Goal: Book appointment/travel/reservation

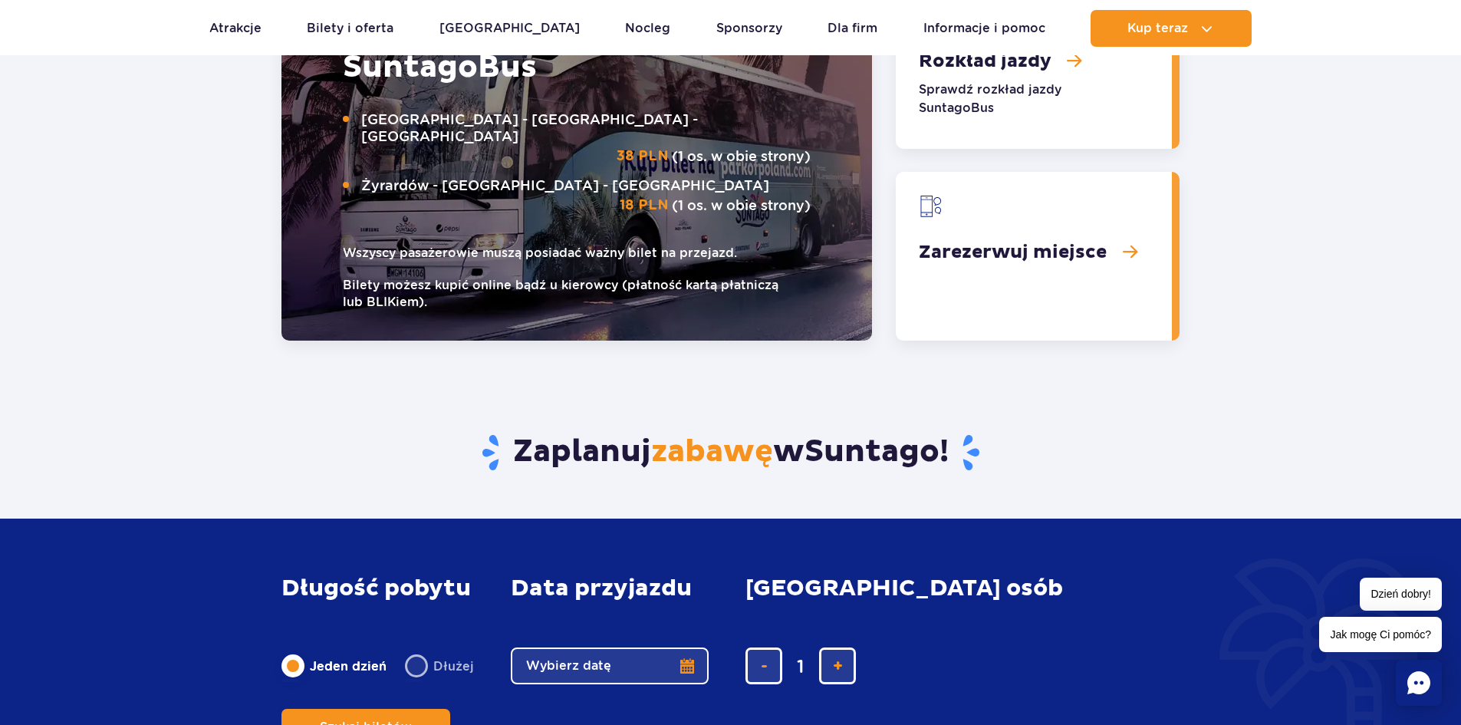
scroll to position [1994, 0]
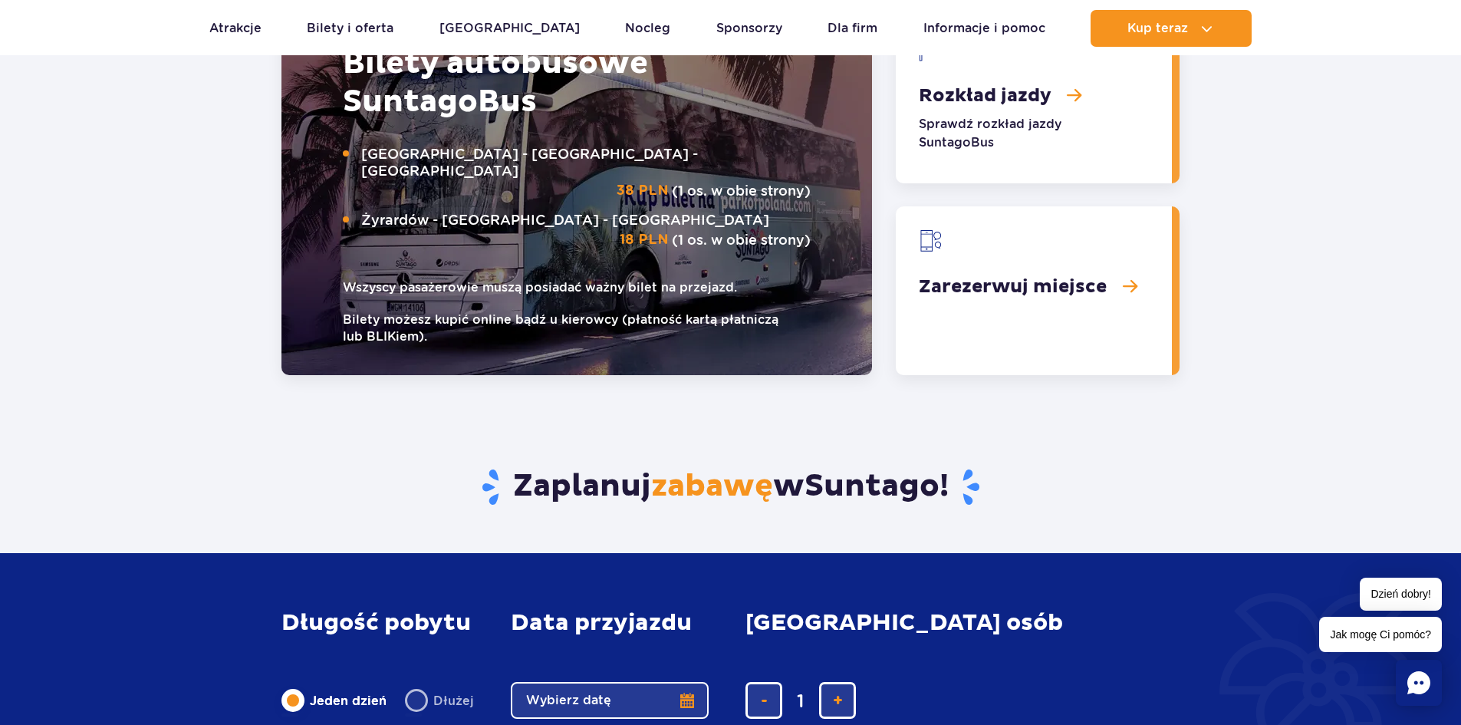
click at [1039, 288] on link "Zarezerwuj miejsce" at bounding box center [1034, 290] width 276 height 169
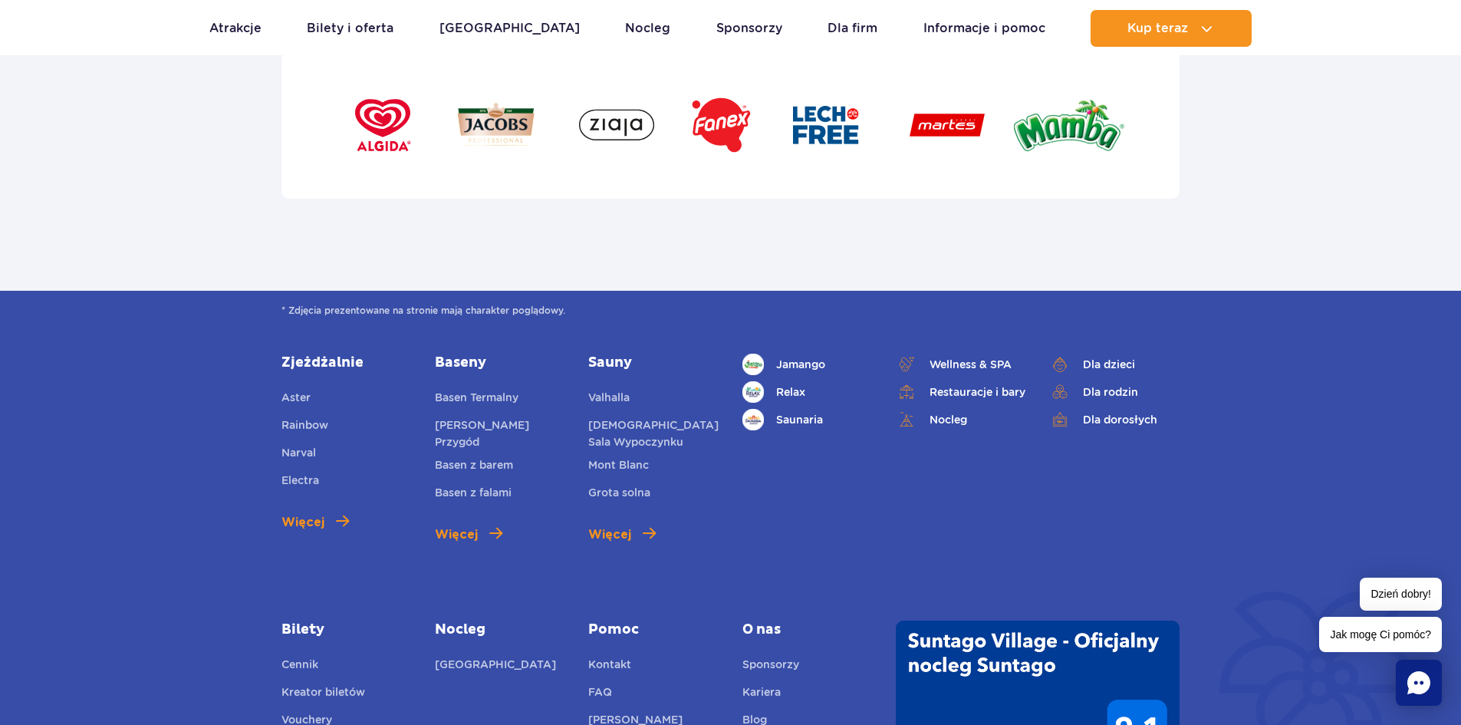
scroll to position [5140, 0]
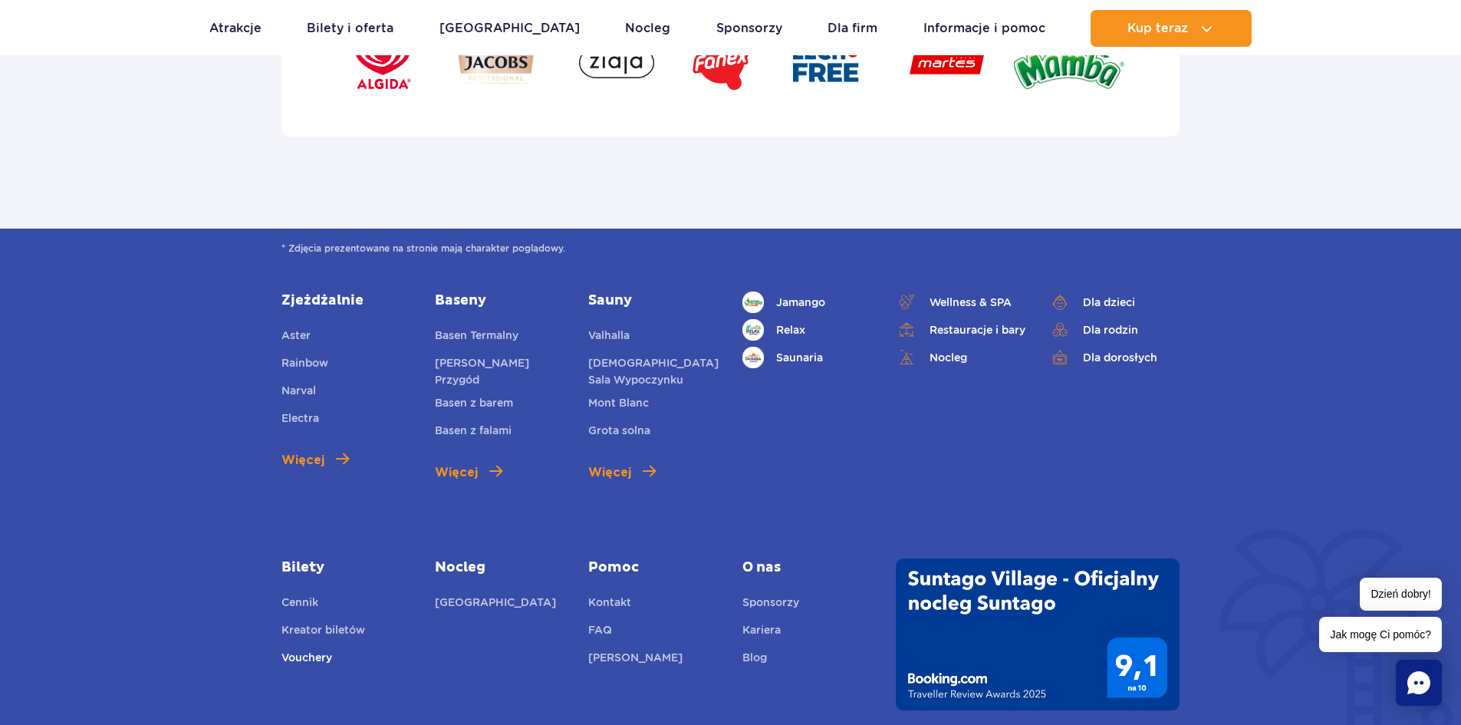
click at [324, 661] on link "Vouchery" at bounding box center [307, 659] width 51 height 21
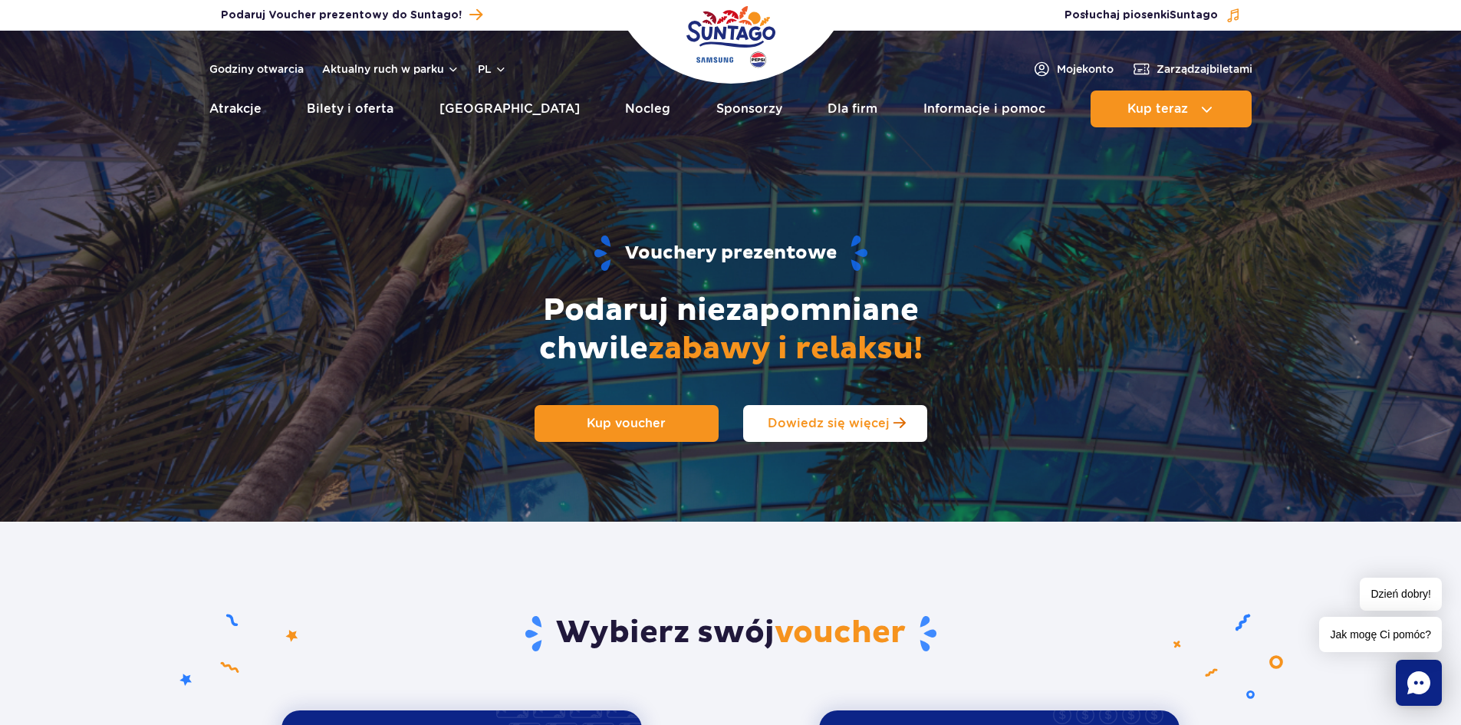
click at [851, 437] on link "Dowiedz się więcej" at bounding box center [835, 423] width 184 height 37
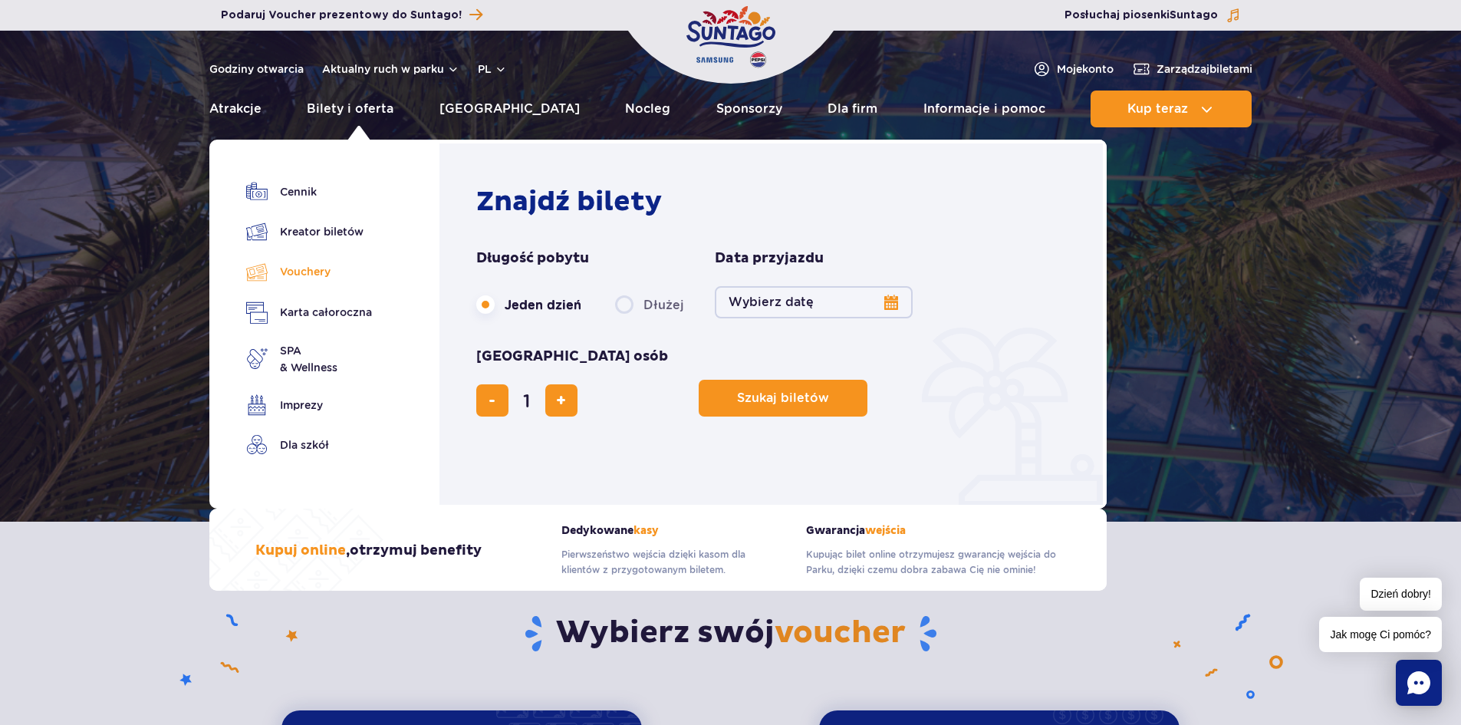
click at [308, 278] on link "Vouchery" at bounding box center [309, 272] width 126 height 22
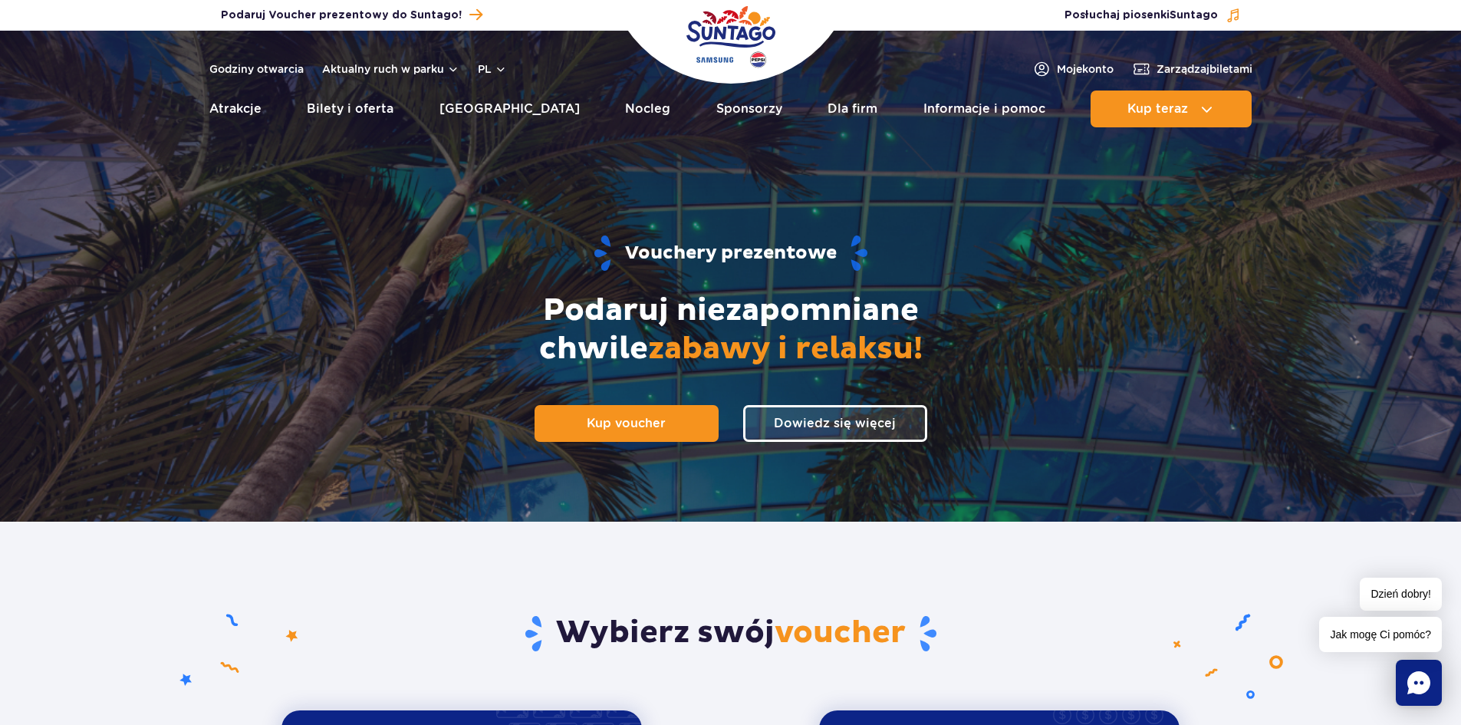
click at [1418, 687] on icon "Chat" at bounding box center [1419, 682] width 23 height 23
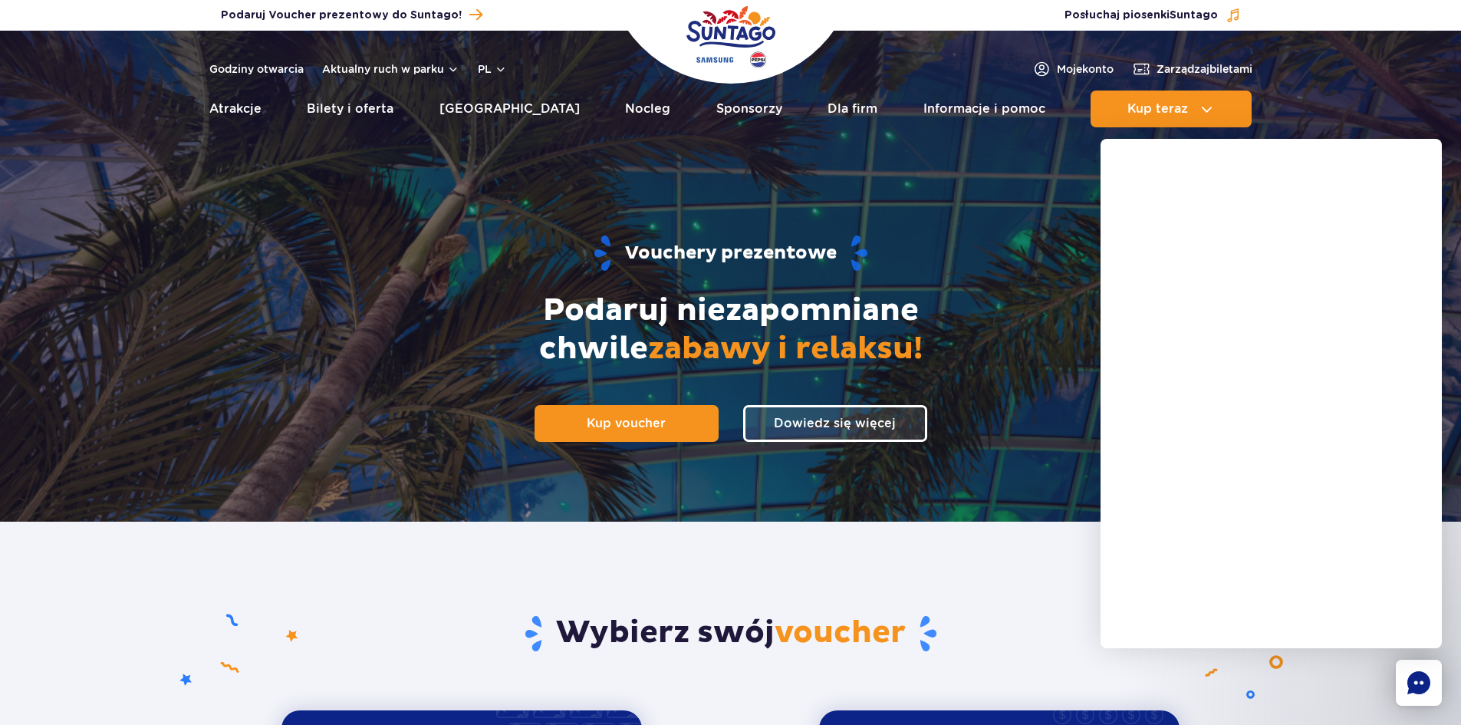
click at [1040, 580] on section "Wybierz swój voucher Na kartę Unlimited Relaks w tropikach bez ograniczeń przez…" at bounding box center [730, 727] width 1461 height 411
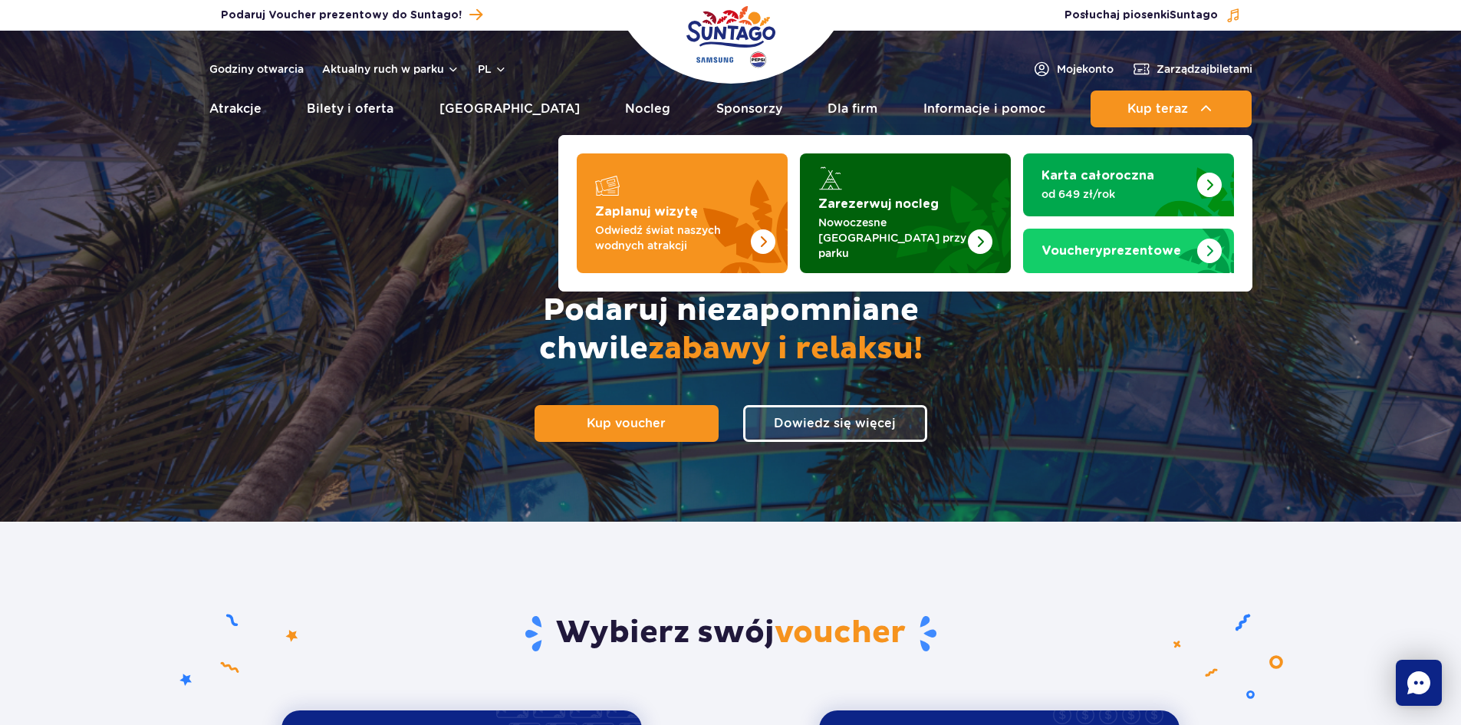
click at [924, 219] on p "Nowoczesne [GEOGRAPHIC_DATA] przy parku" at bounding box center [893, 238] width 150 height 46
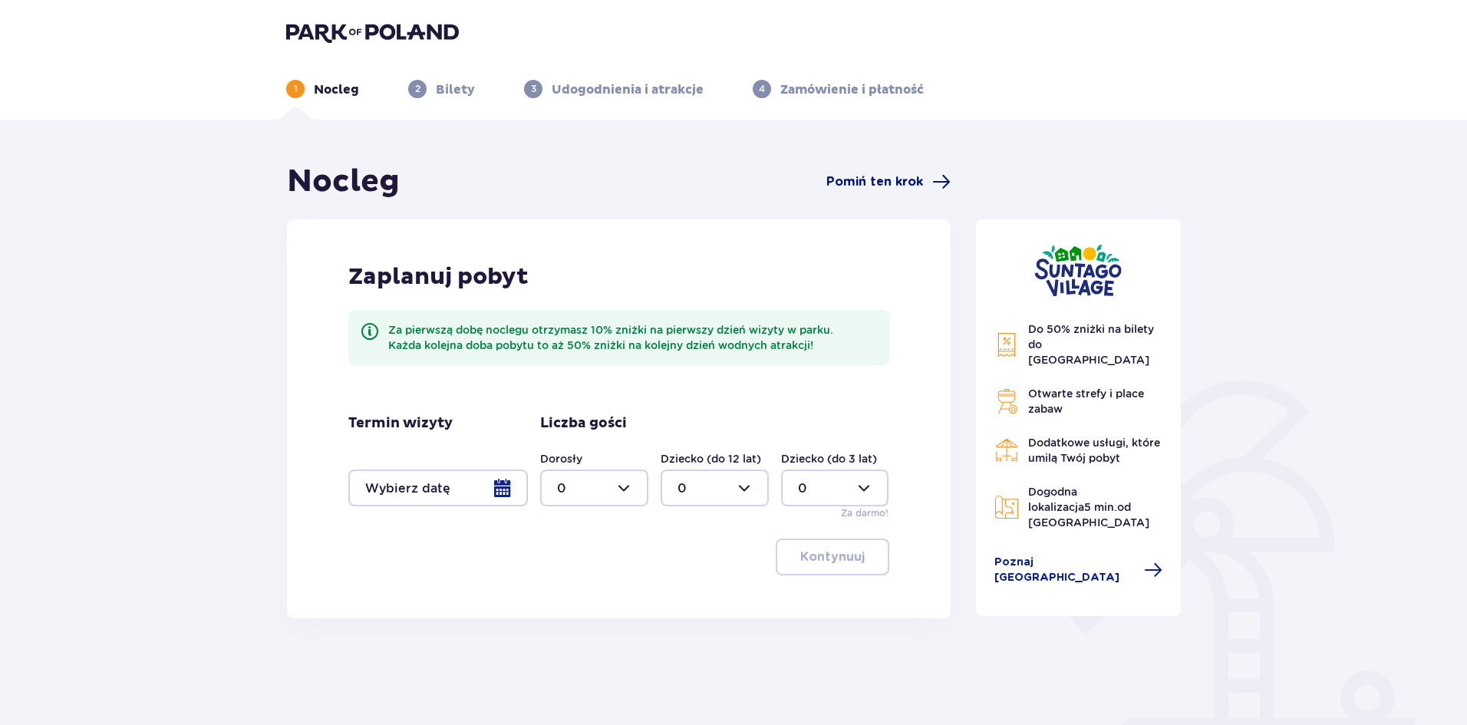
click at [851, 176] on span "Pomiń ten krok" at bounding box center [874, 181] width 97 height 17
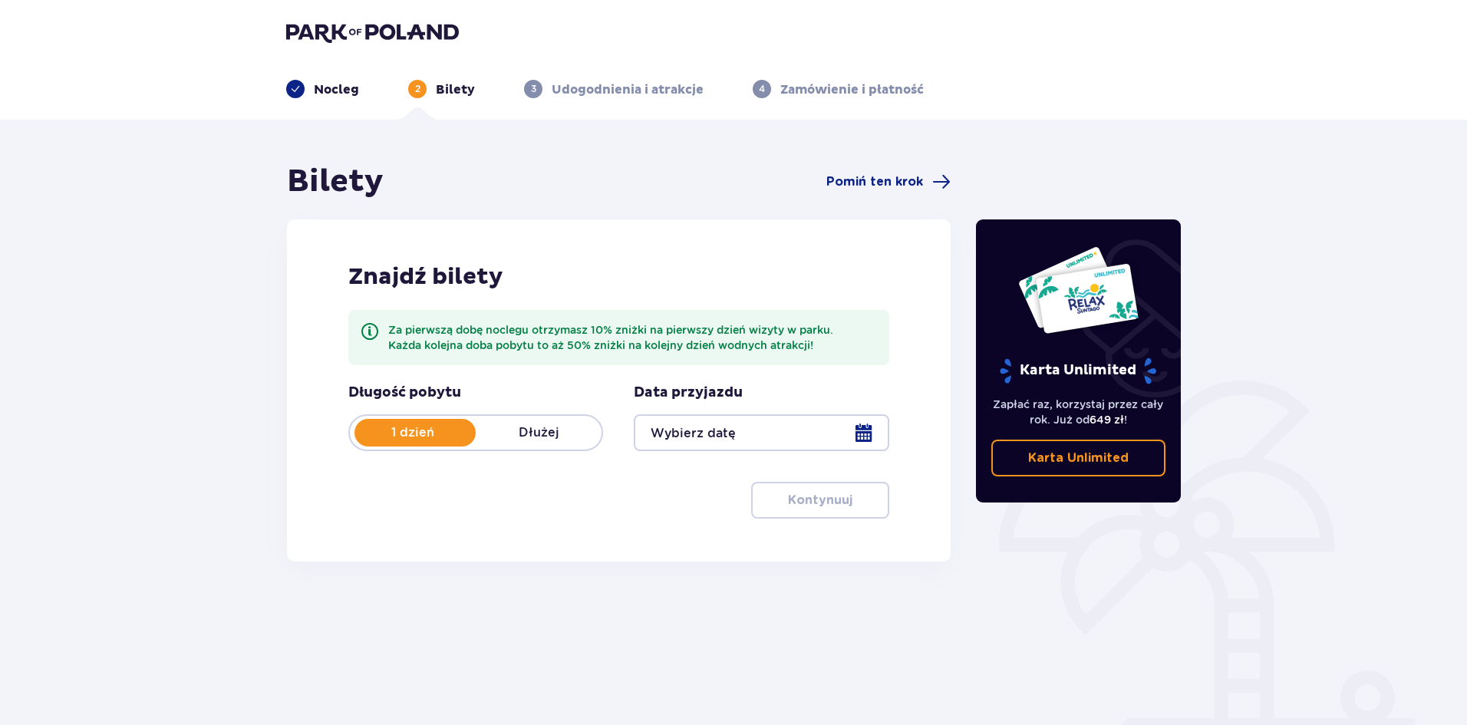
click at [888, 430] on div at bounding box center [761, 432] width 255 height 37
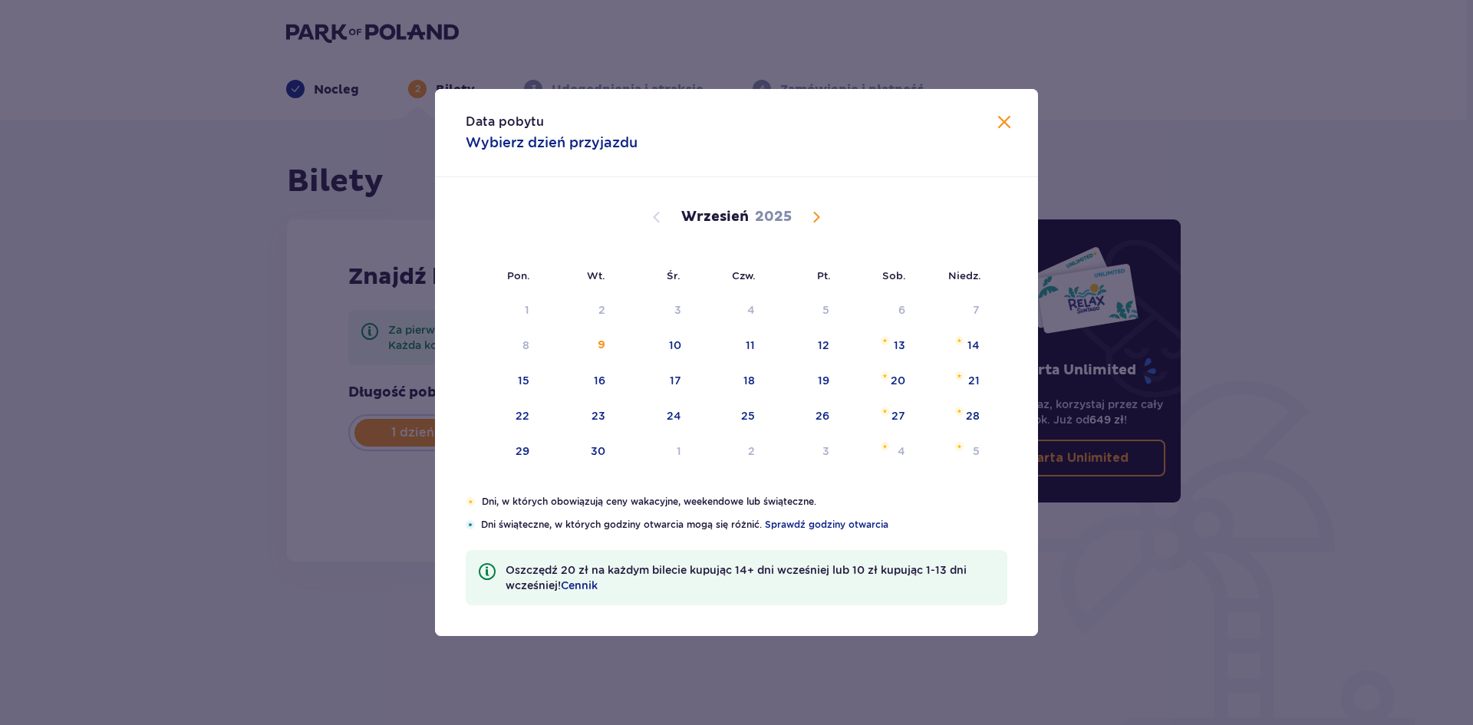
click at [810, 216] on span "Calendar" at bounding box center [816, 217] width 18 height 18
click at [898, 311] on div "4" at bounding box center [879, 311] width 74 height 34
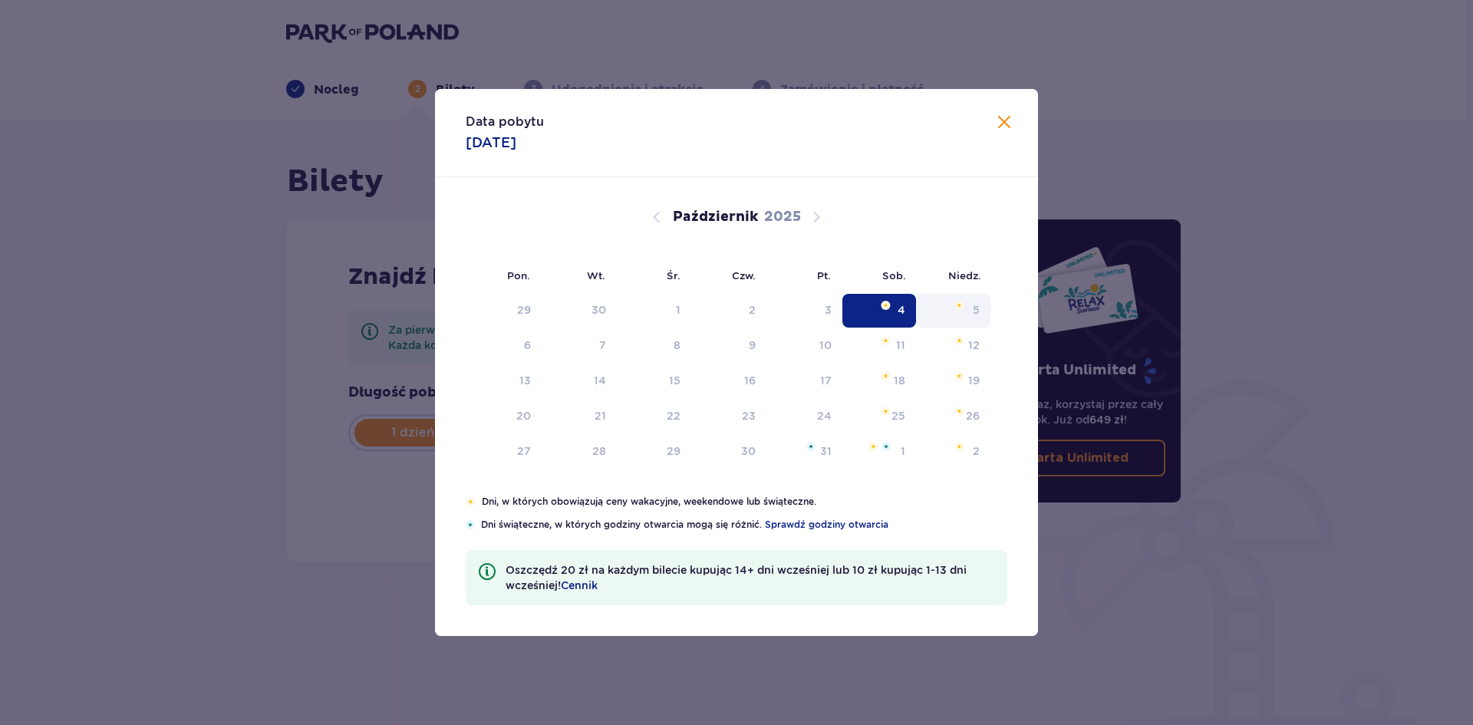
type input "04.10.25"
click at [968, 306] on div "5" at bounding box center [953, 311] width 74 height 34
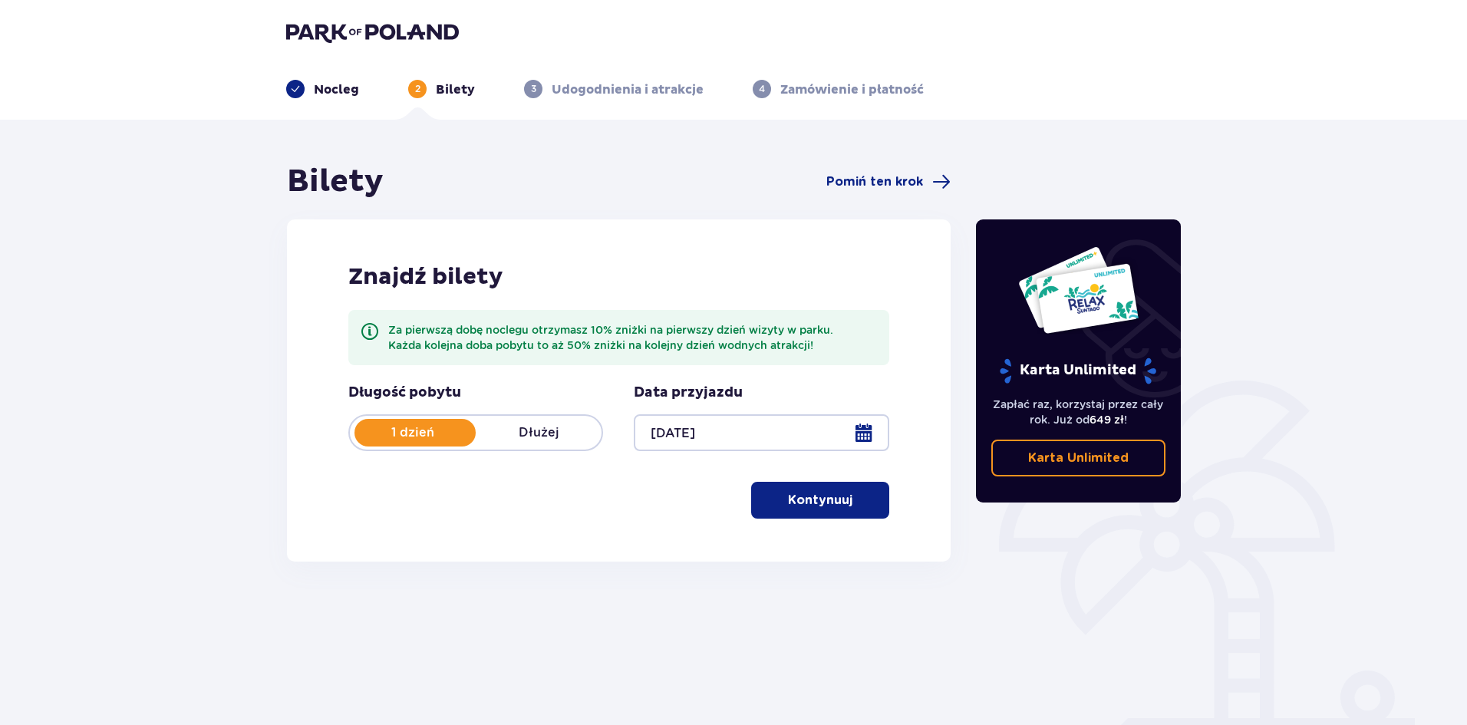
click at [795, 491] on button "Kontynuuj" at bounding box center [820, 500] width 138 height 37
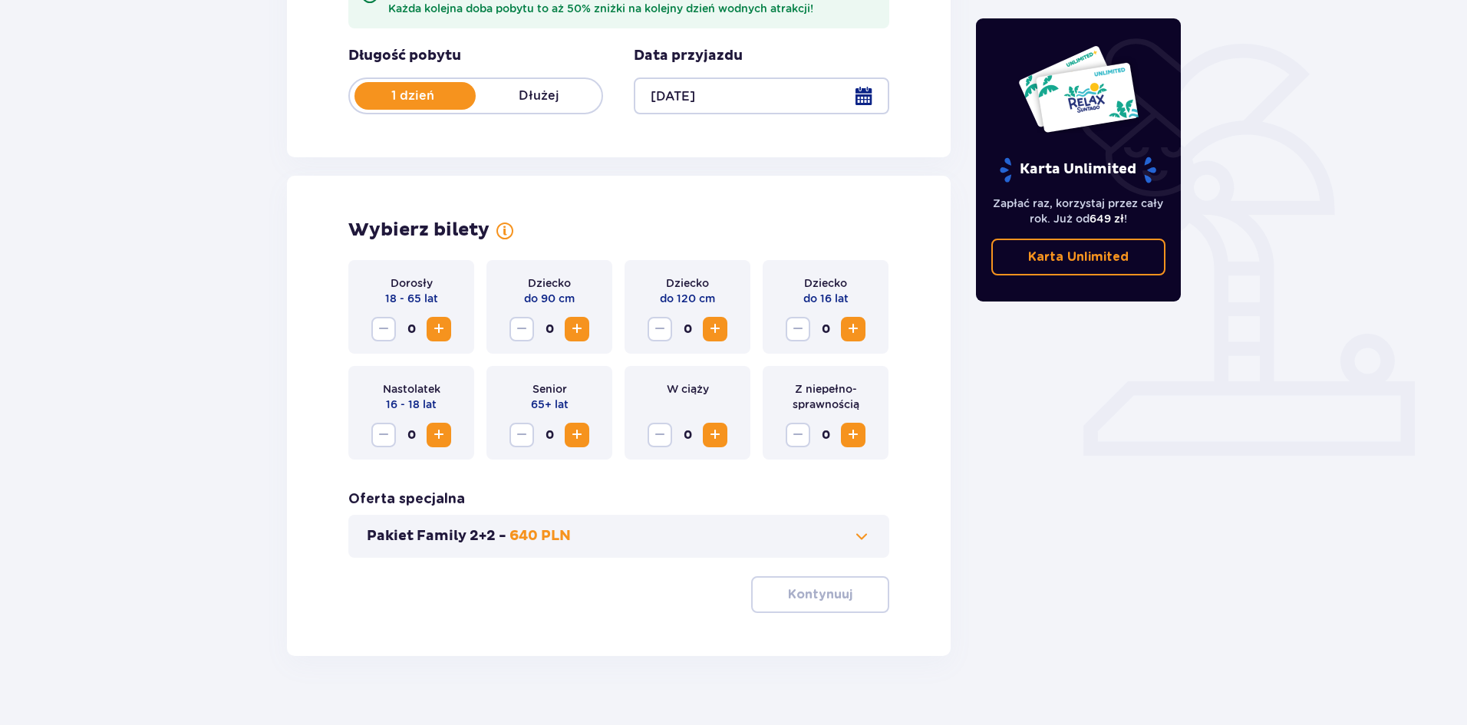
scroll to position [360, 0]
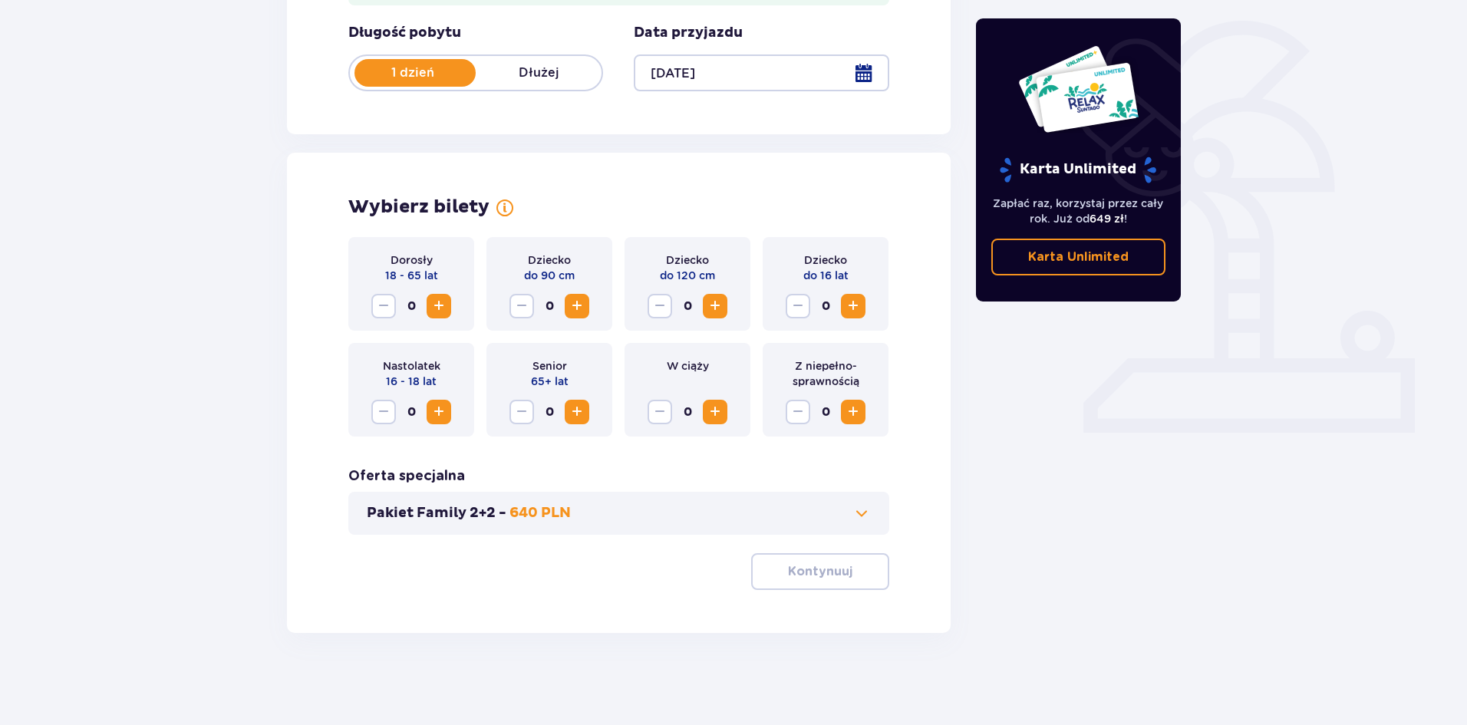
click at [433, 301] on span "Increase" at bounding box center [439, 306] width 18 height 18
click at [715, 413] on span "Increase" at bounding box center [715, 412] width 18 height 18
click at [651, 407] on span "Decrease" at bounding box center [659, 412] width 18 height 18
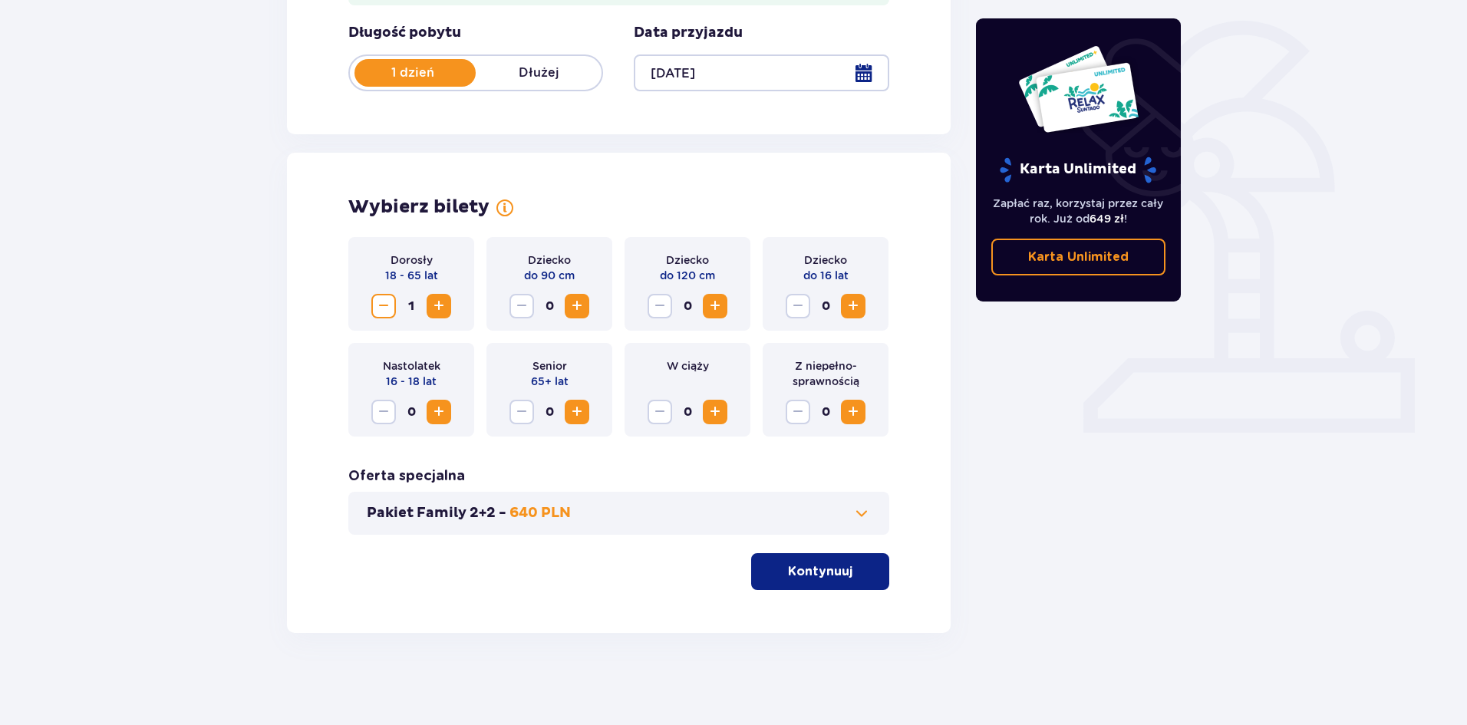
click at [835, 576] on p "Kontynuuj" at bounding box center [820, 571] width 64 height 17
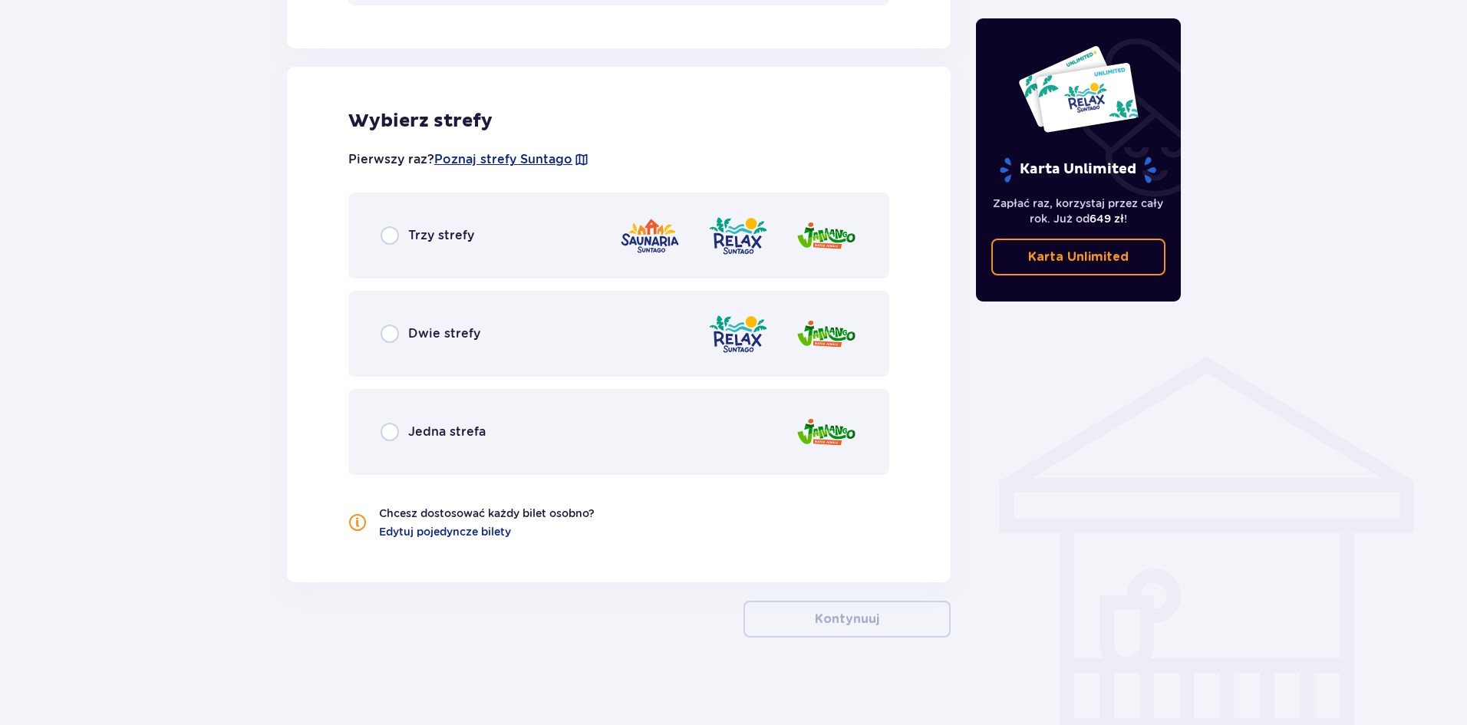
scroll to position [894, 0]
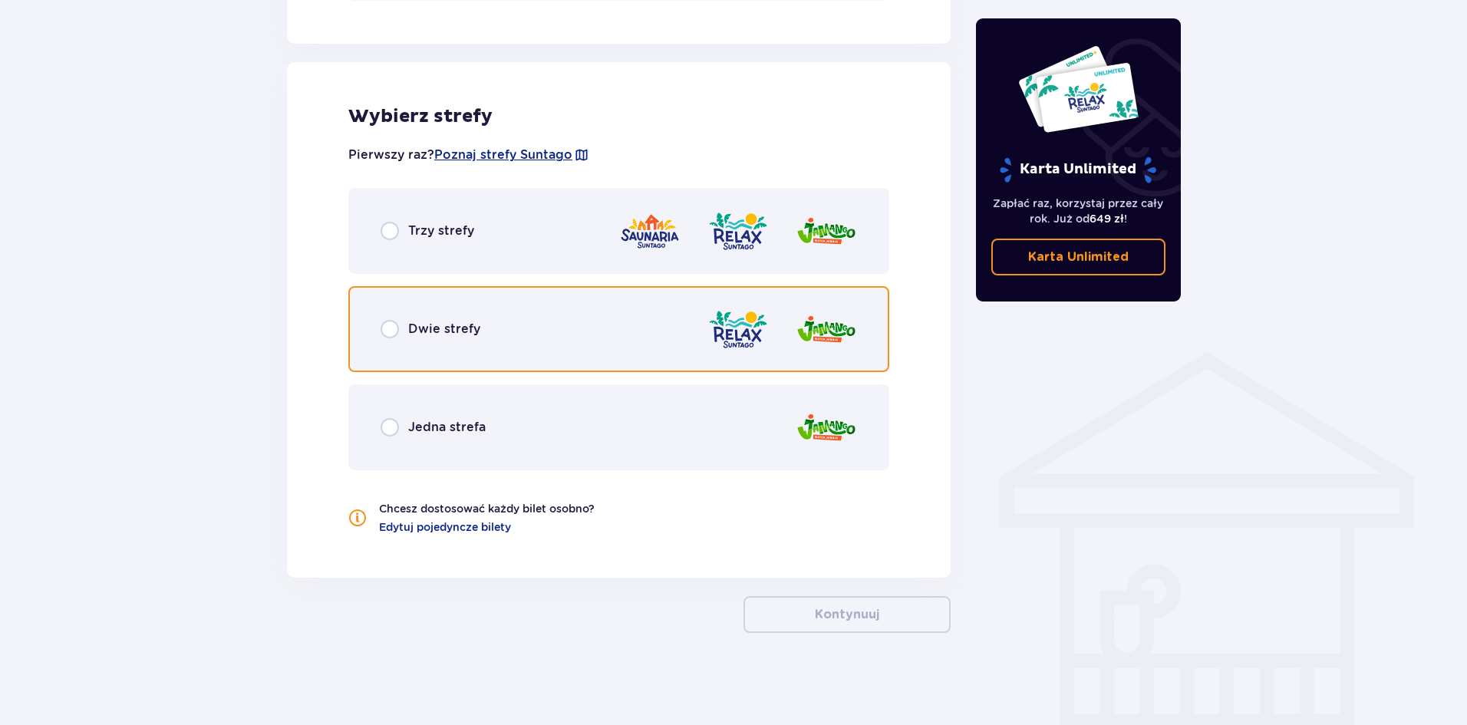
click at [387, 331] on input "radio" at bounding box center [389, 329] width 18 height 18
radio input "true"
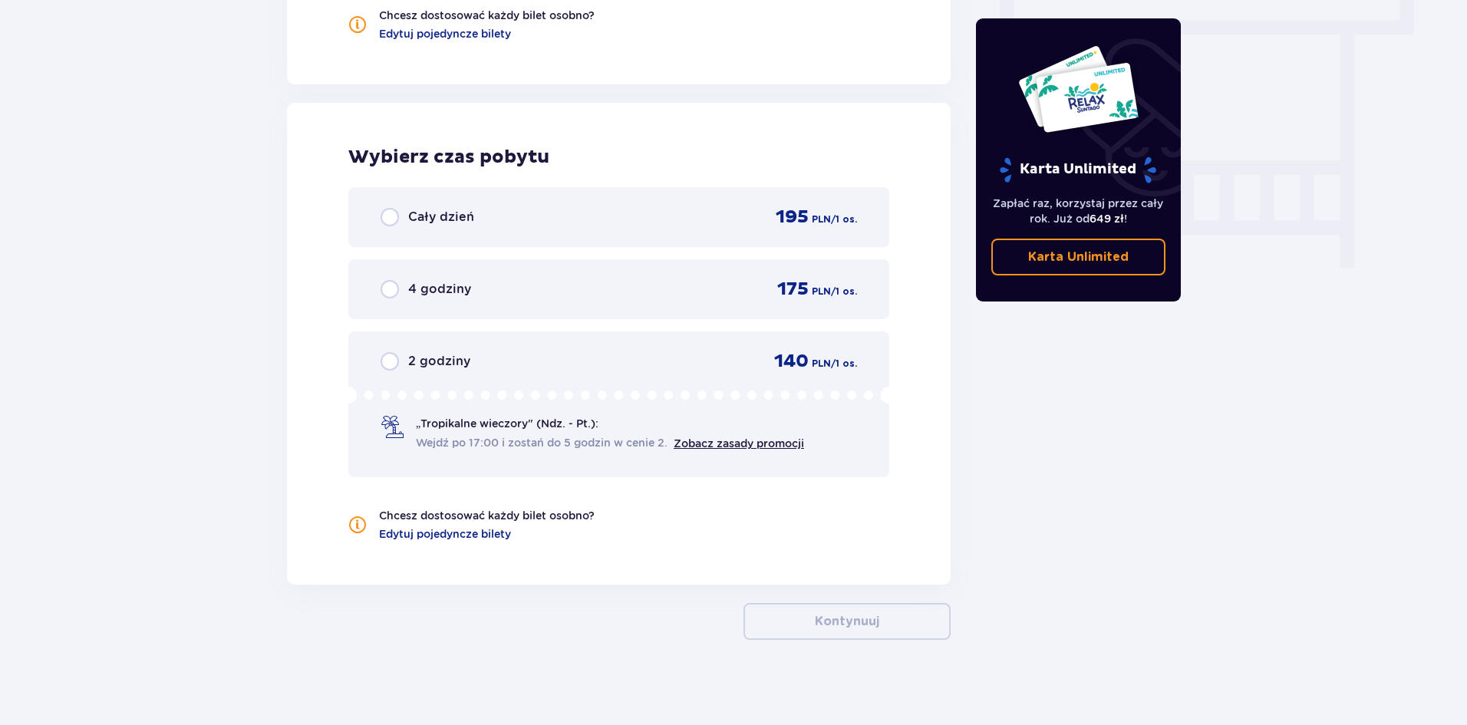
scroll to position [1394, 0]
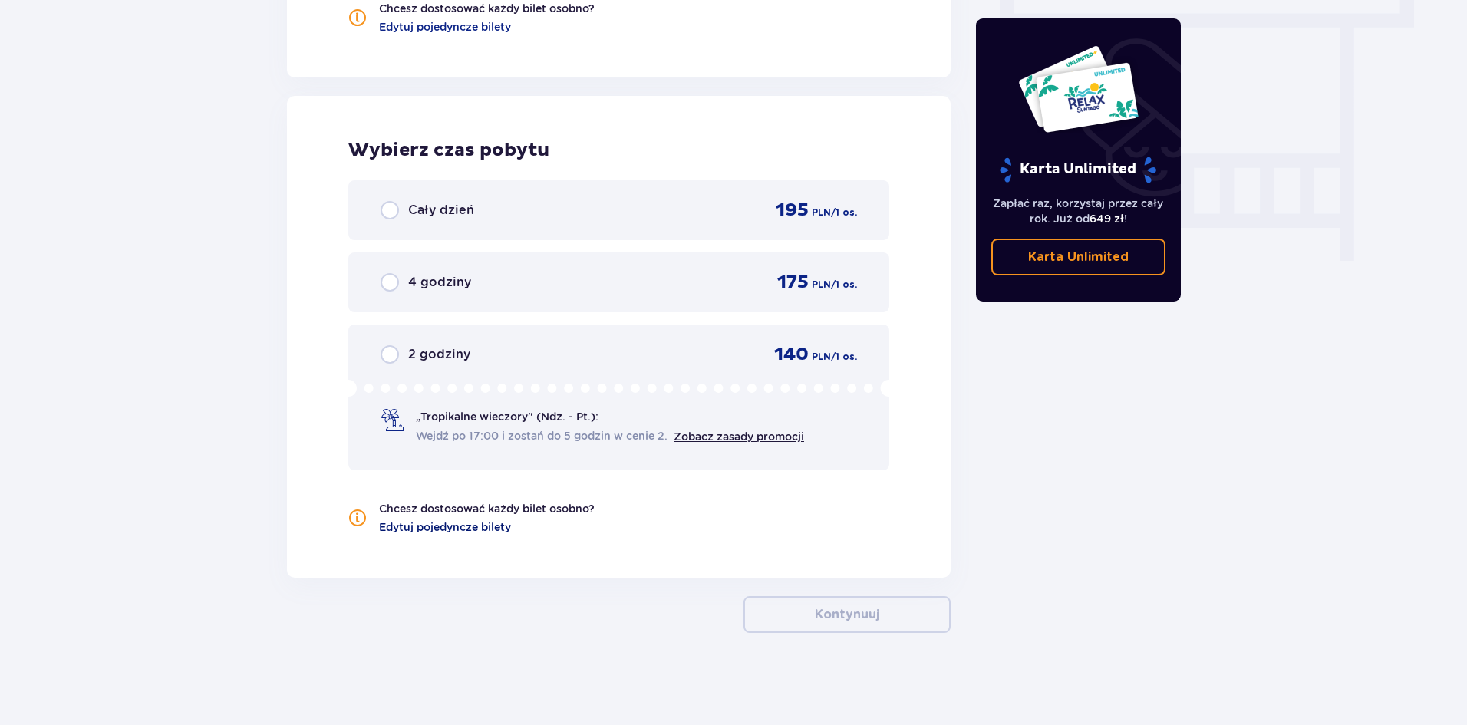
click at [456, 531] on span "Edytuj pojedyncze bilety" at bounding box center [445, 526] width 132 height 15
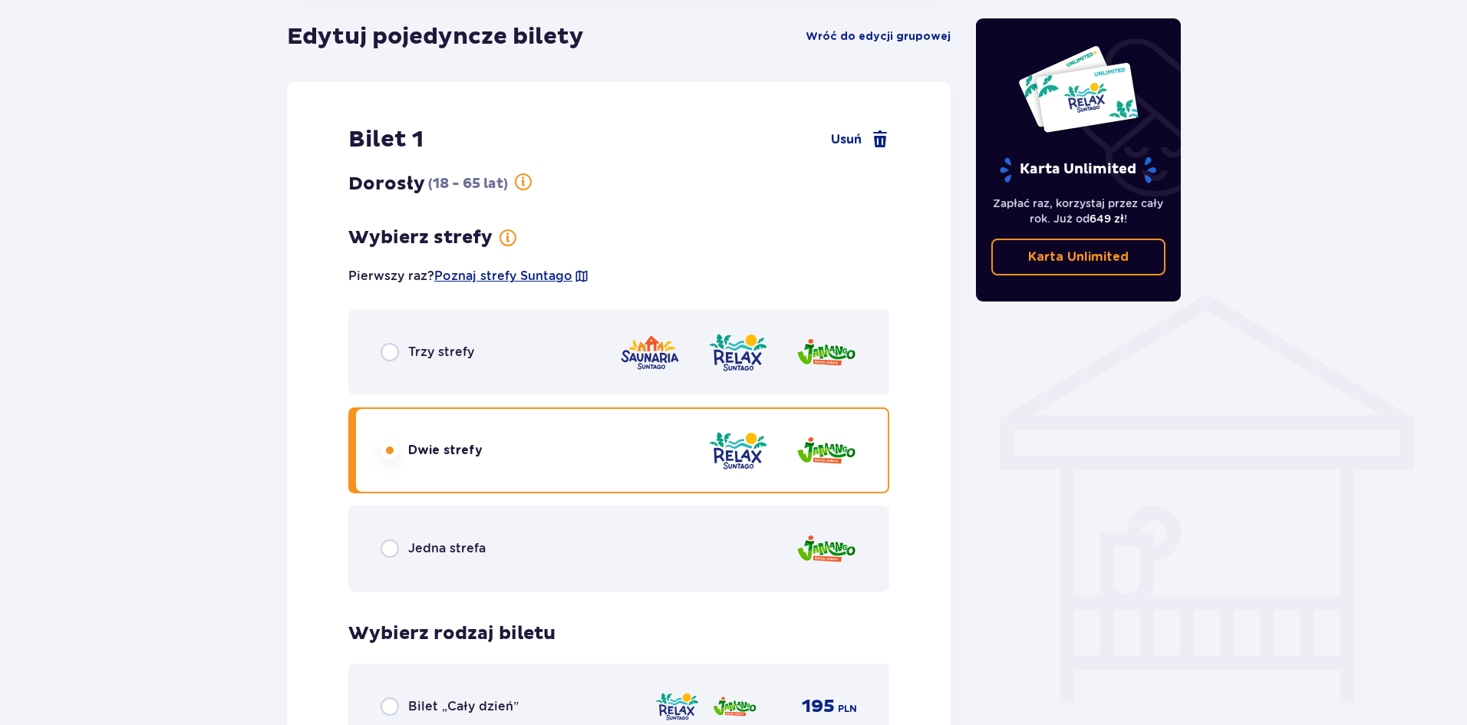
scroll to position [689, 0]
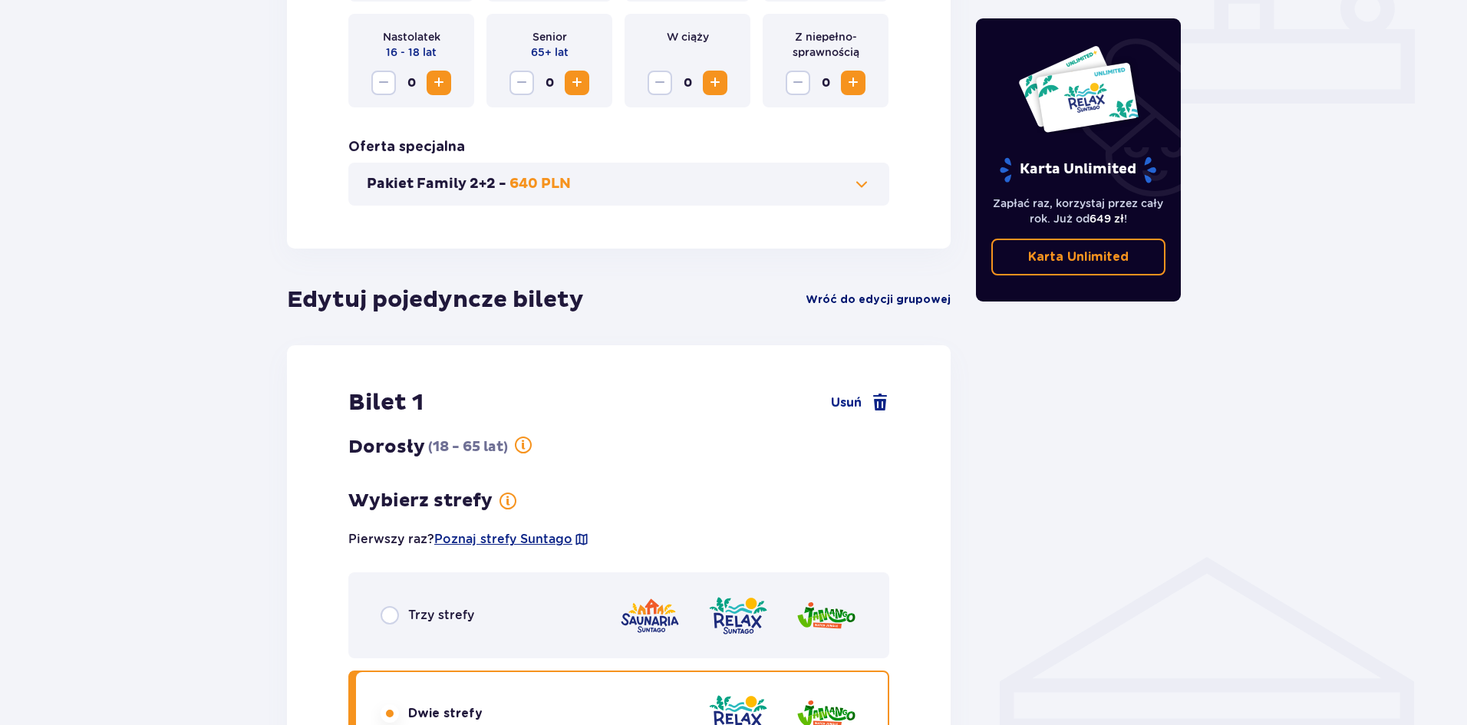
click at [838, 295] on span "Wróć do edycji grupowej" at bounding box center [877, 299] width 145 height 15
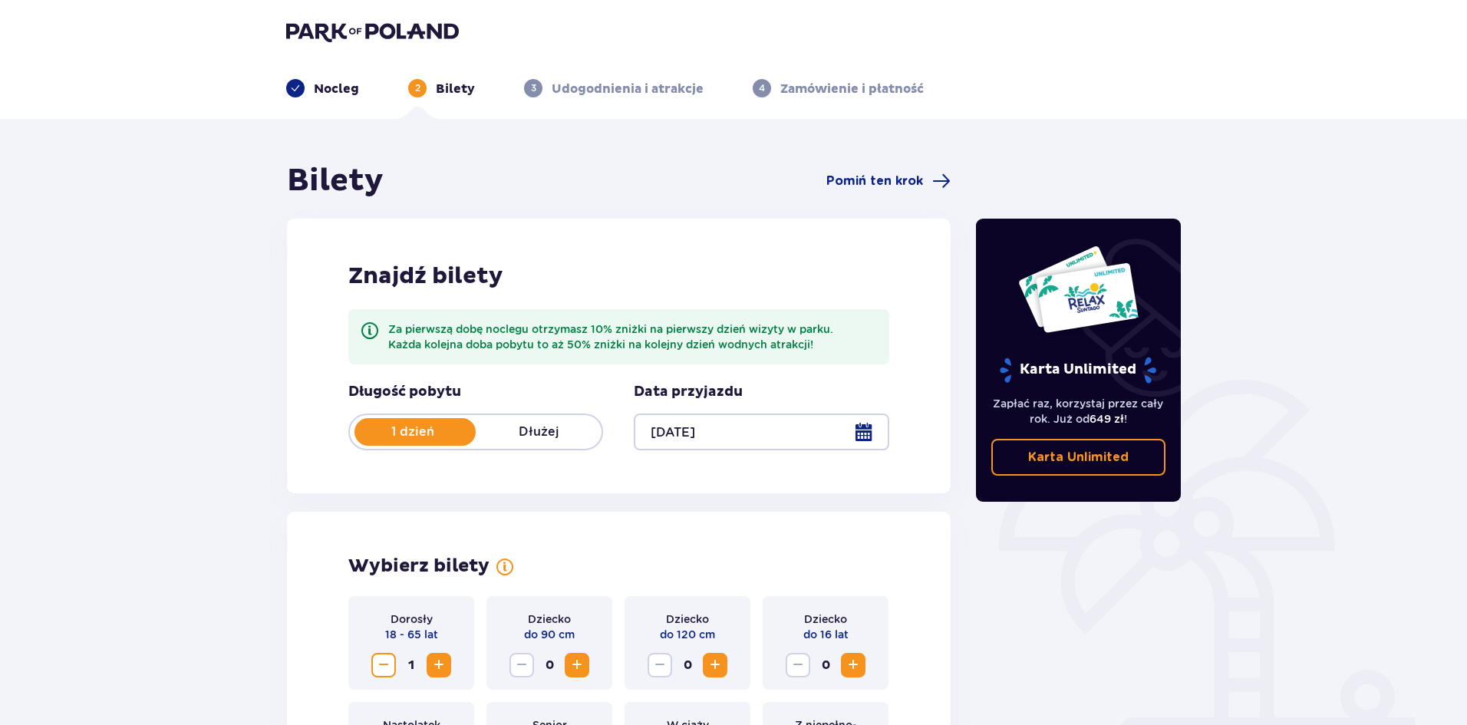
scroll to position [0, 0]
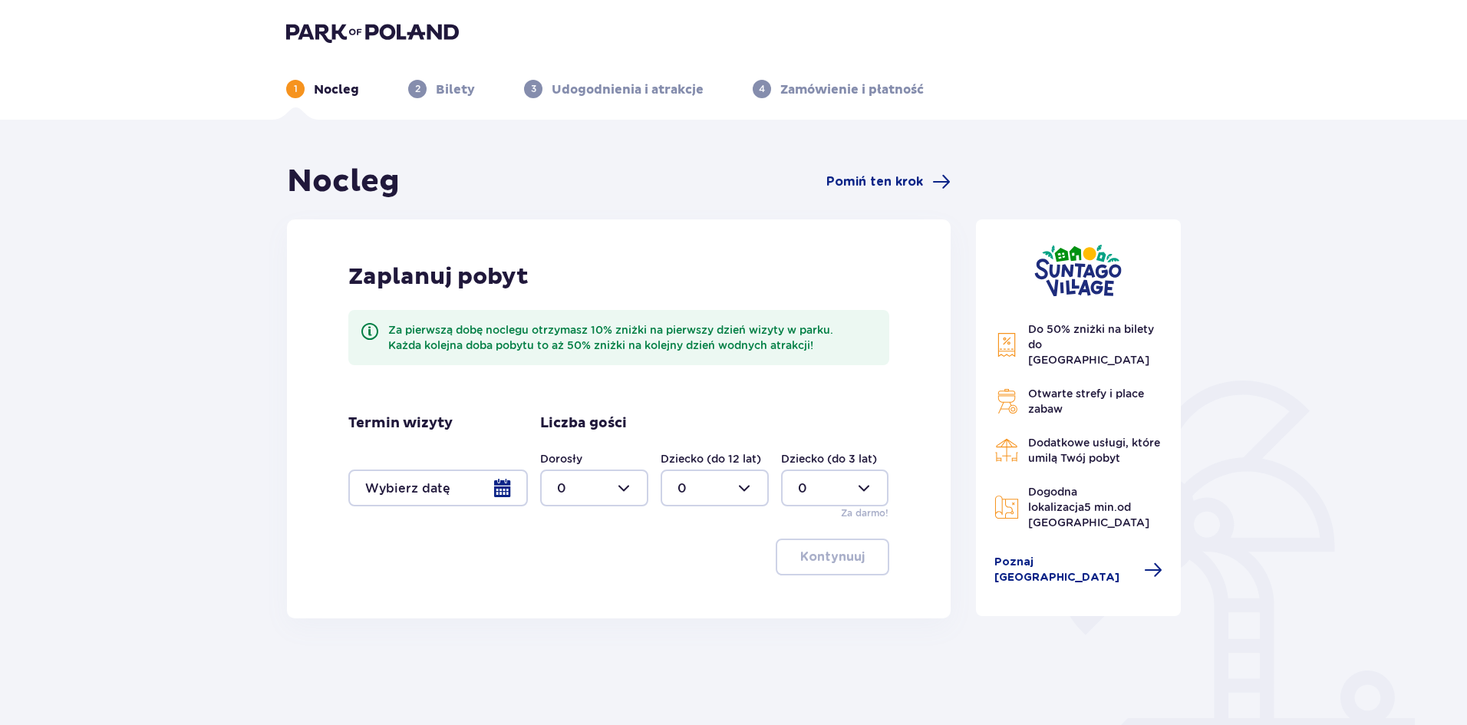
click at [494, 491] on div at bounding box center [438, 487] width 180 height 37
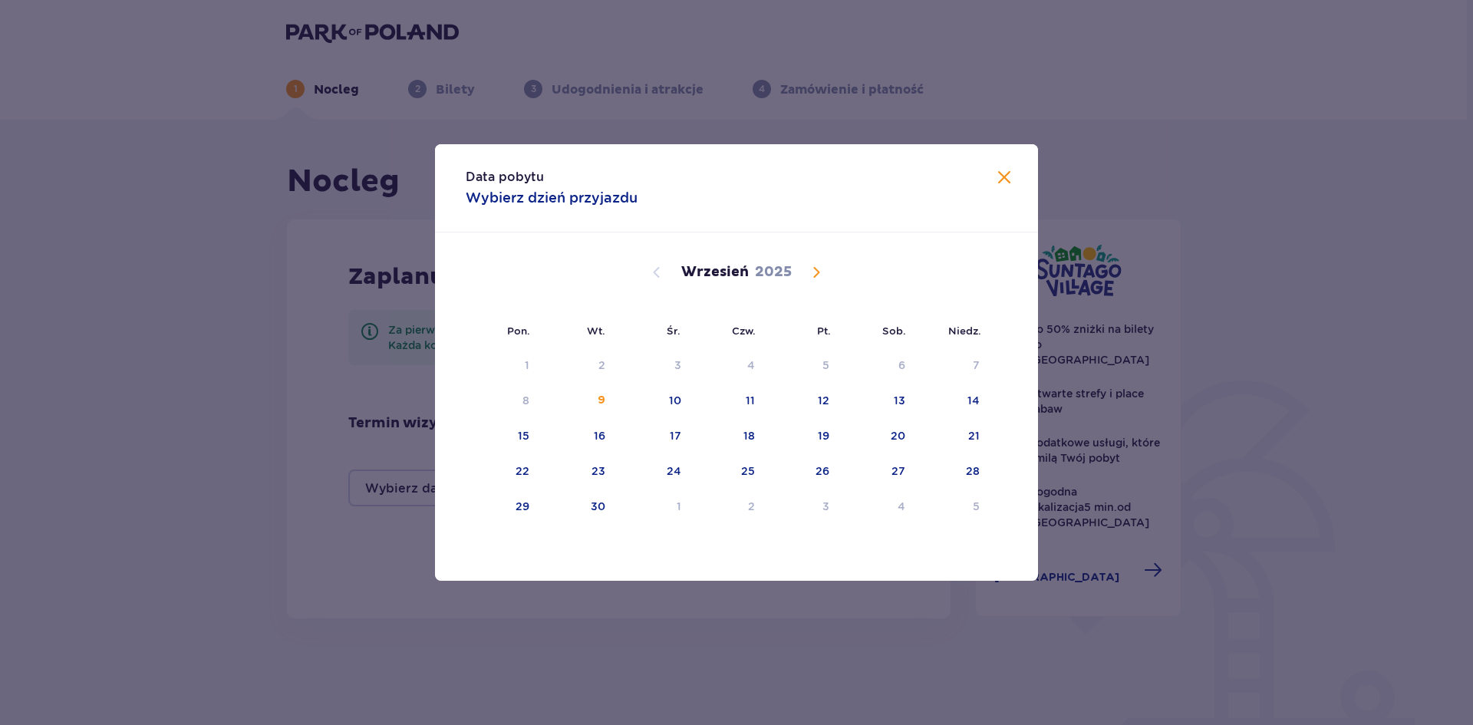
click at [818, 270] on span "Calendar" at bounding box center [816, 272] width 18 height 18
drag, startPoint x: 899, startPoint y: 362, endPoint x: 998, endPoint y: 365, distance: 99.0
click at [898, 362] on div "4" at bounding box center [902, 364] width 8 height 15
click at [978, 361] on div "5" at bounding box center [976, 364] width 7 height 15
type input "04.10.25 - 05.10.25"
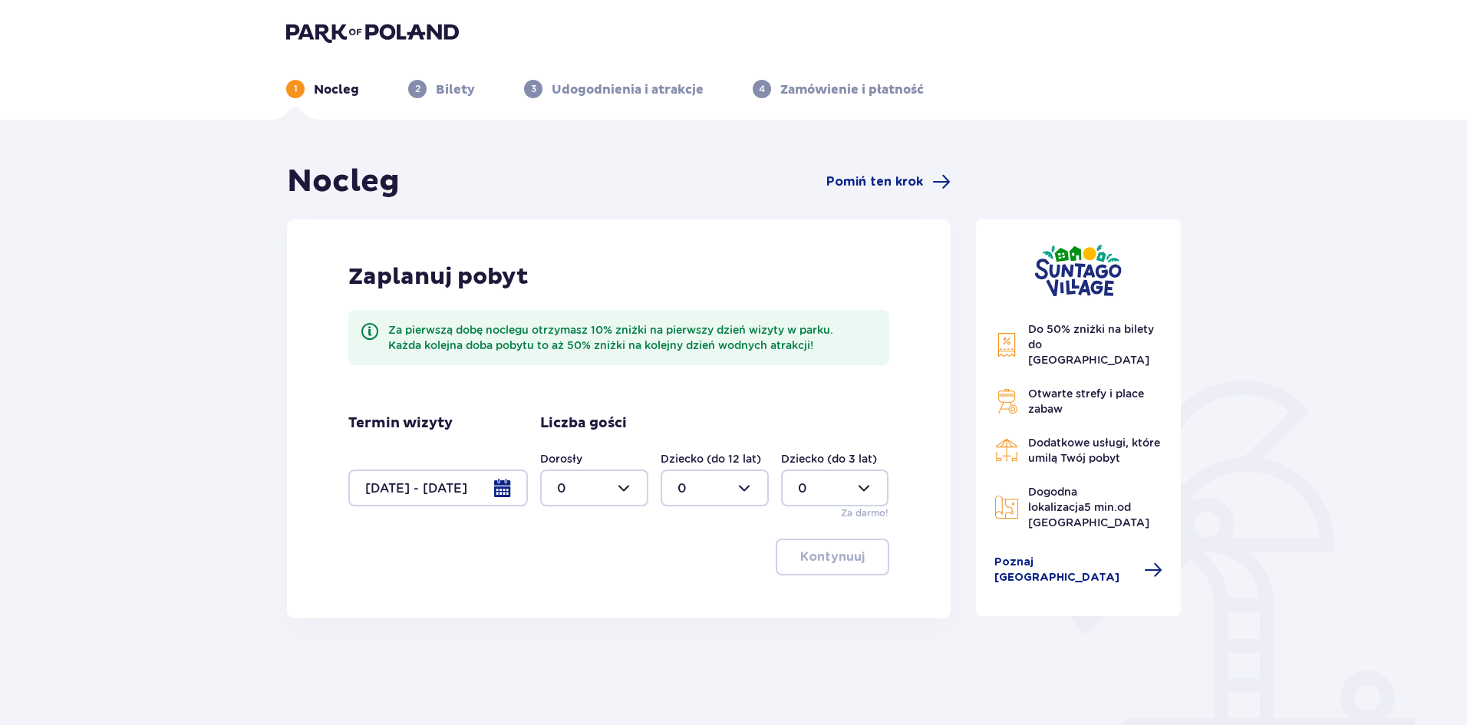
click at [581, 483] on div at bounding box center [594, 487] width 108 height 37
click at [578, 586] on div "4" at bounding box center [594, 586] width 74 height 17
type input "4"
click at [842, 563] on p "Kontynuuj" at bounding box center [832, 556] width 64 height 17
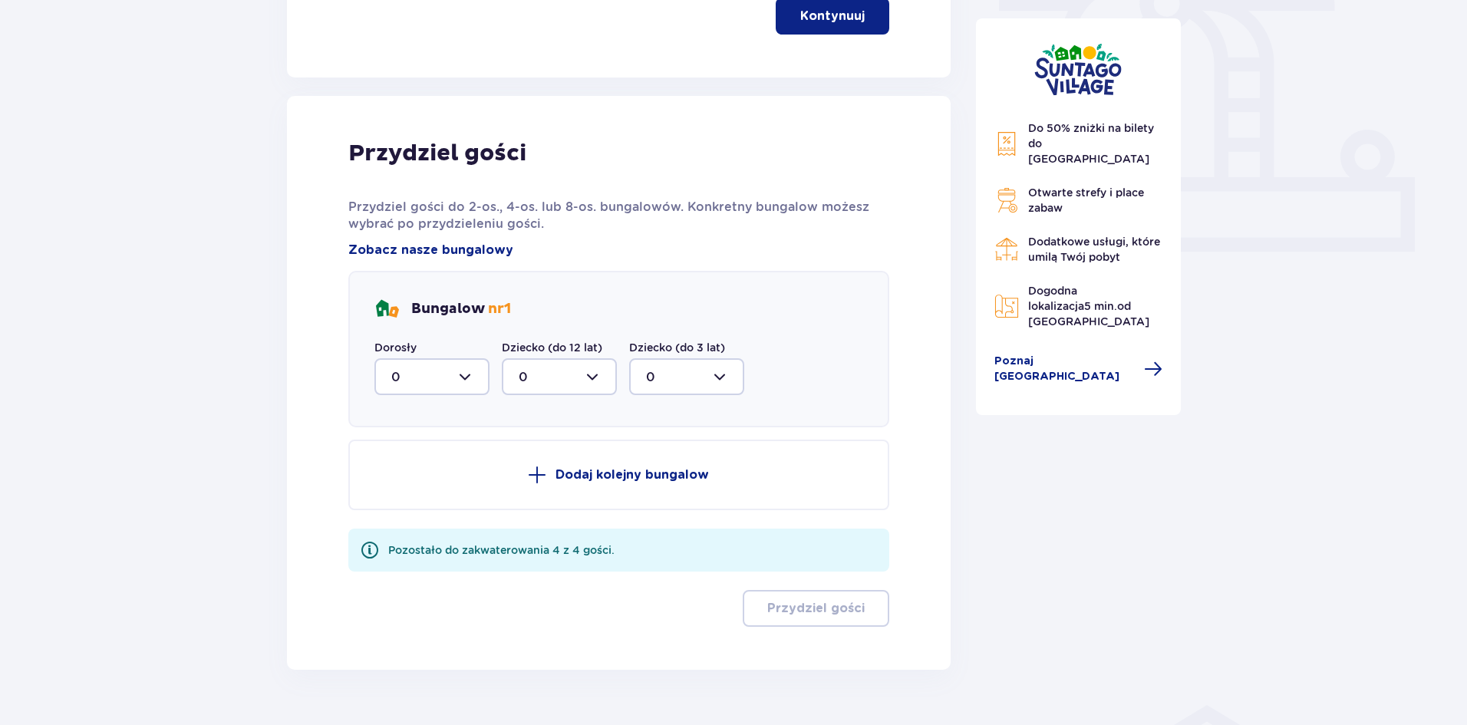
scroll to position [578, 0]
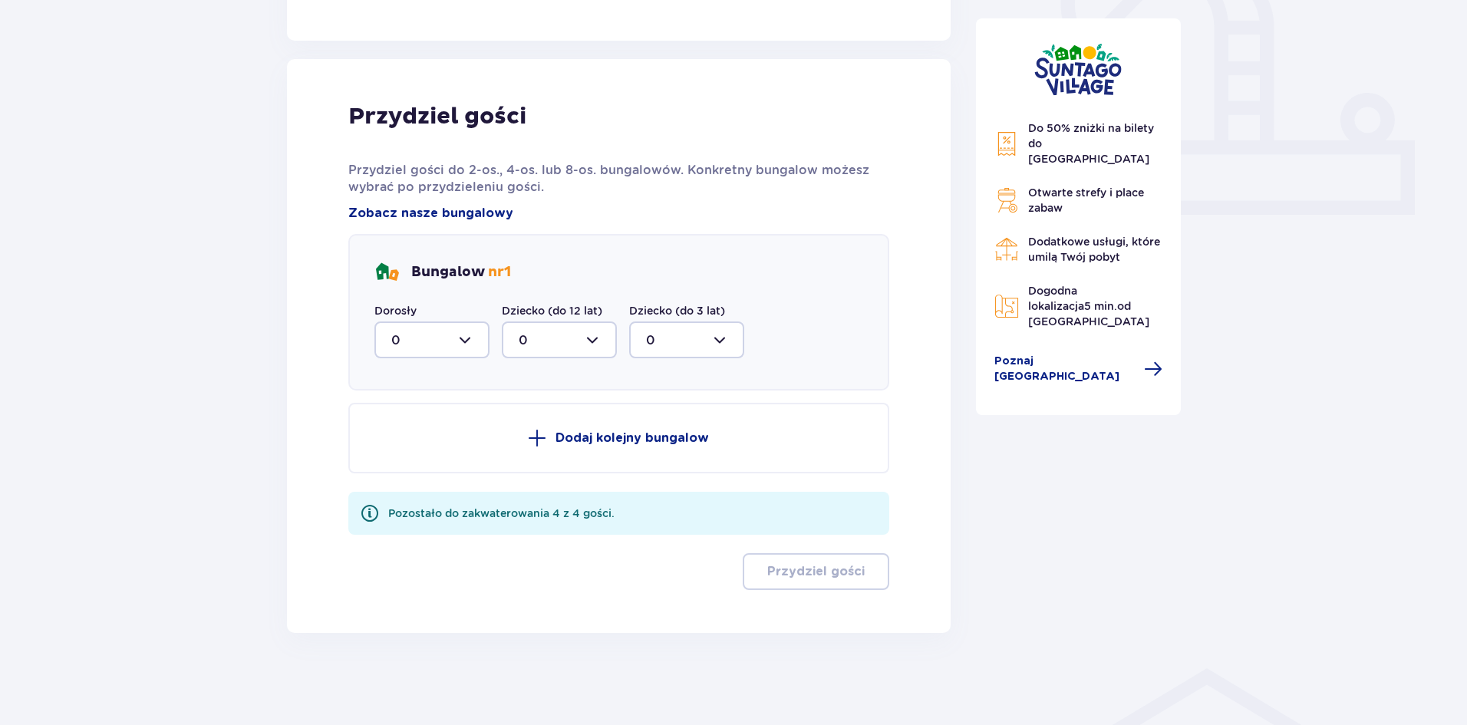
click at [466, 335] on div at bounding box center [431, 339] width 115 height 37
click at [400, 487] on div "4" at bounding box center [431, 489] width 81 height 17
type input "4"
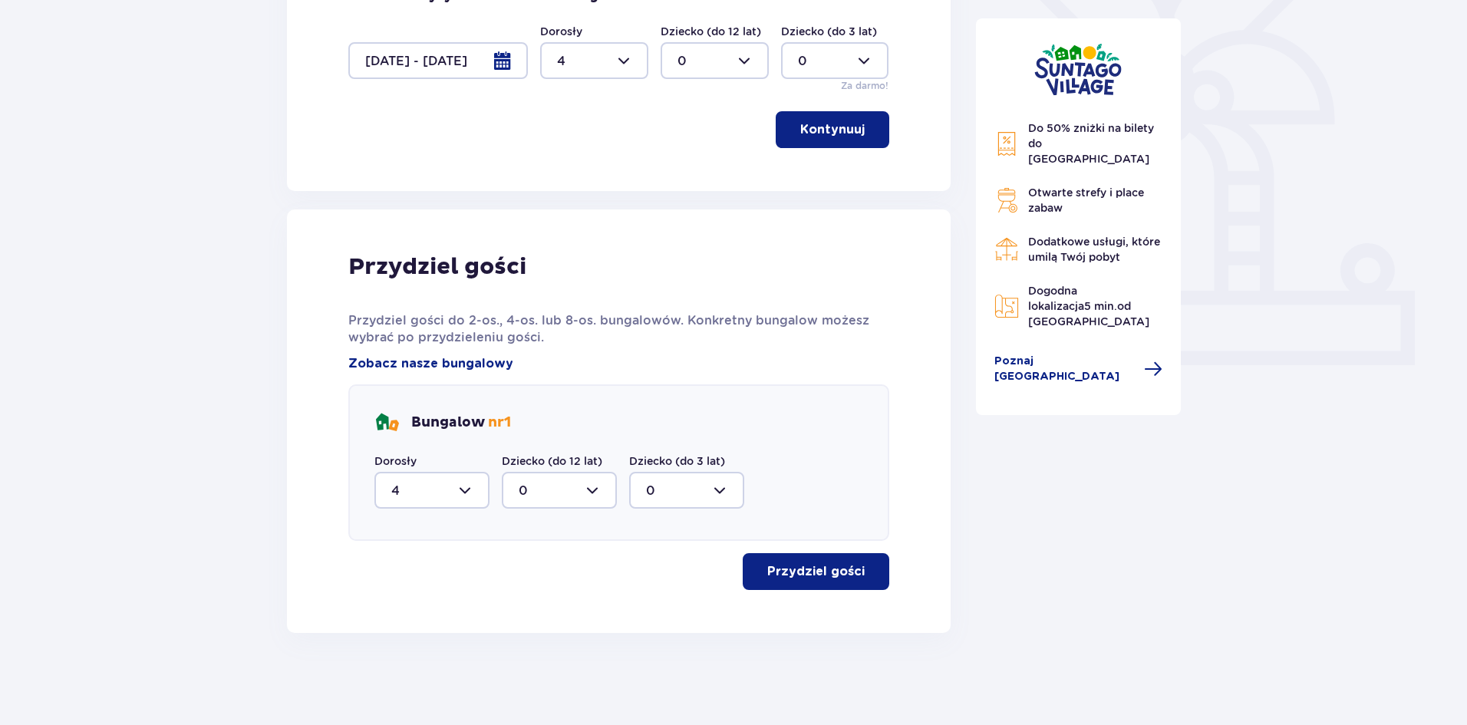
click at [812, 570] on p "Przydziel gości" at bounding box center [815, 571] width 97 height 17
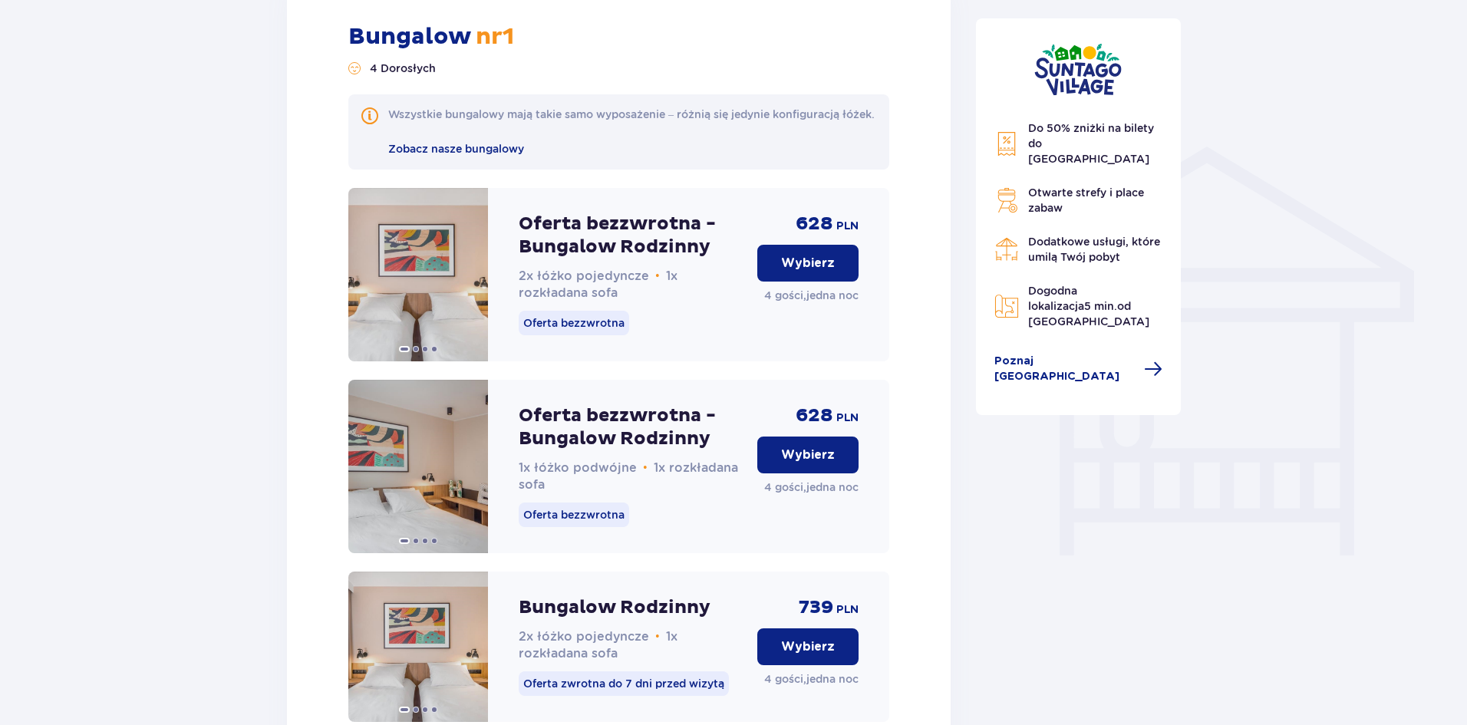
scroll to position [1137, 0]
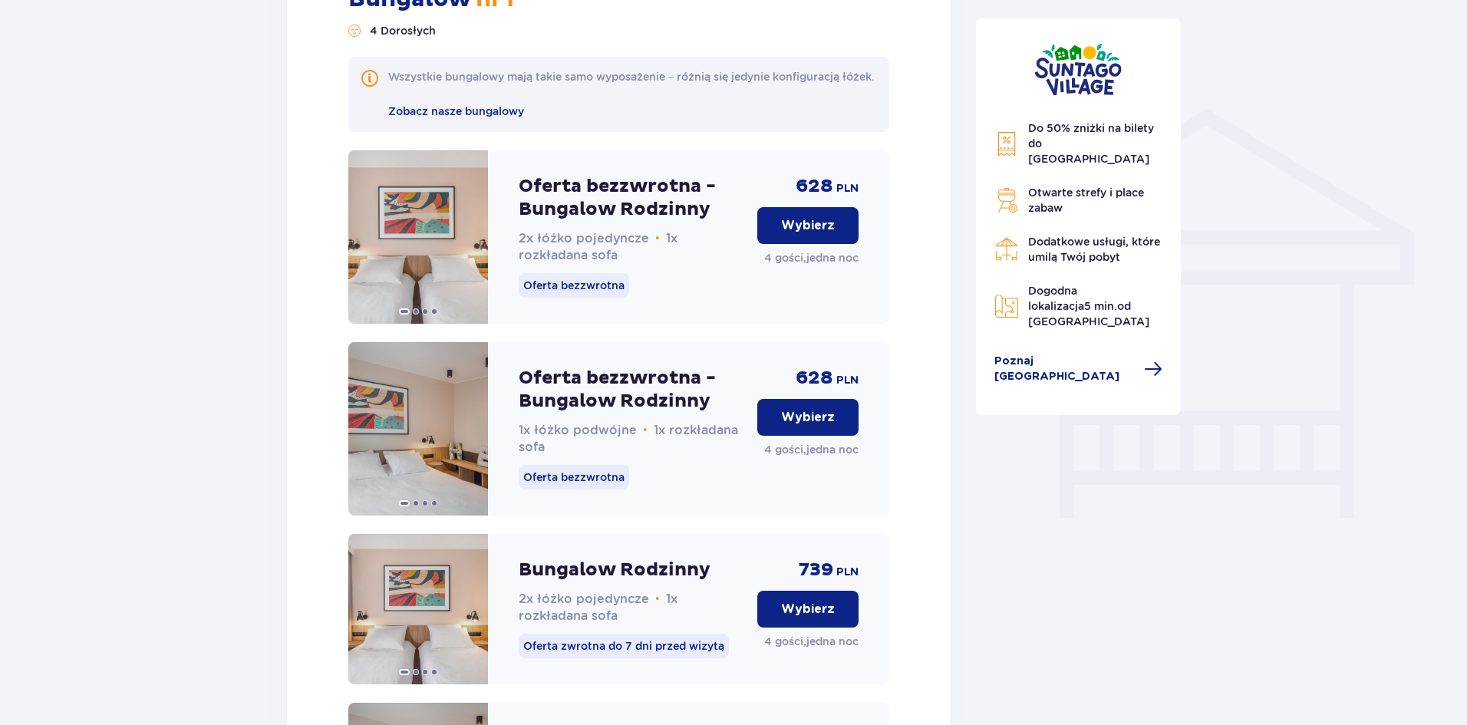
click at [795, 426] on p "Wybierz" at bounding box center [808, 417] width 54 height 17
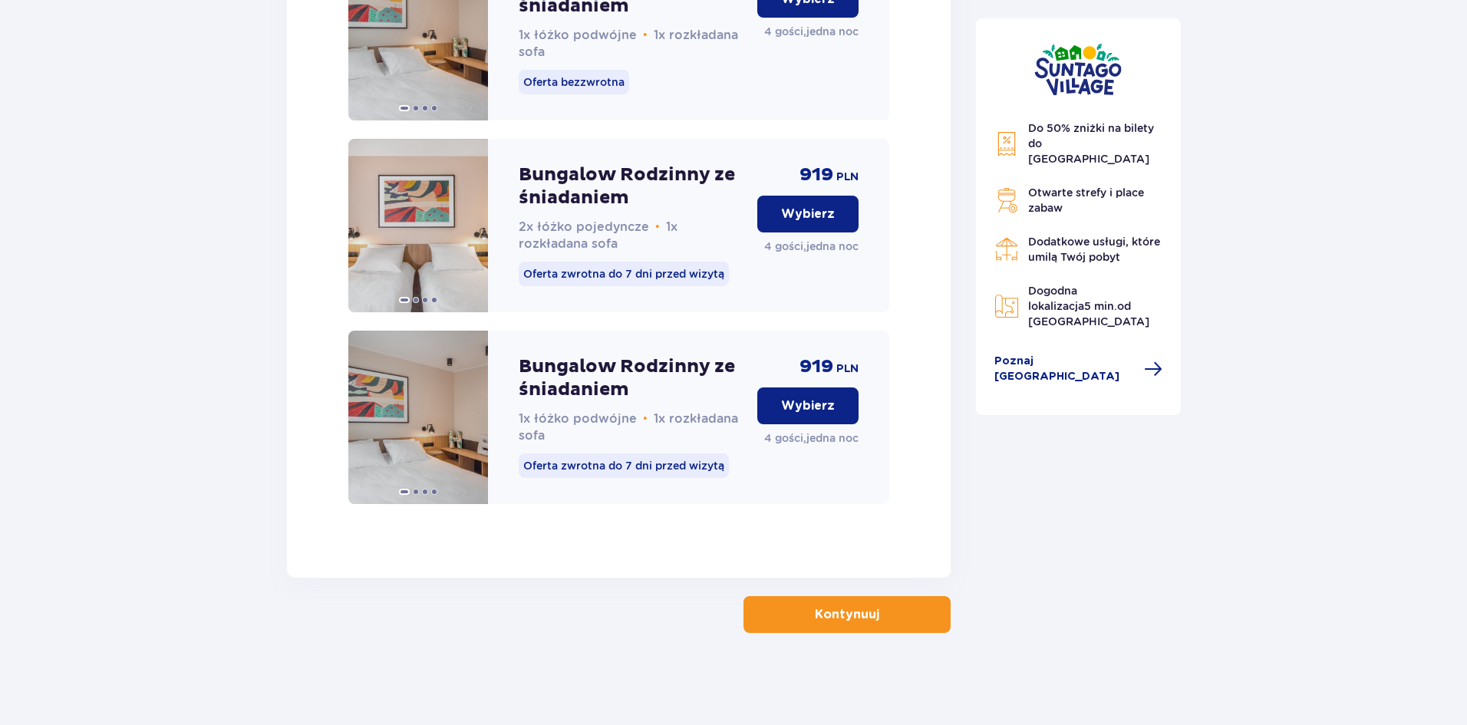
scroll to position [2314, 0]
click at [857, 615] on p "Kontynuuj" at bounding box center [847, 614] width 64 height 17
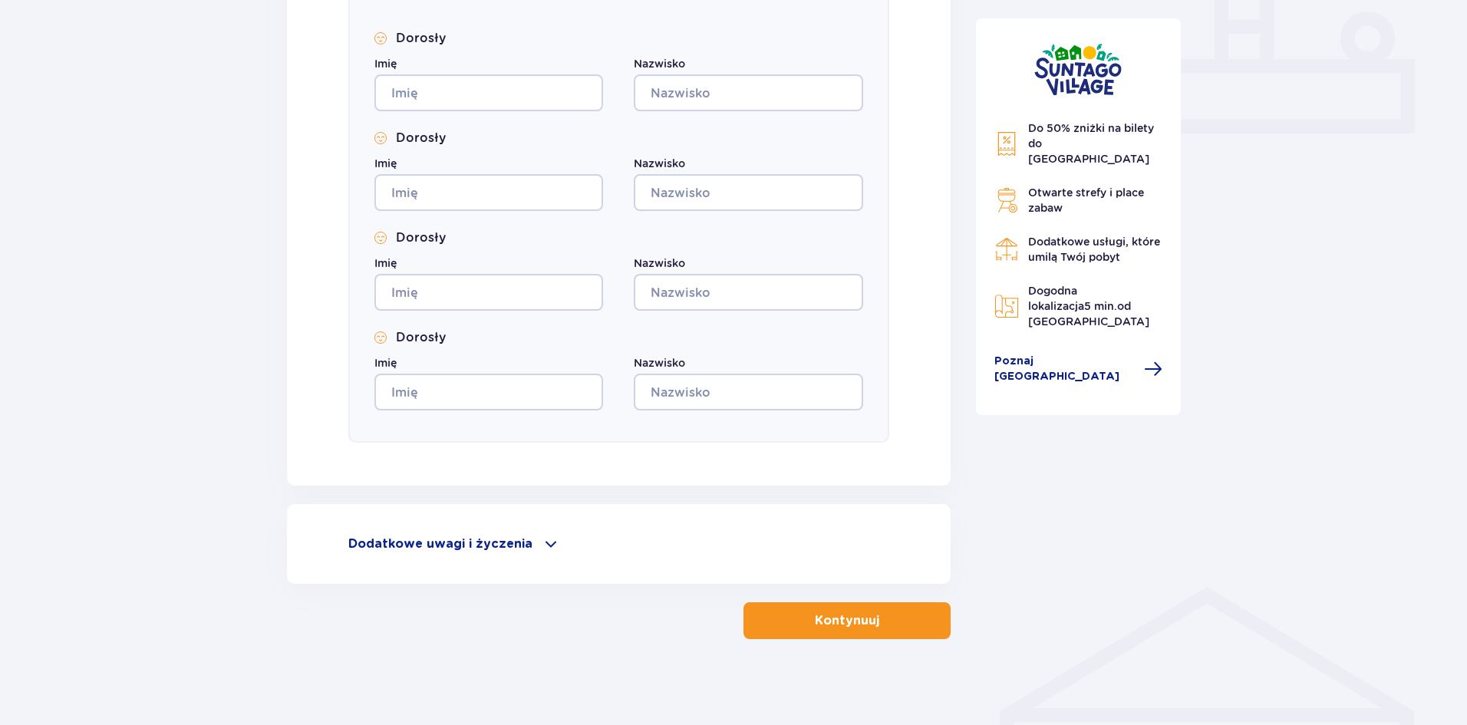
scroll to position [665, 0]
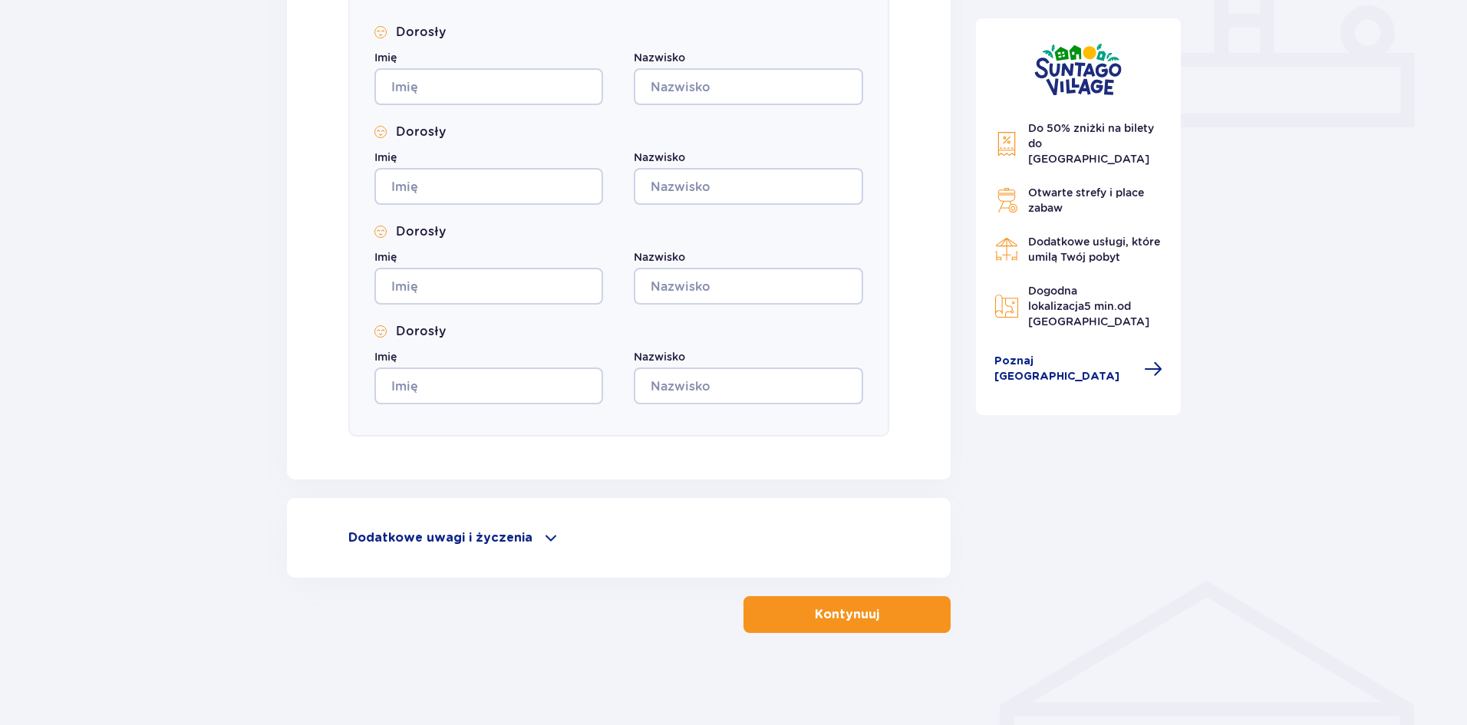
click at [531, 532] on div "Dodatkowe uwagi i życzenia" at bounding box center [618, 538] width 541 height 18
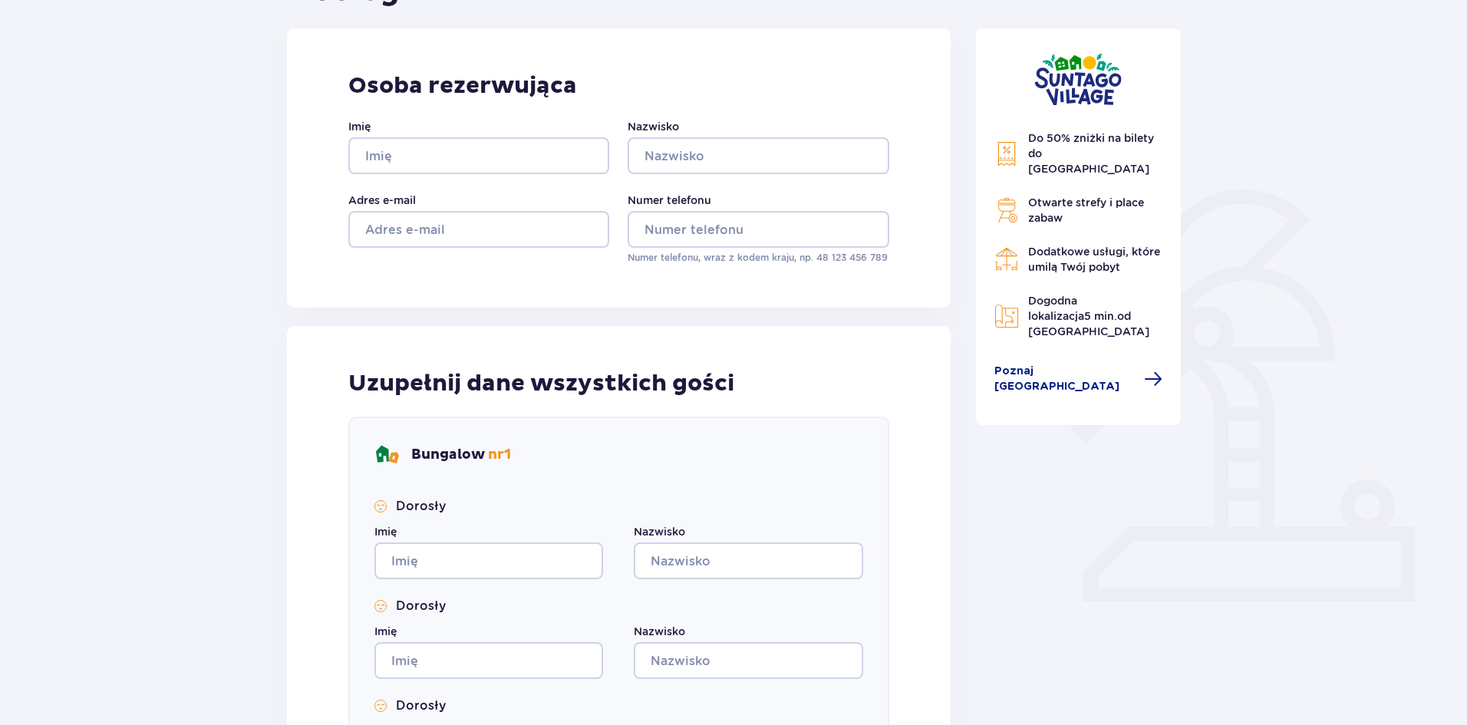
scroll to position [0, 0]
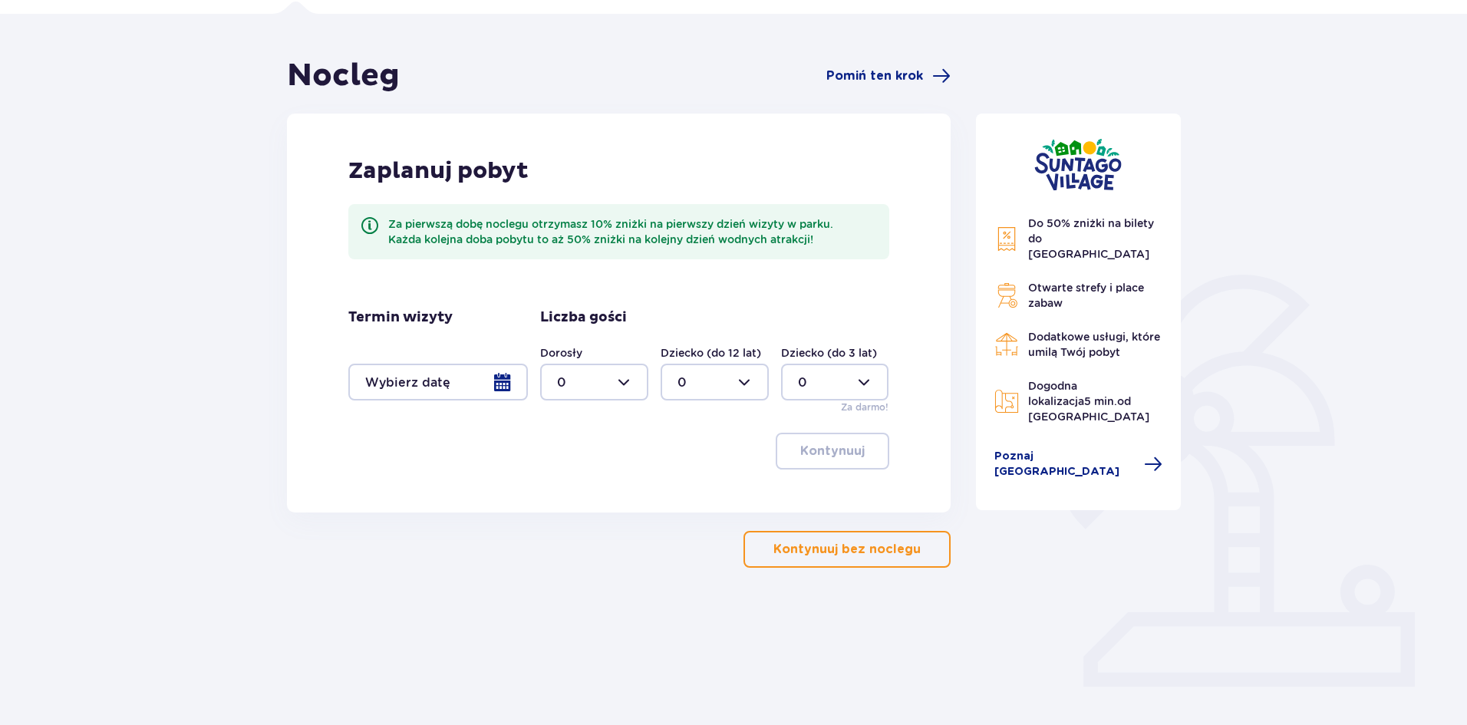
scroll to position [127, 0]
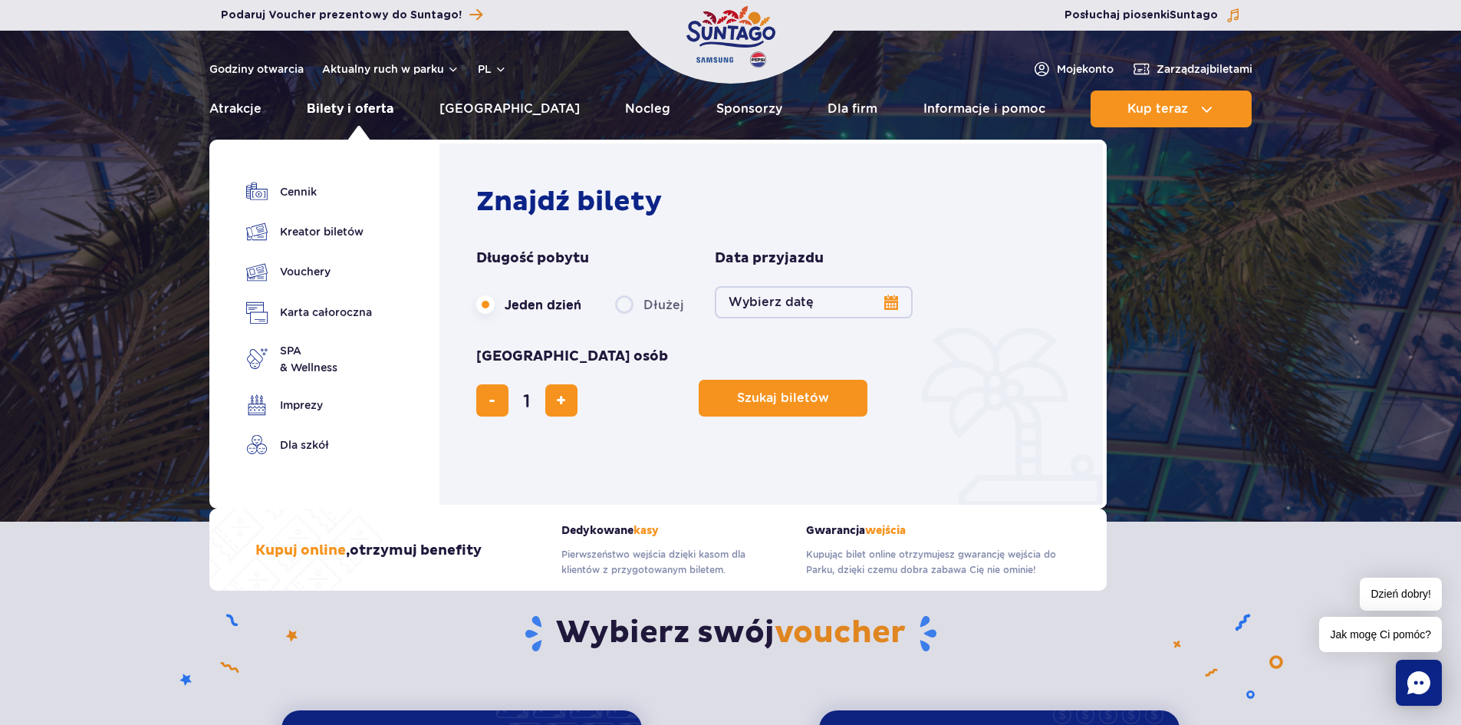
click at [369, 117] on link "Bilety i oferta" at bounding box center [350, 109] width 87 height 37
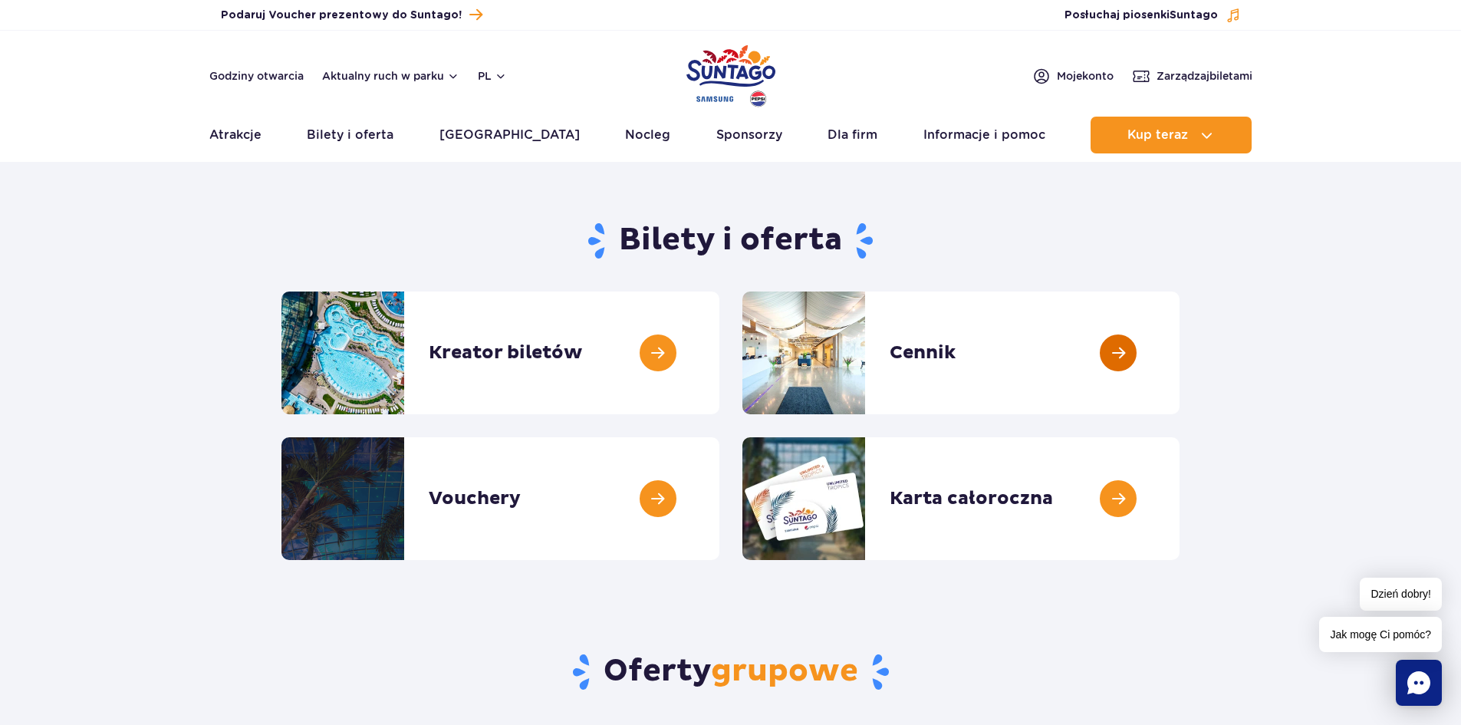
click at [1180, 348] on link at bounding box center [1180, 352] width 0 height 123
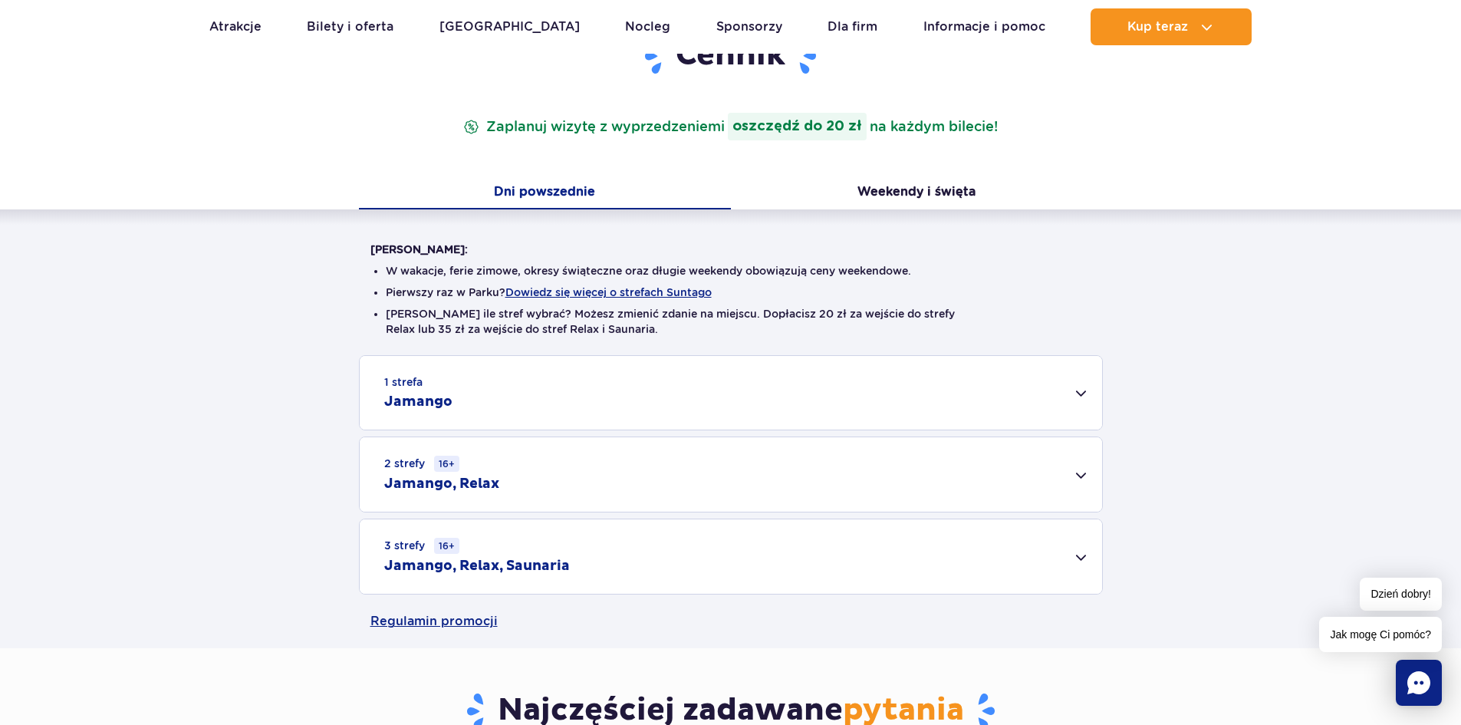
scroll to position [230, 0]
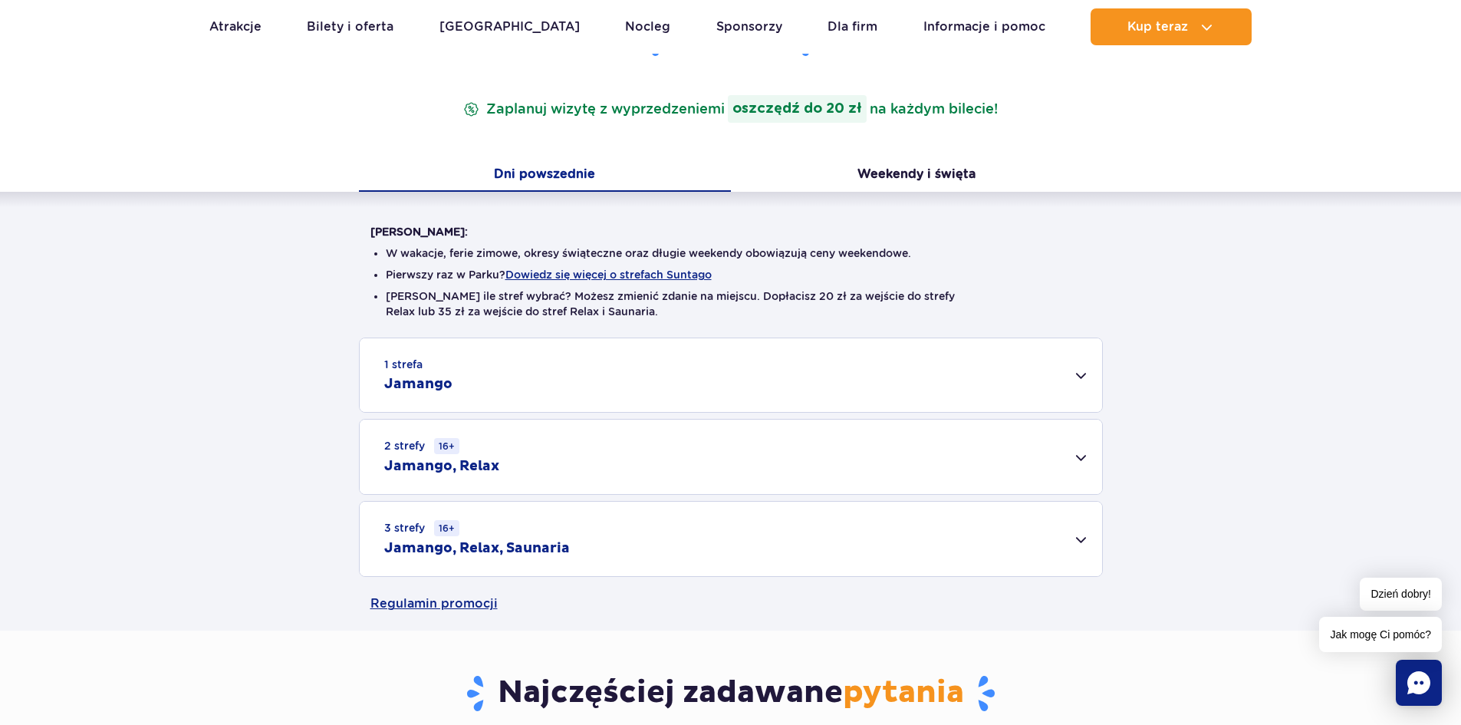
click at [1072, 533] on div "3 strefy 16+ Jamango, Relax, Saunaria" at bounding box center [731, 539] width 743 height 74
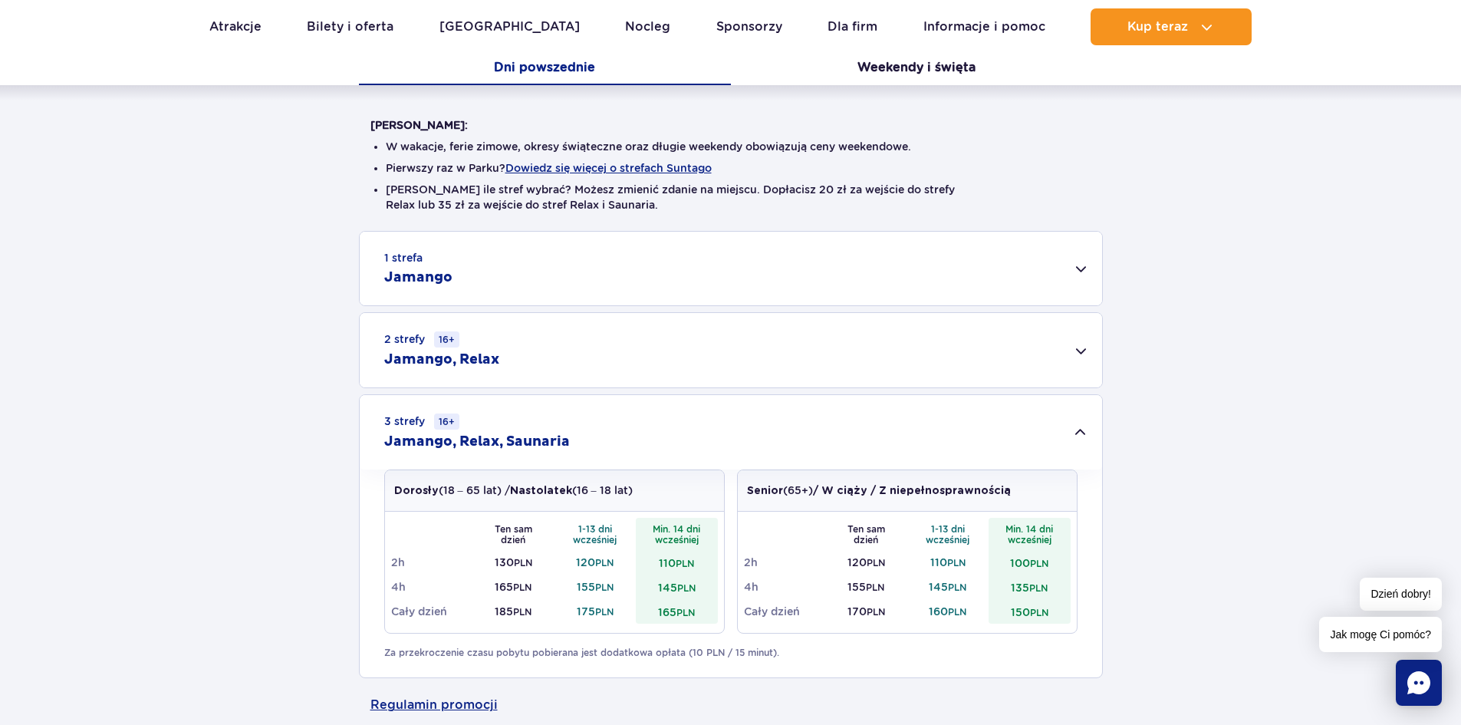
scroll to position [537, 0]
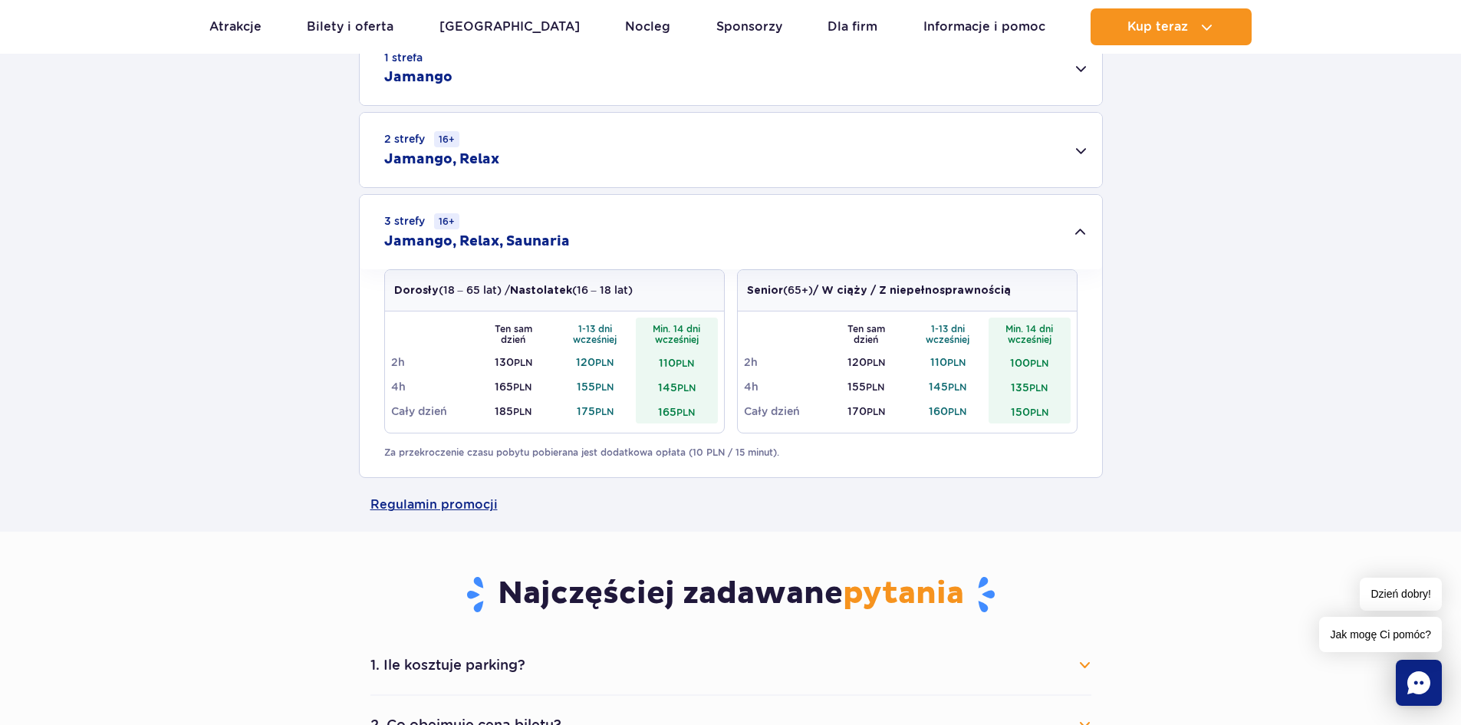
click at [1077, 149] on div "2 strefy 16+ Jamango, Relax" at bounding box center [731, 150] width 743 height 74
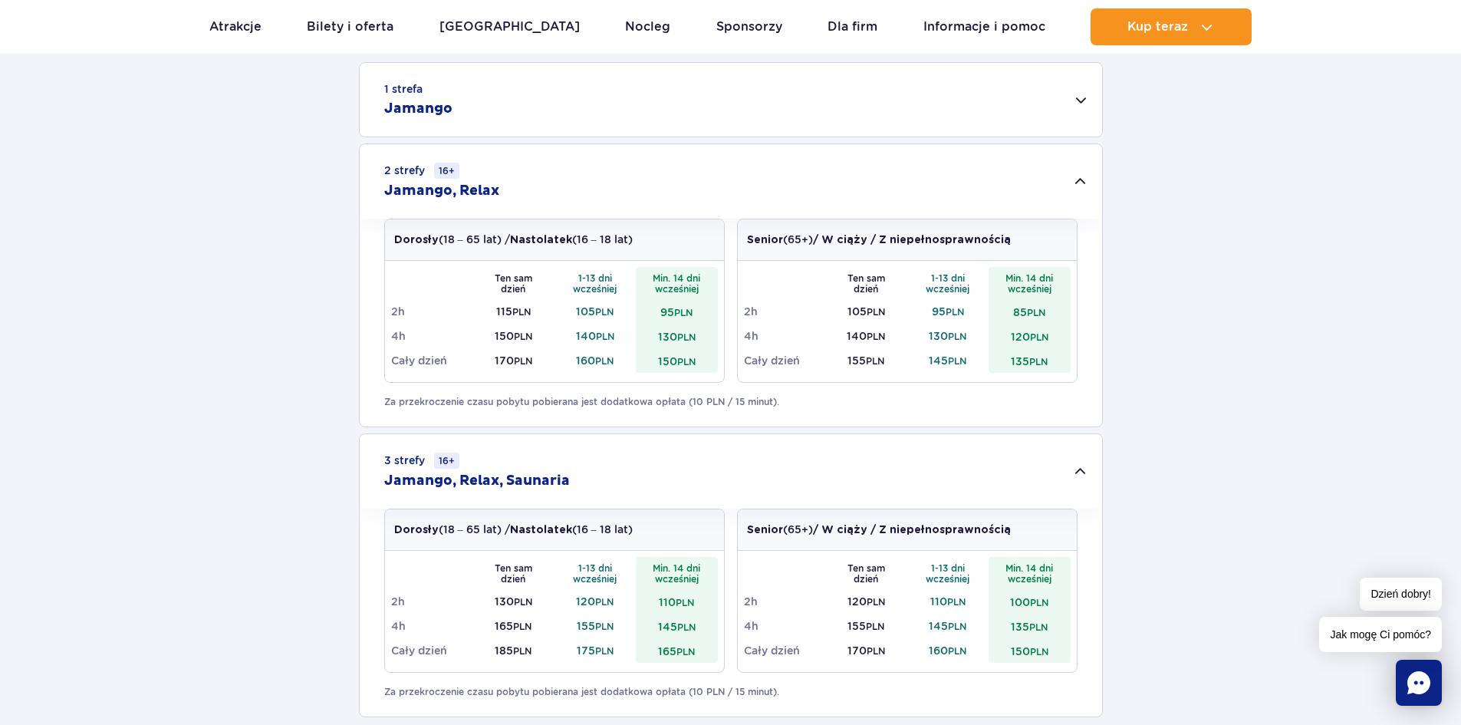
scroll to position [307, 0]
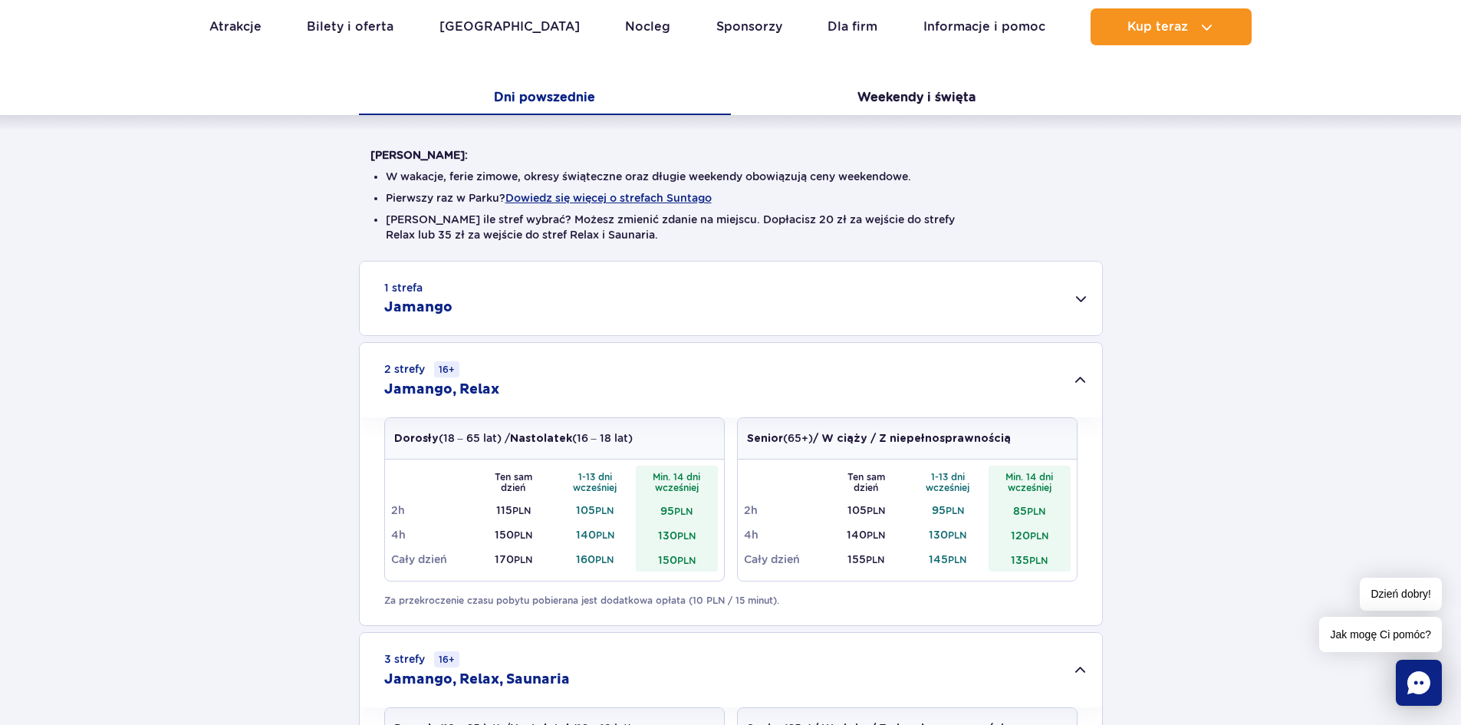
click at [1085, 298] on div "1 strefa Jamango" at bounding box center [731, 299] width 743 height 74
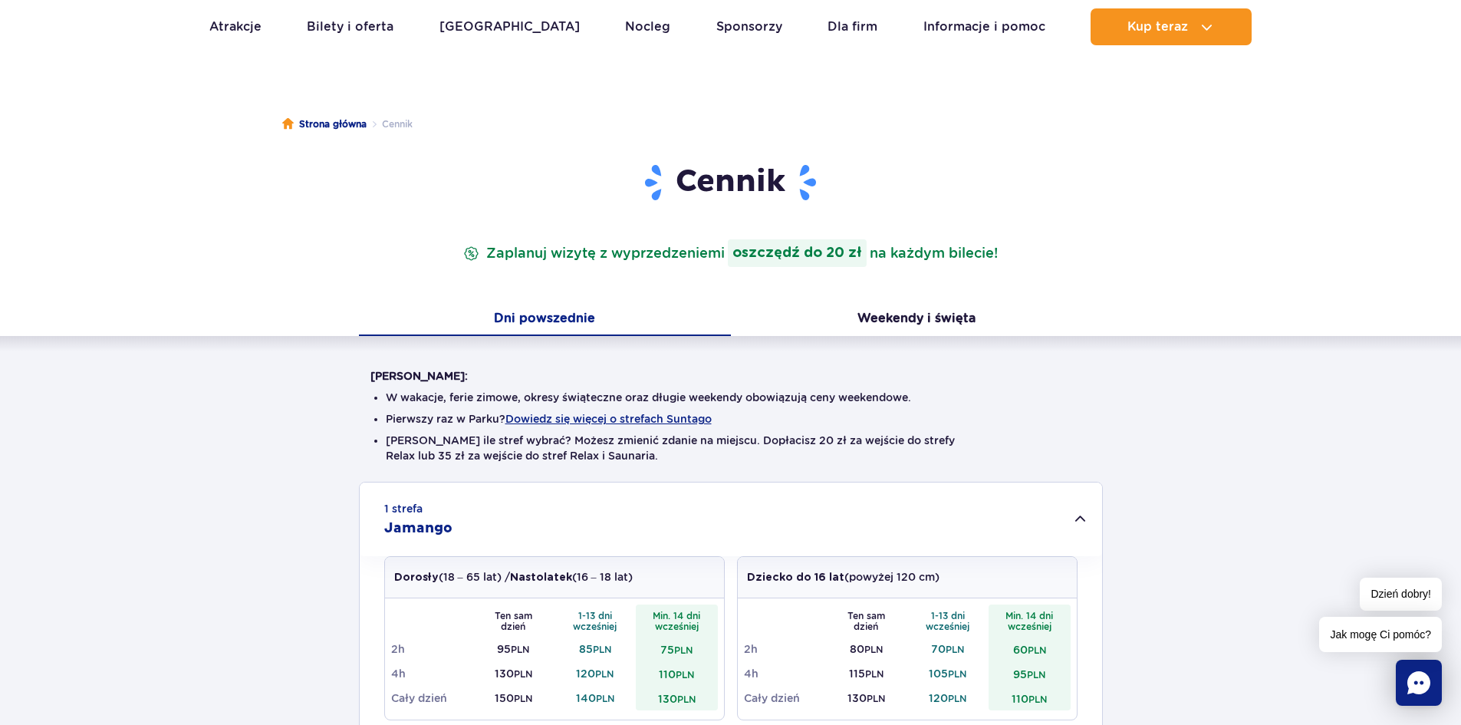
scroll to position [77, 0]
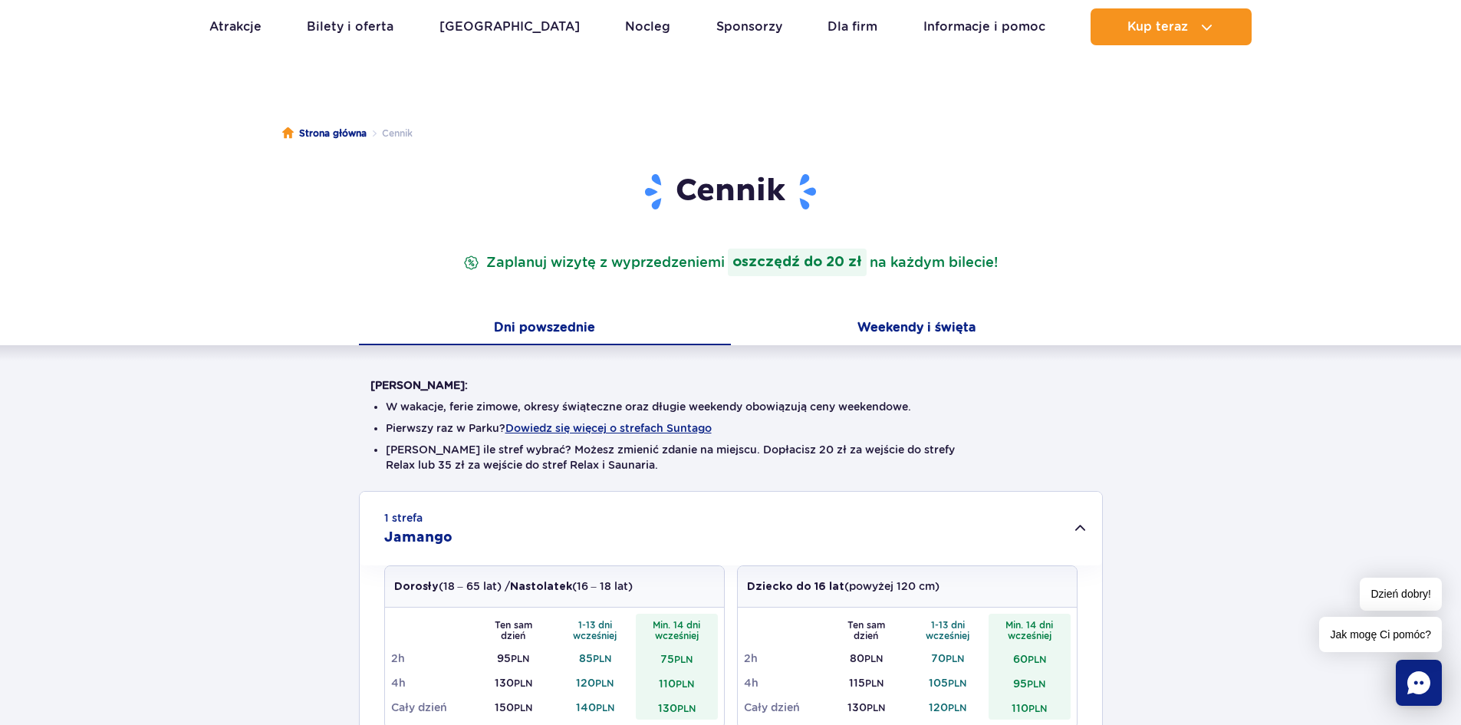
click at [893, 324] on button "Weekendy i święta" at bounding box center [917, 329] width 372 height 32
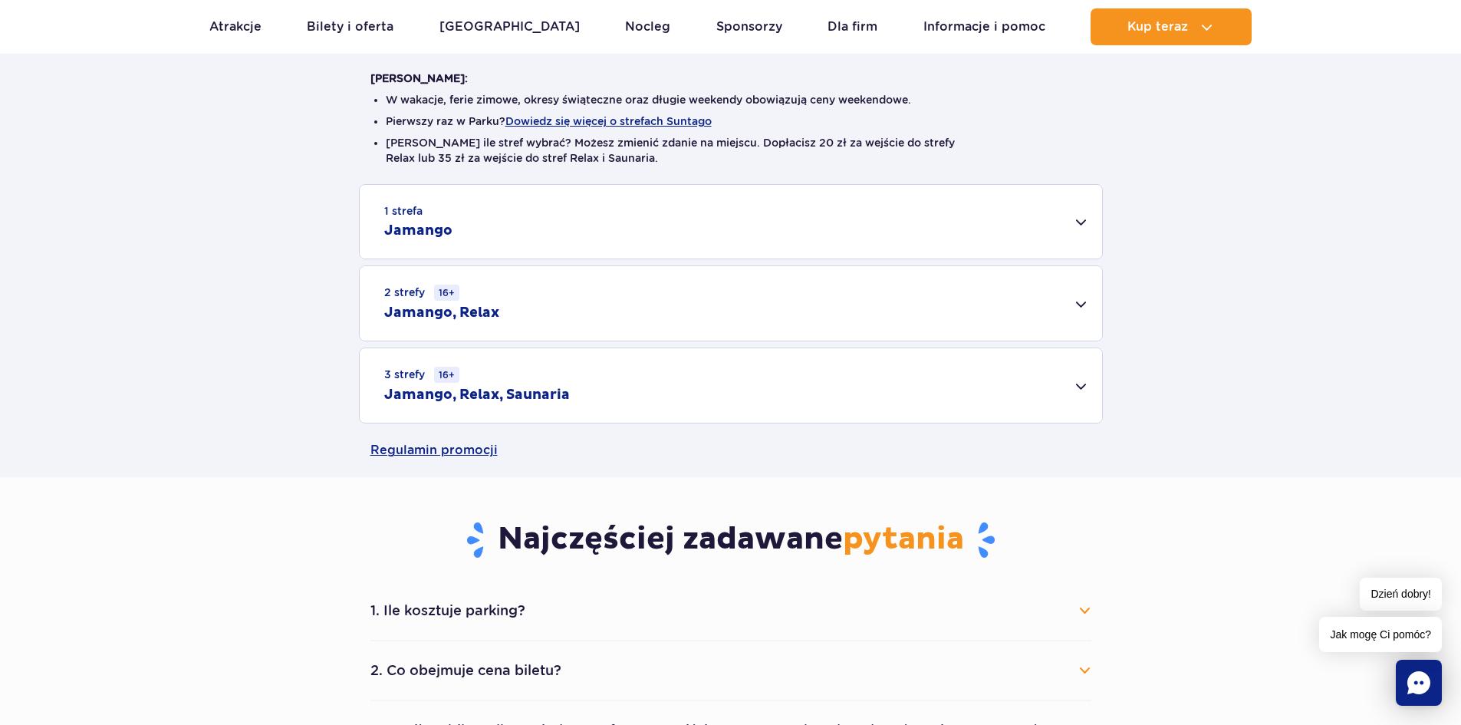
scroll to position [153, 0]
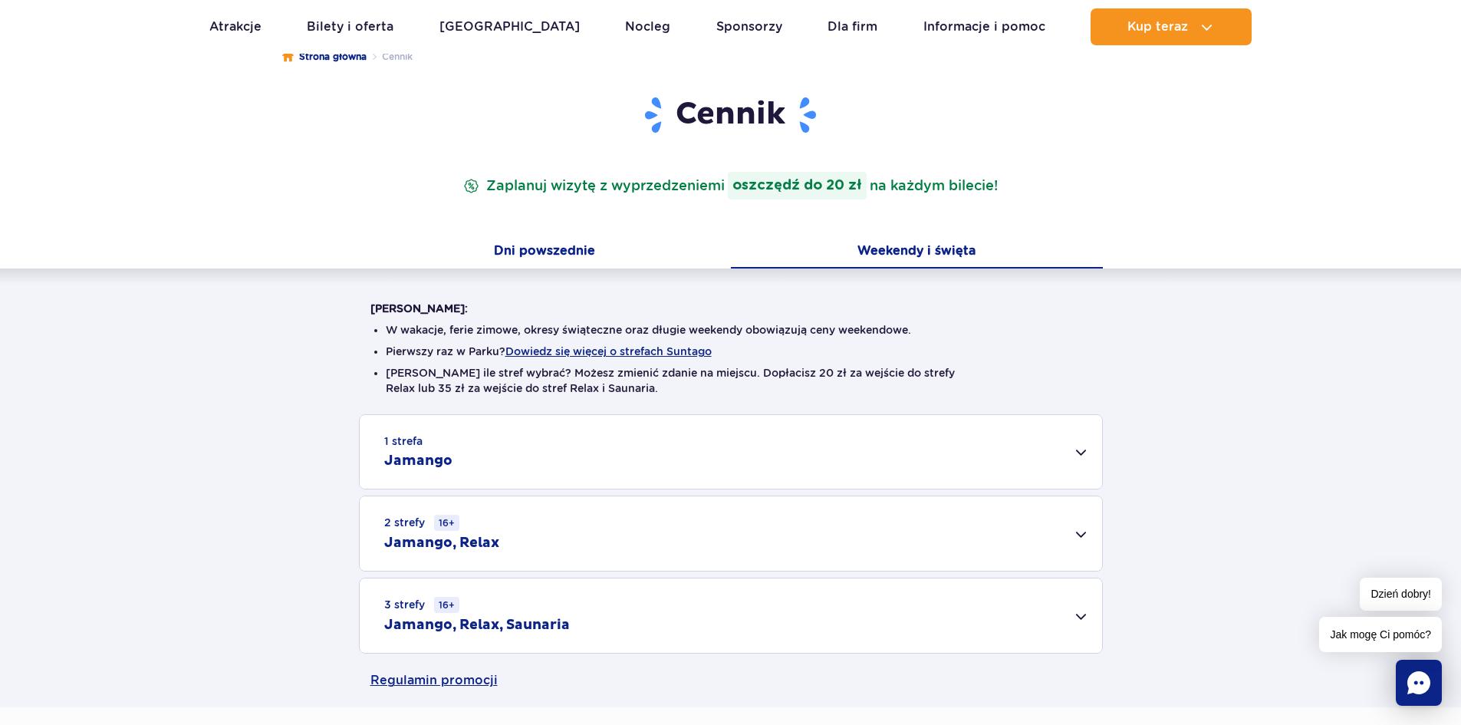
drag, startPoint x: 568, startPoint y: 253, endPoint x: 646, endPoint y: 241, distance: 78.4
click at [568, 253] on button "Dni powszednie" at bounding box center [545, 252] width 372 height 32
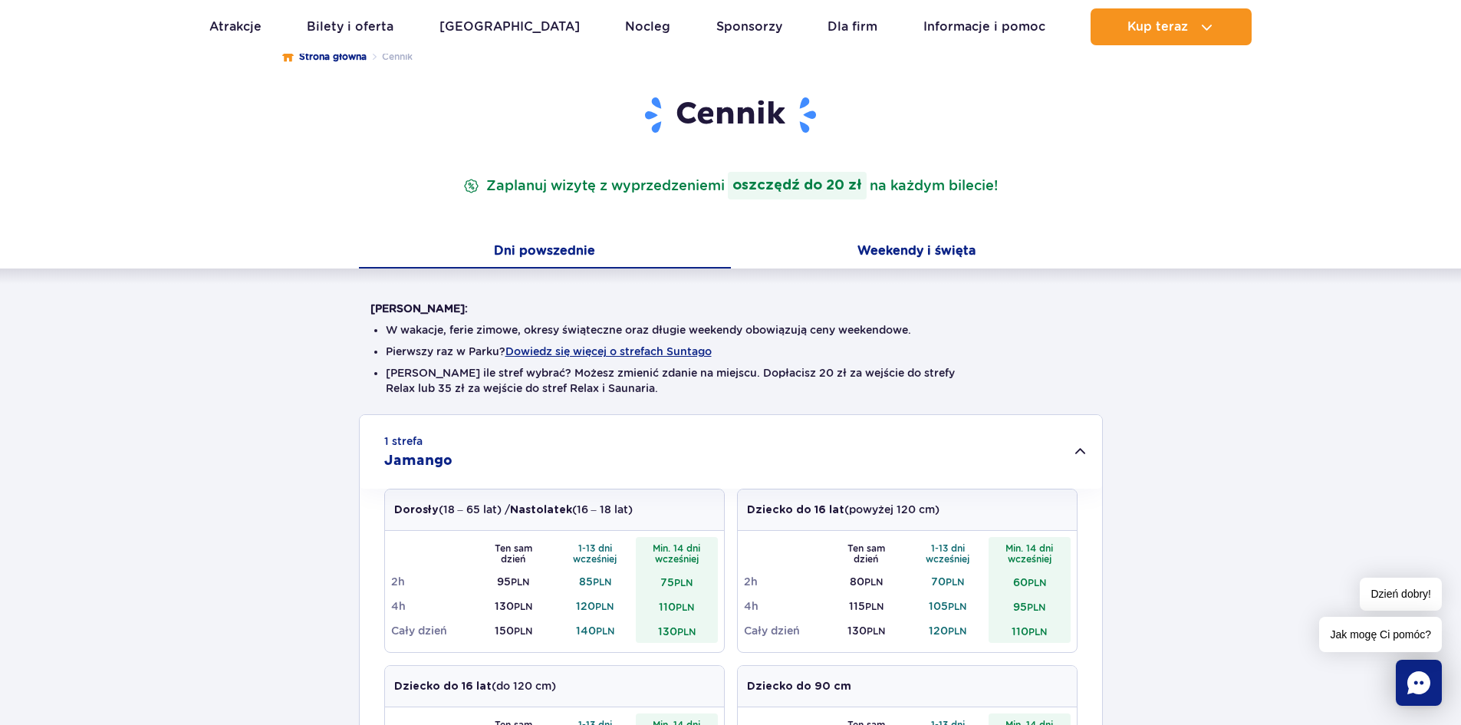
click at [922, 249] on button "Weekendy i święta" at bounding box center [917, 252] width 372 height 32
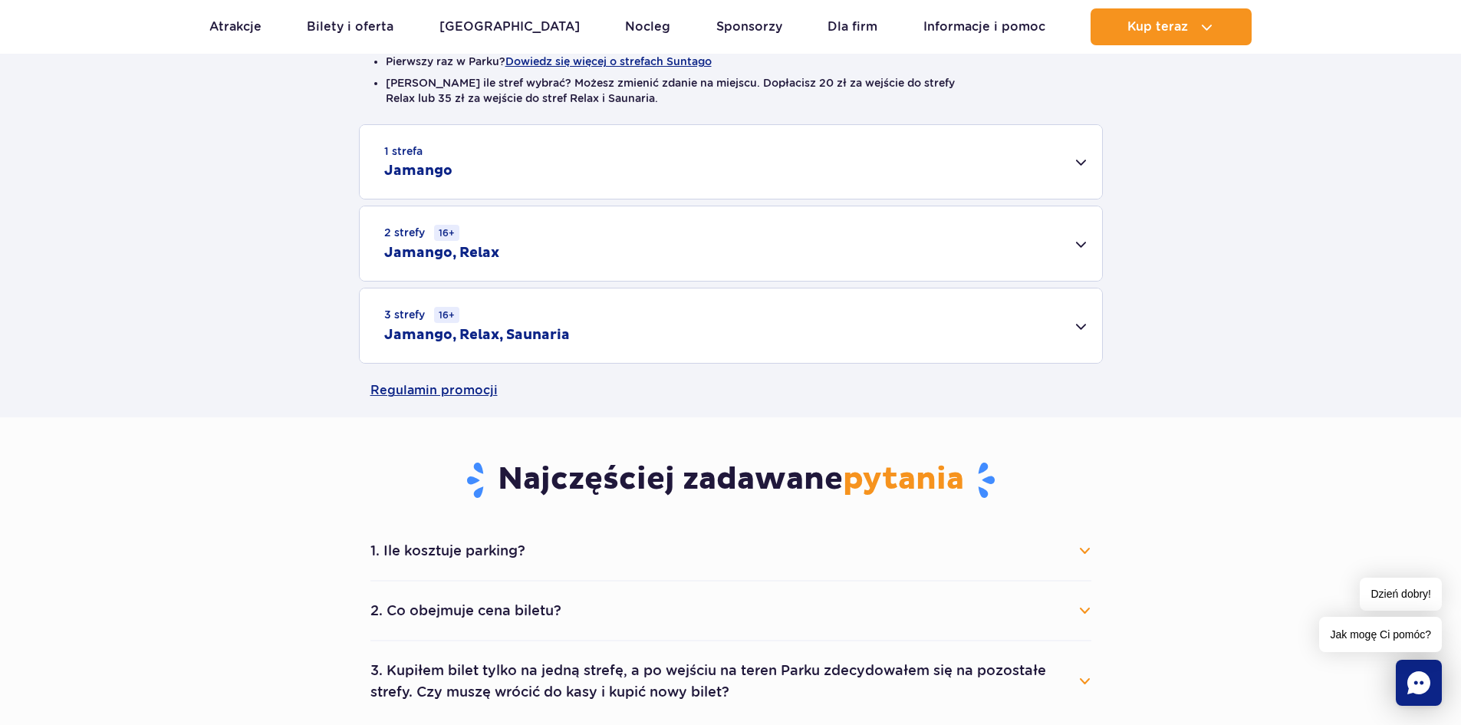
scroll to position [460, 0]
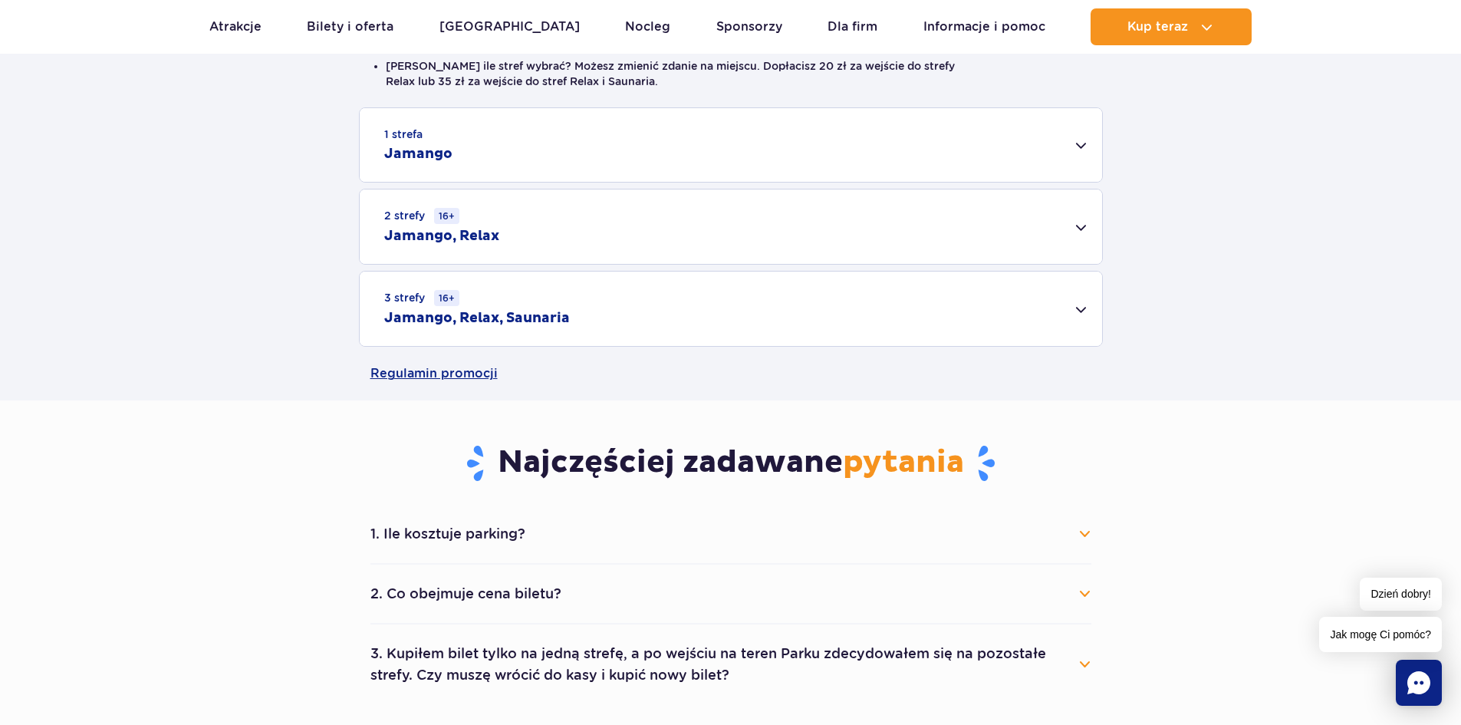
click at [1087, 308] on div "3 strefy 16+ Jamango, Relax, Saunaria" at bounding box center [731, 309] width 743 height 74
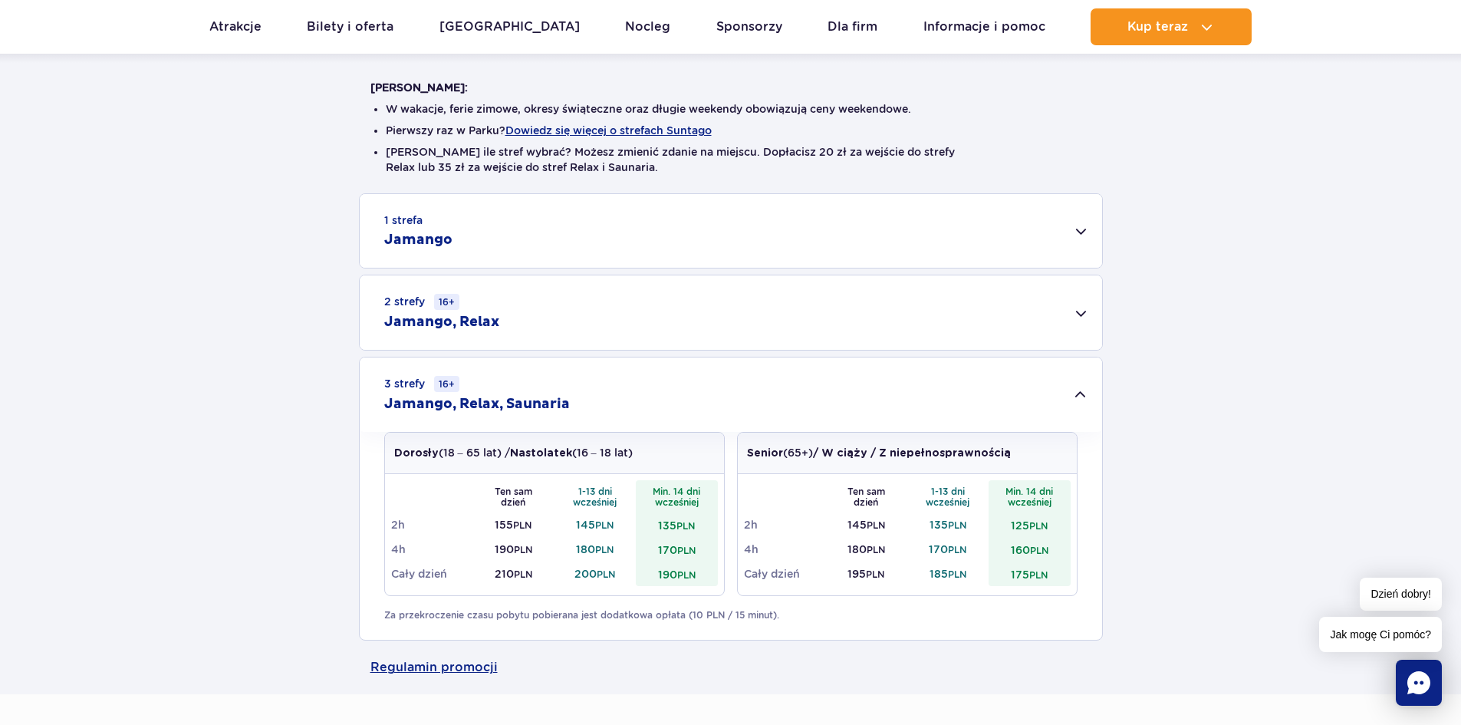
scroll to position [384, 0]
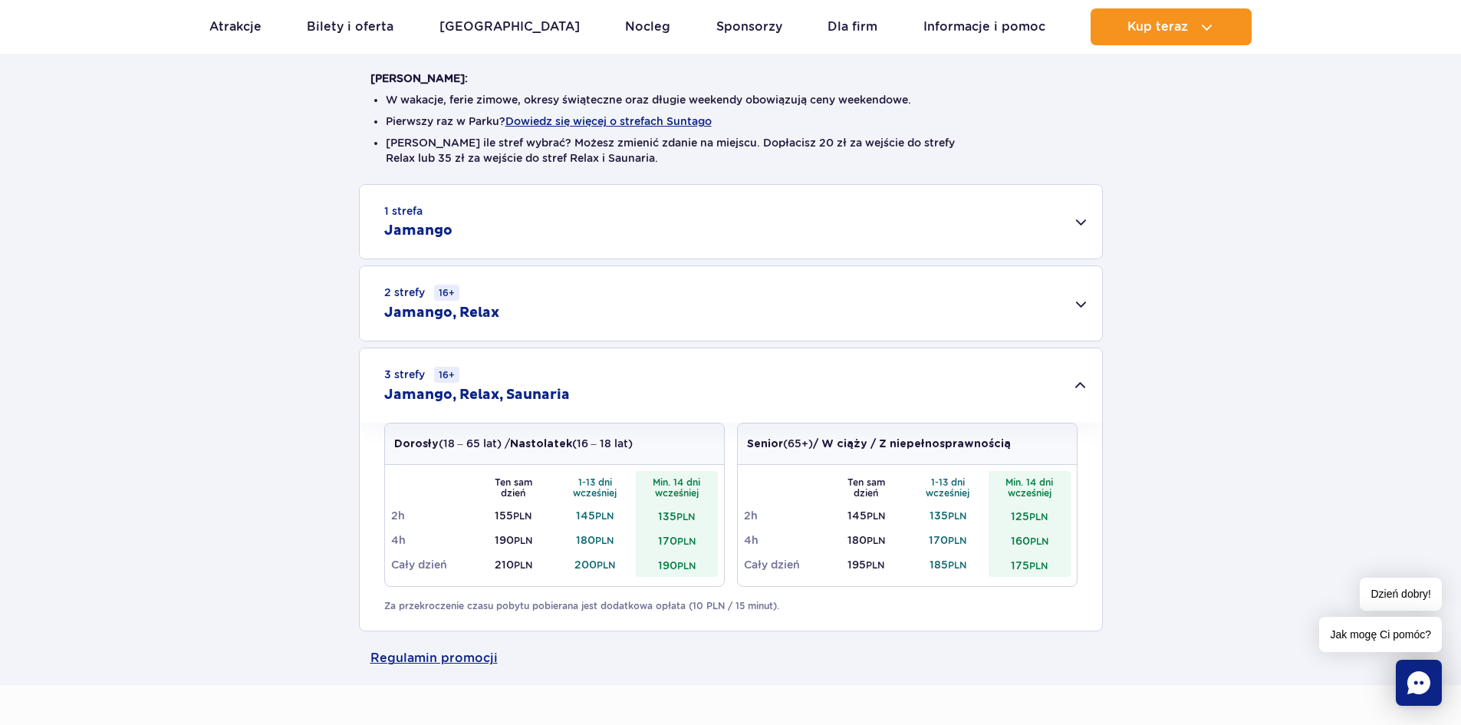
click at [1085, 308] on div "2 strefy 16+ Jamango, Relax" at bounding box center [731, 303] width 743 height 74
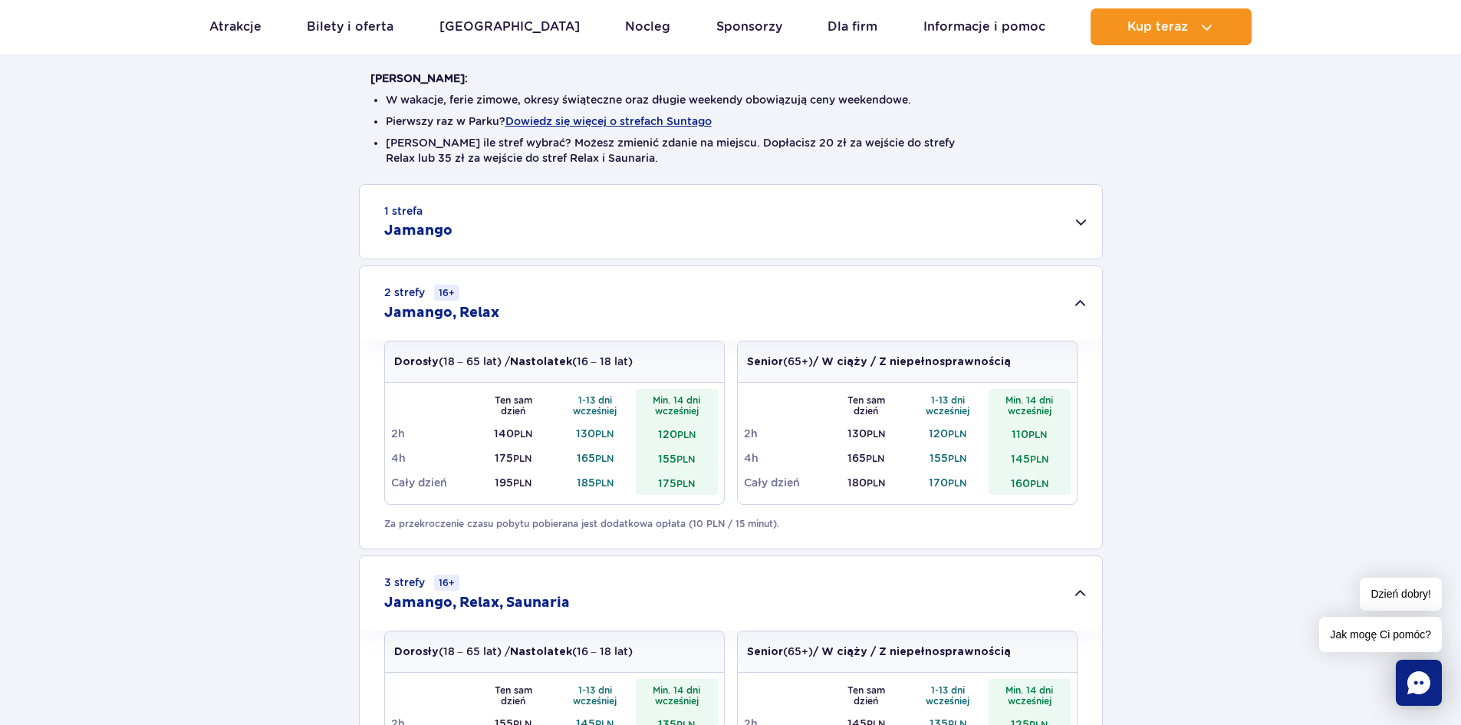
click at [1072, 224] on div "1 strefa Jamango" at bounding box center [731, 222] width 743 height 74
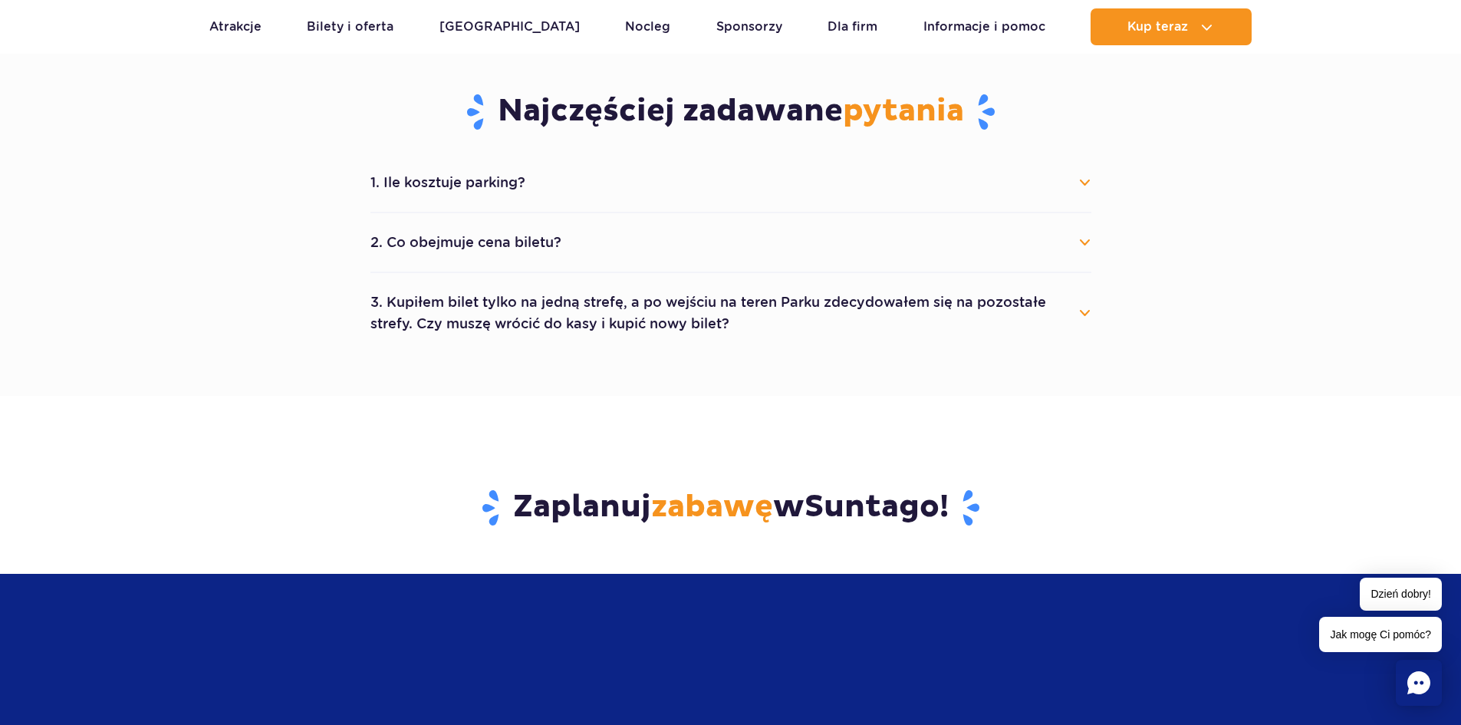
scroll to position [1381, 0]
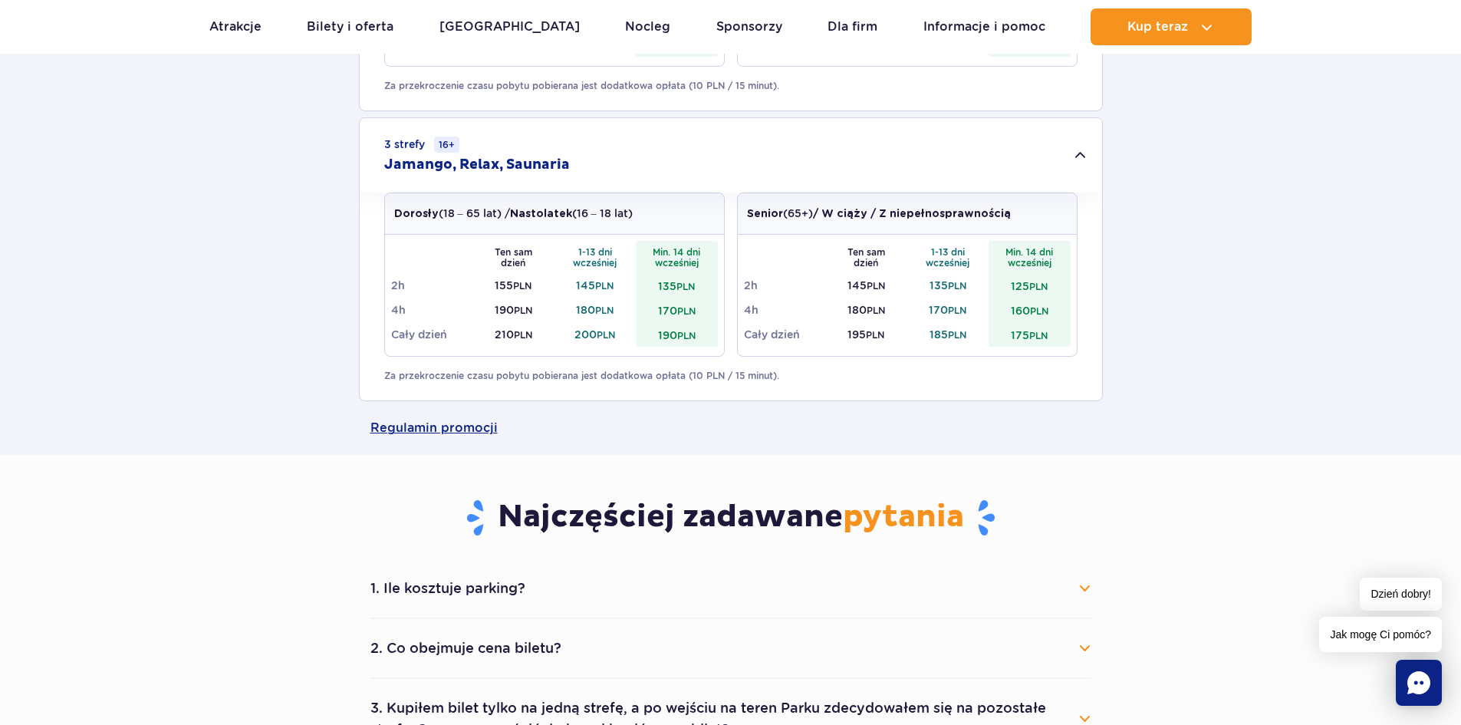
click at [1085, 590] on button "1. Ile kosztuje parking?" at bounding box center [731, 588] width 721 height 34
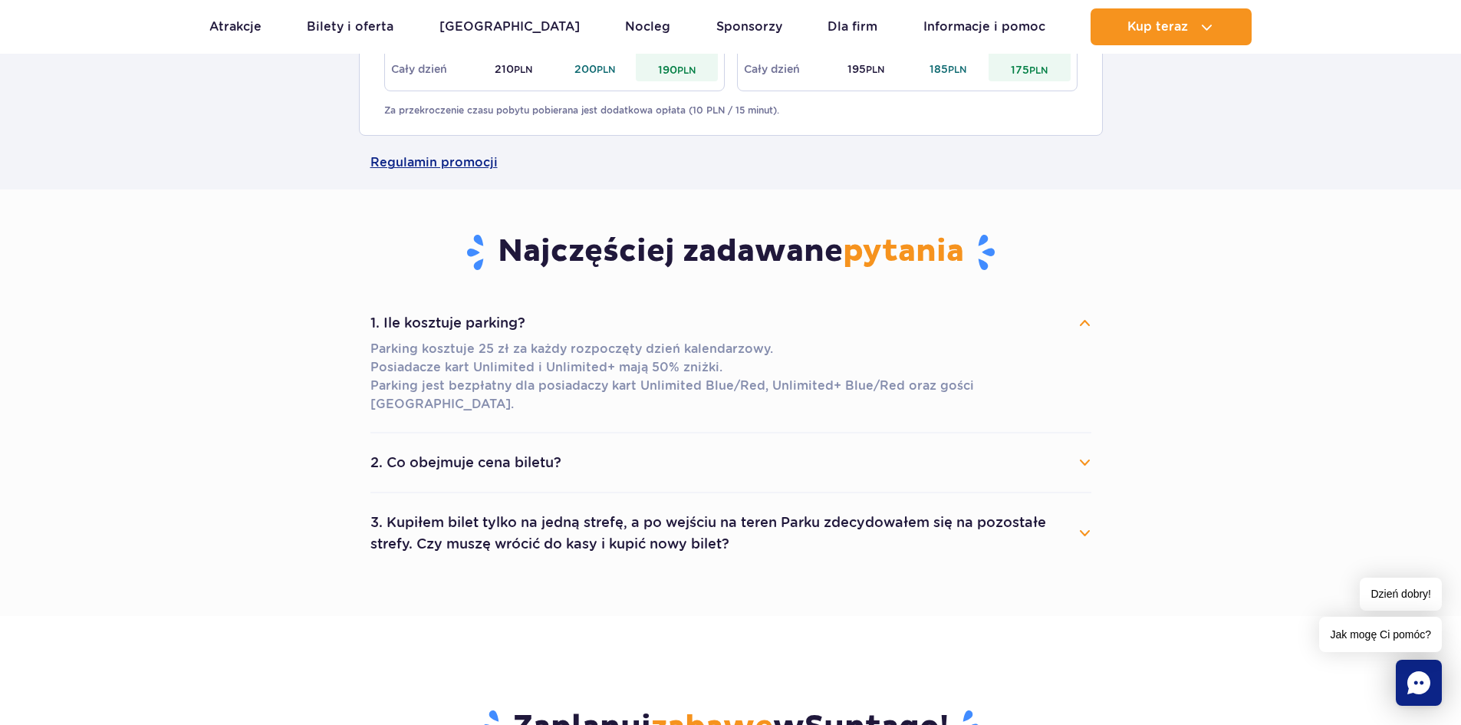
scroll to position [1688, 0]
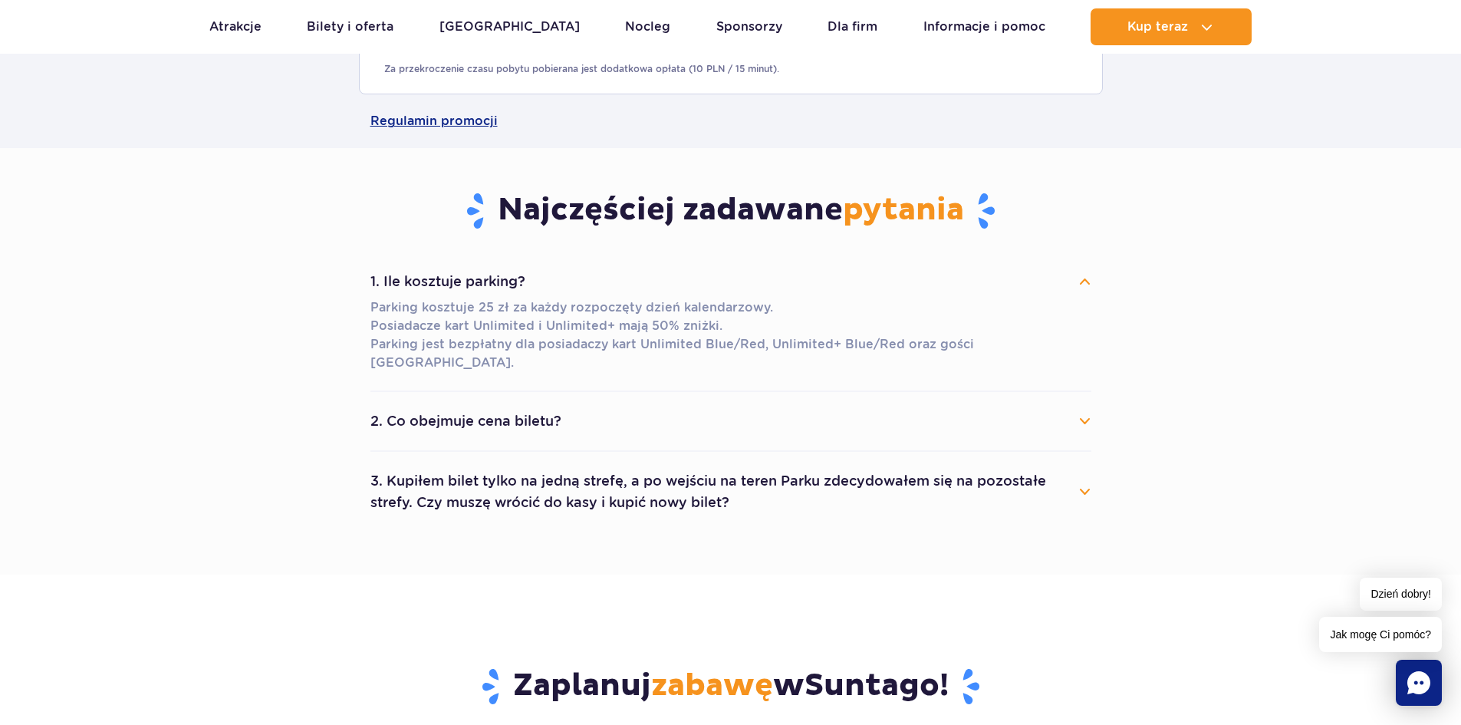
click at [1062, 404] on button "2. Co obejmuje cena biletu?" at bounding box center [731, 421] width 721 height 34
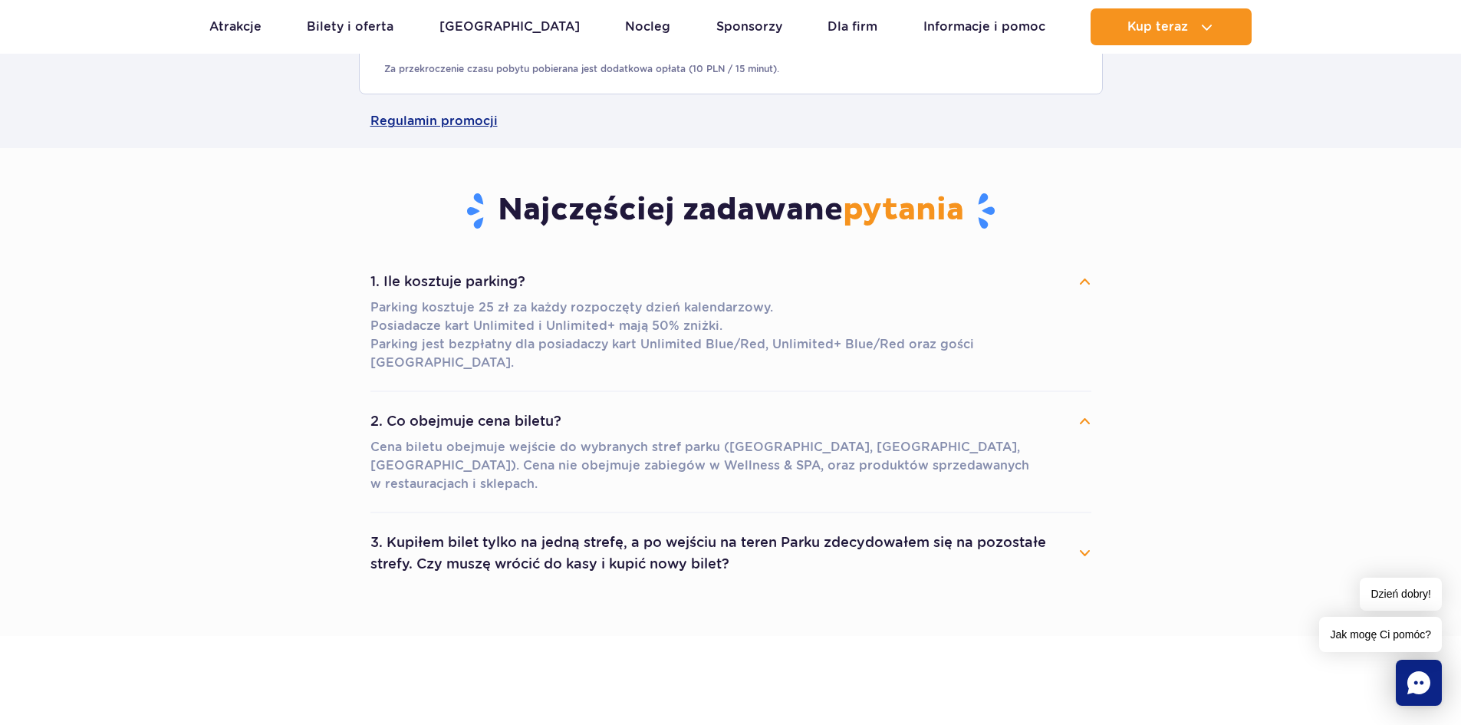
click at [1060, 525] on button "3. Kupiłem bilet tylko na jedną strefę, a po wejściu na teren Parku zdecydowałe…" at bounding box center [731, 552] width 721 height 55
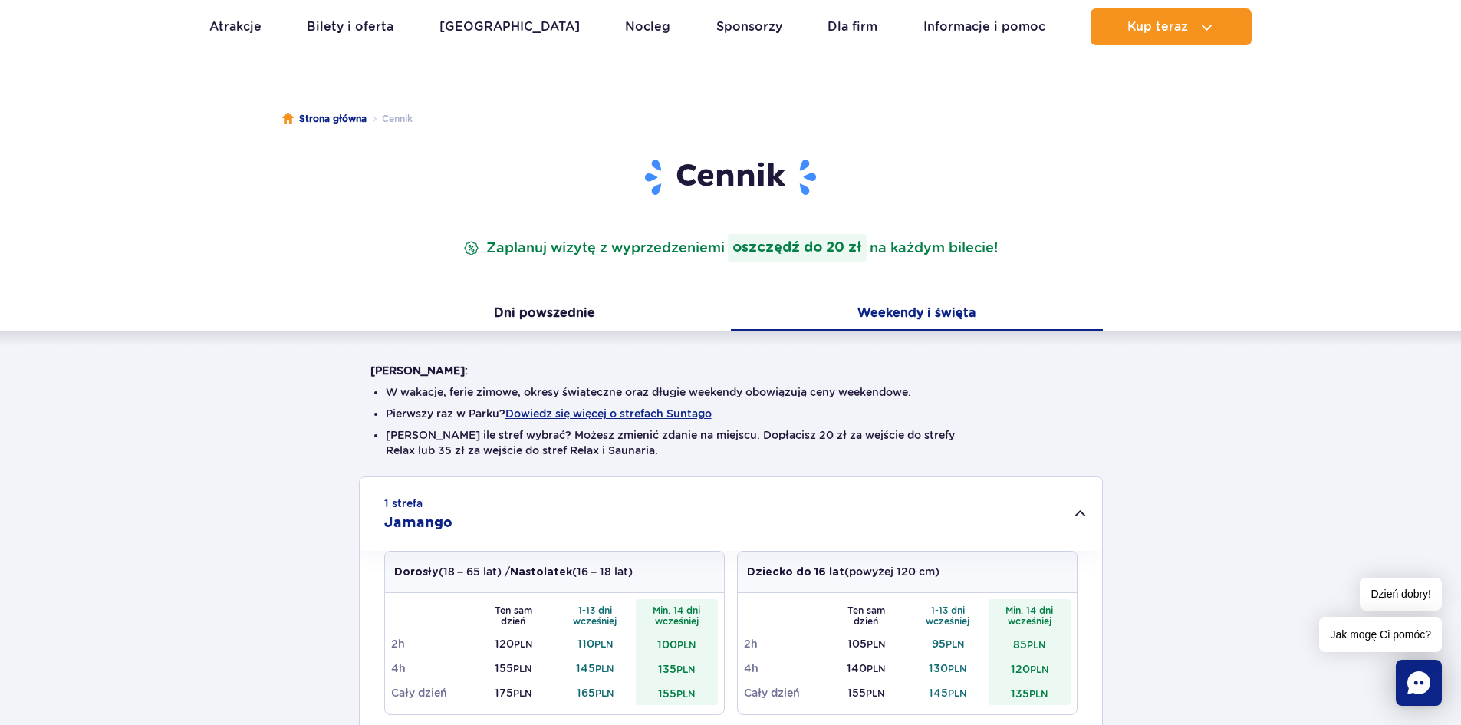
scroll to position [0, 0]
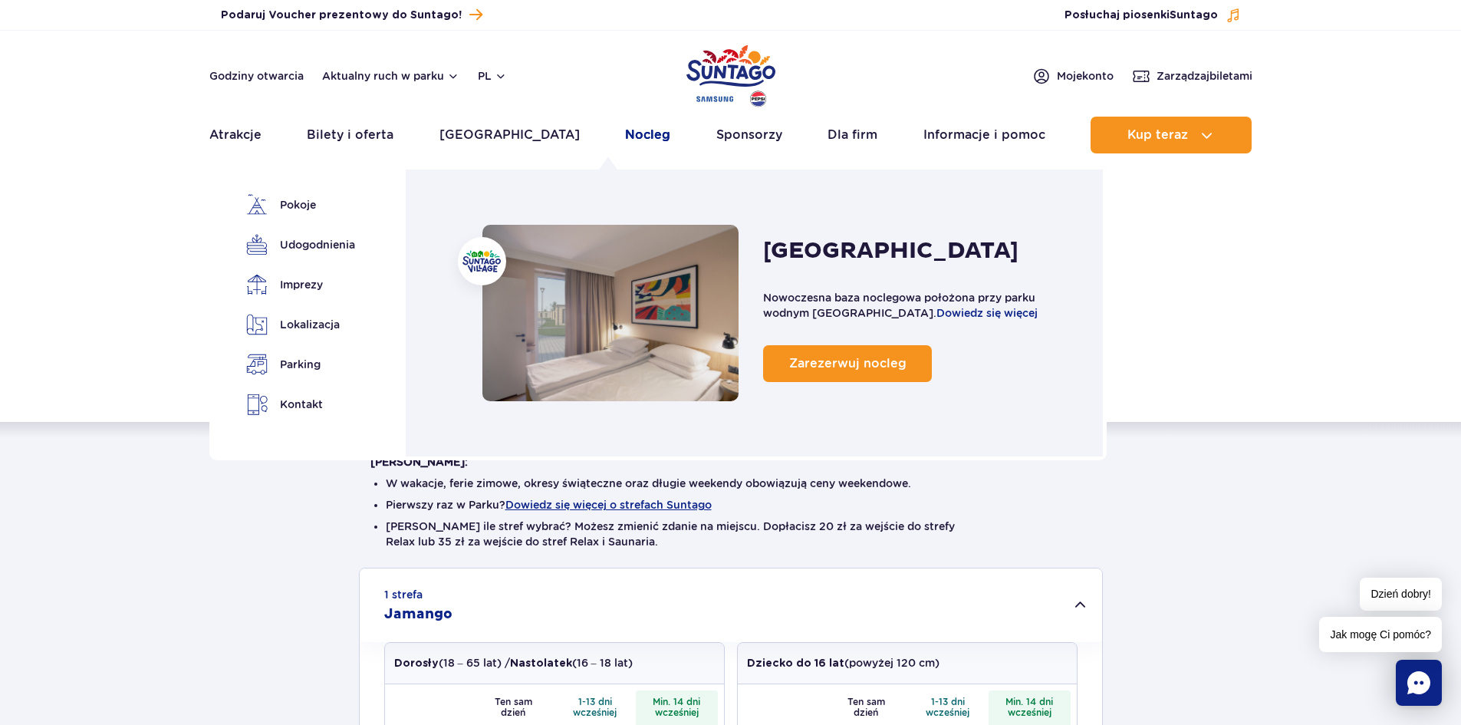
click at [625, 135] on link "Nocleg" at bounding box center [647, 135] width 45 height 37
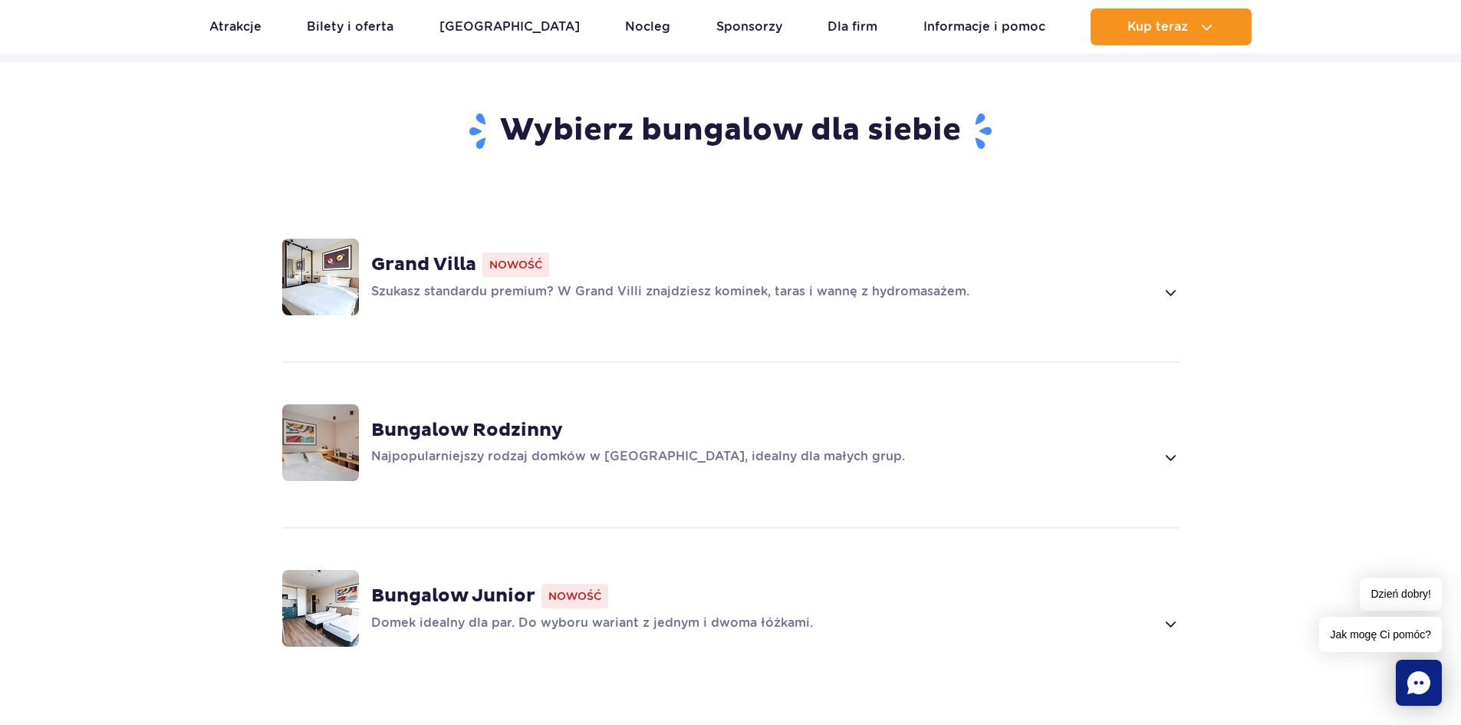
scroll to position [997, 0]
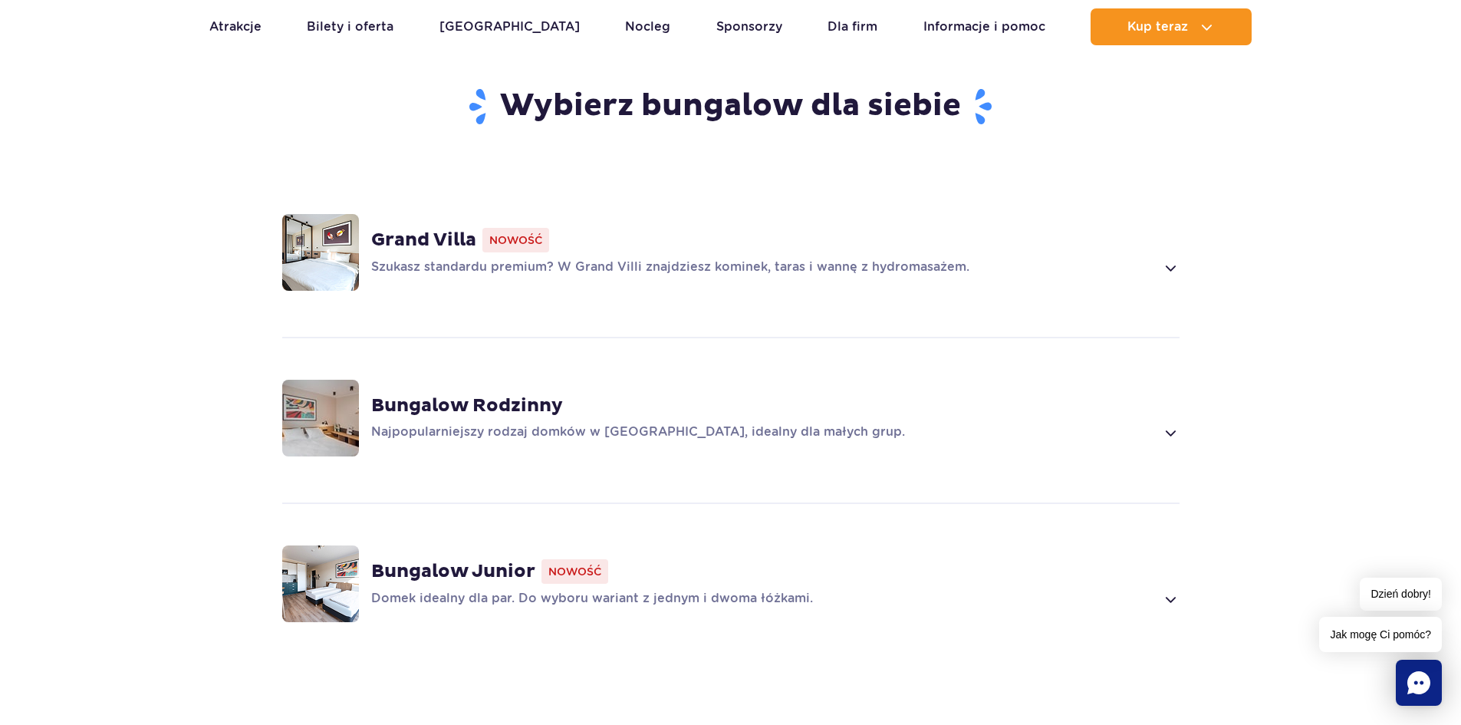
click at [1169, 259] on span at bounding box center [1170, 268] width 18 height 18
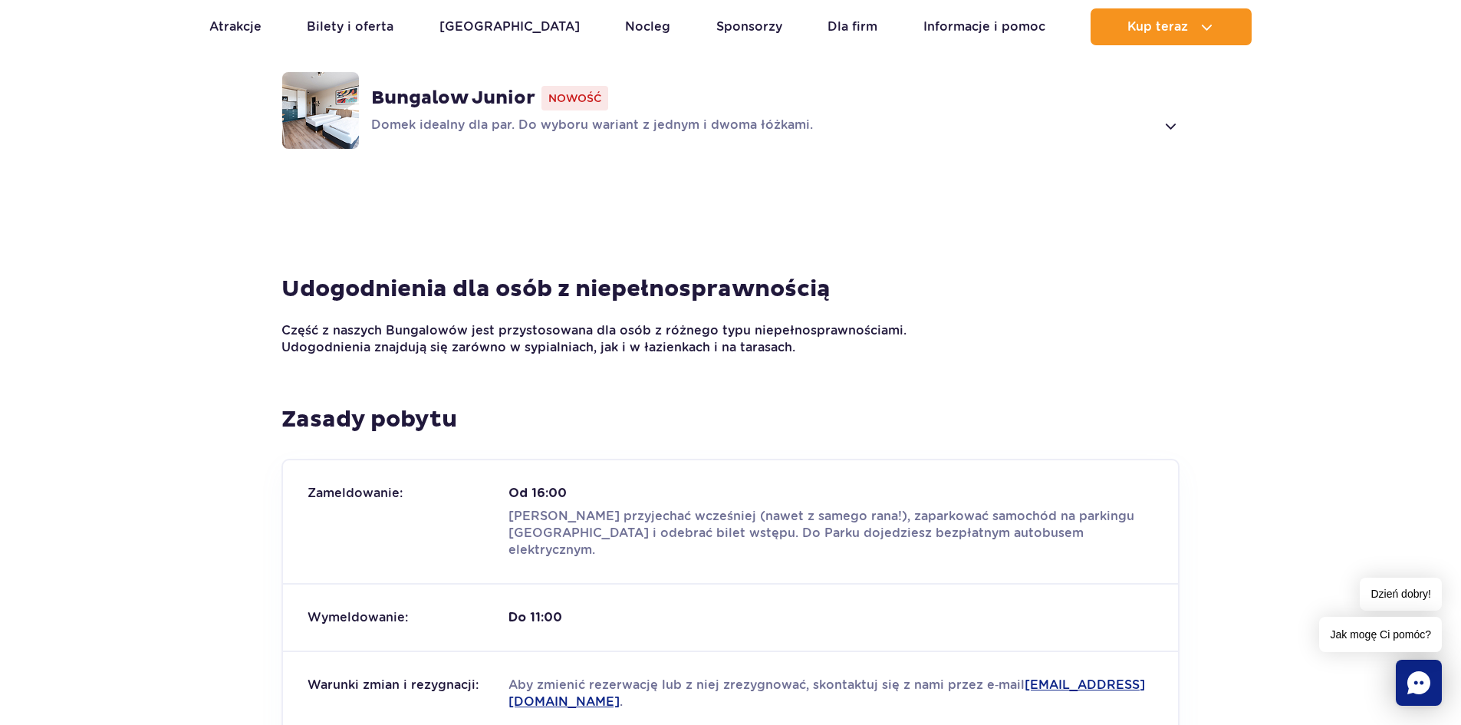
scroll to position [1535, 0]
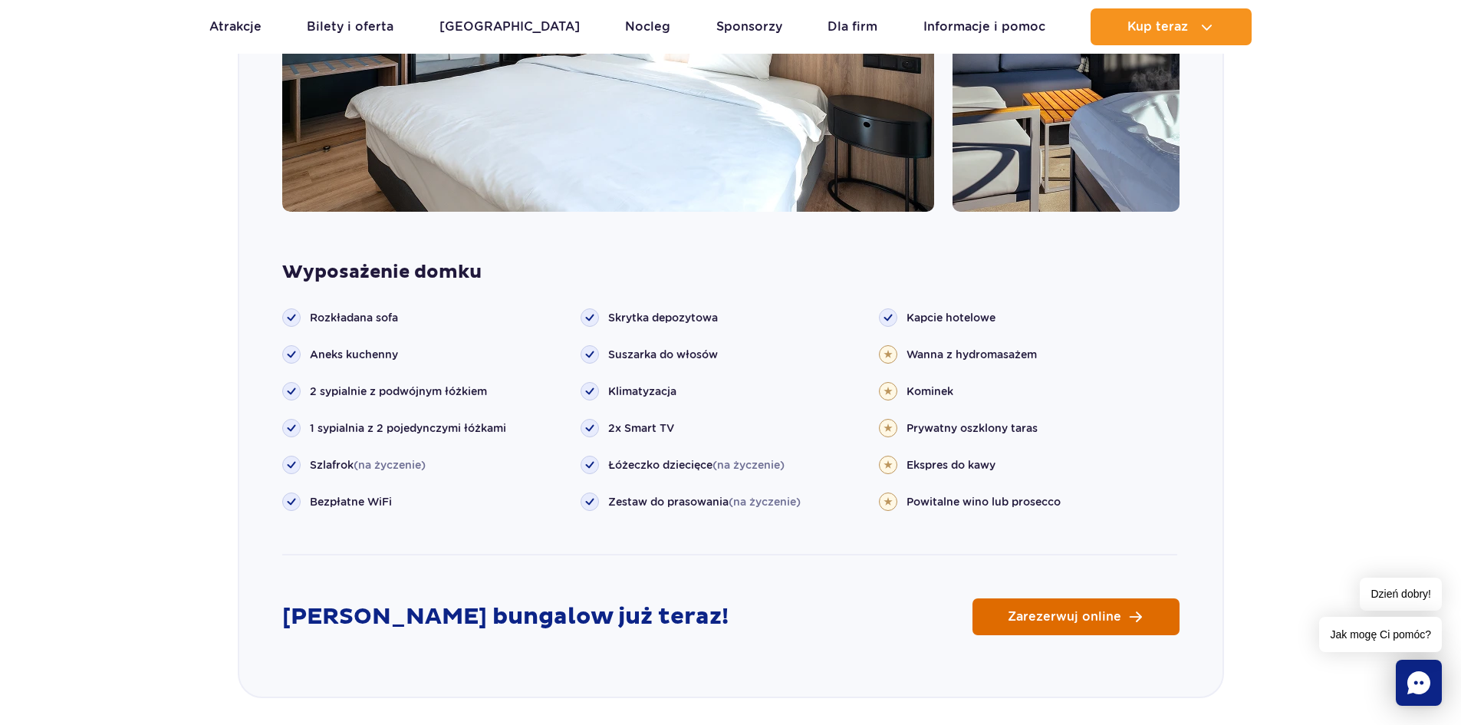
click at [1095, 598] on link "Zarezerwuj online" at bounding box center [1076, 616] width 207 height 37
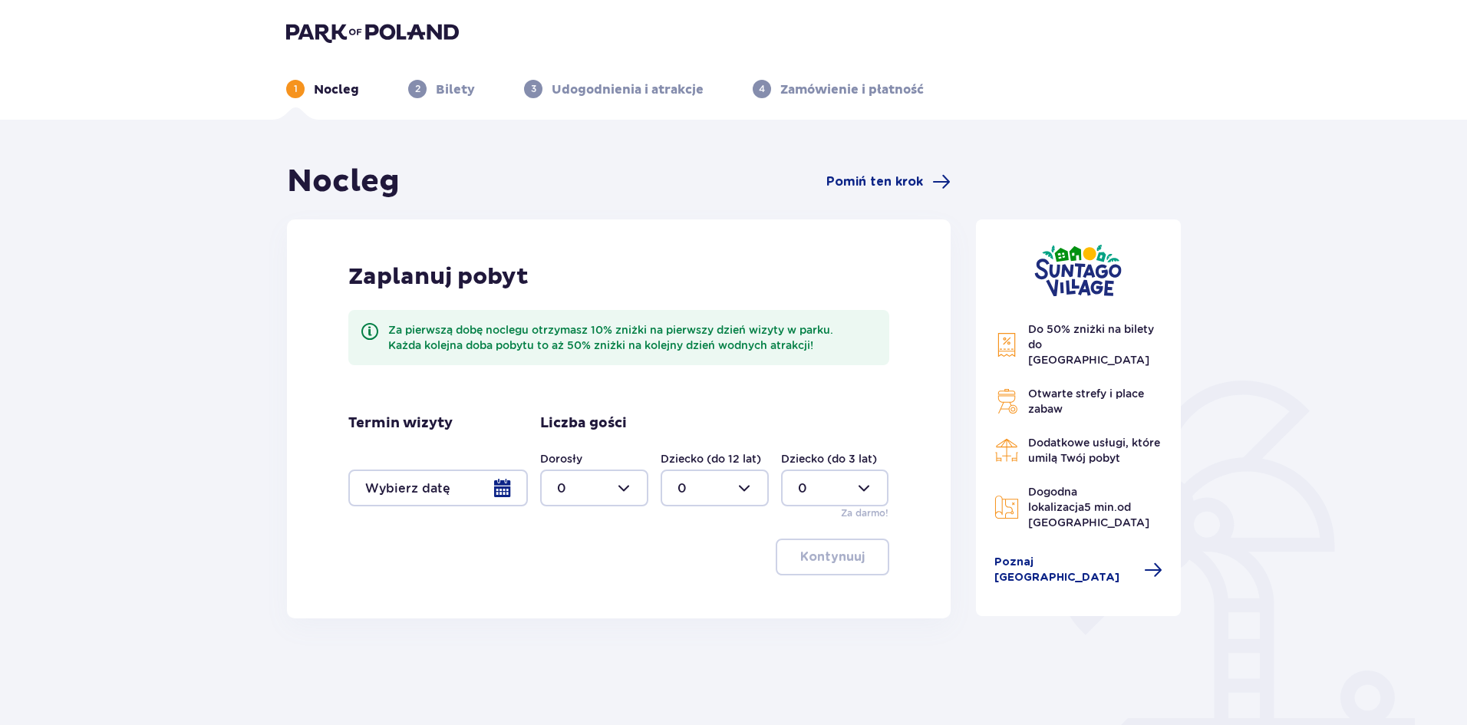
click at [494, 487] on div at bounding box center [438, 487] width 180 height 37
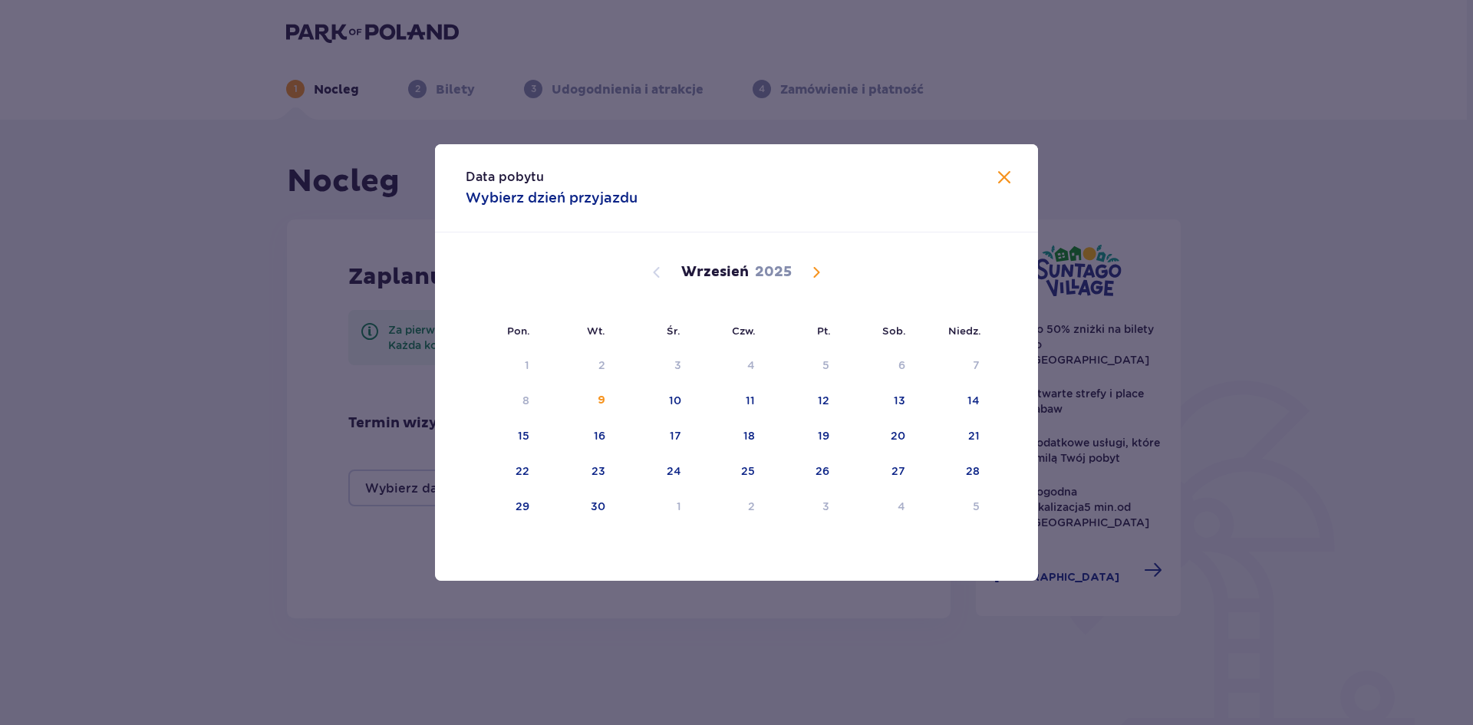
click at [809, 268] on span "Calendar" at bounding box center [816, 272] width 18 height 18
click at [890, 364] on div "4" at bounding box center [879, 366] width 74 height 34
click at [967, 364] on div "5" at bounding box center [953, 366] width 74 height 34
type input "04.10.25 - 05.10.25"
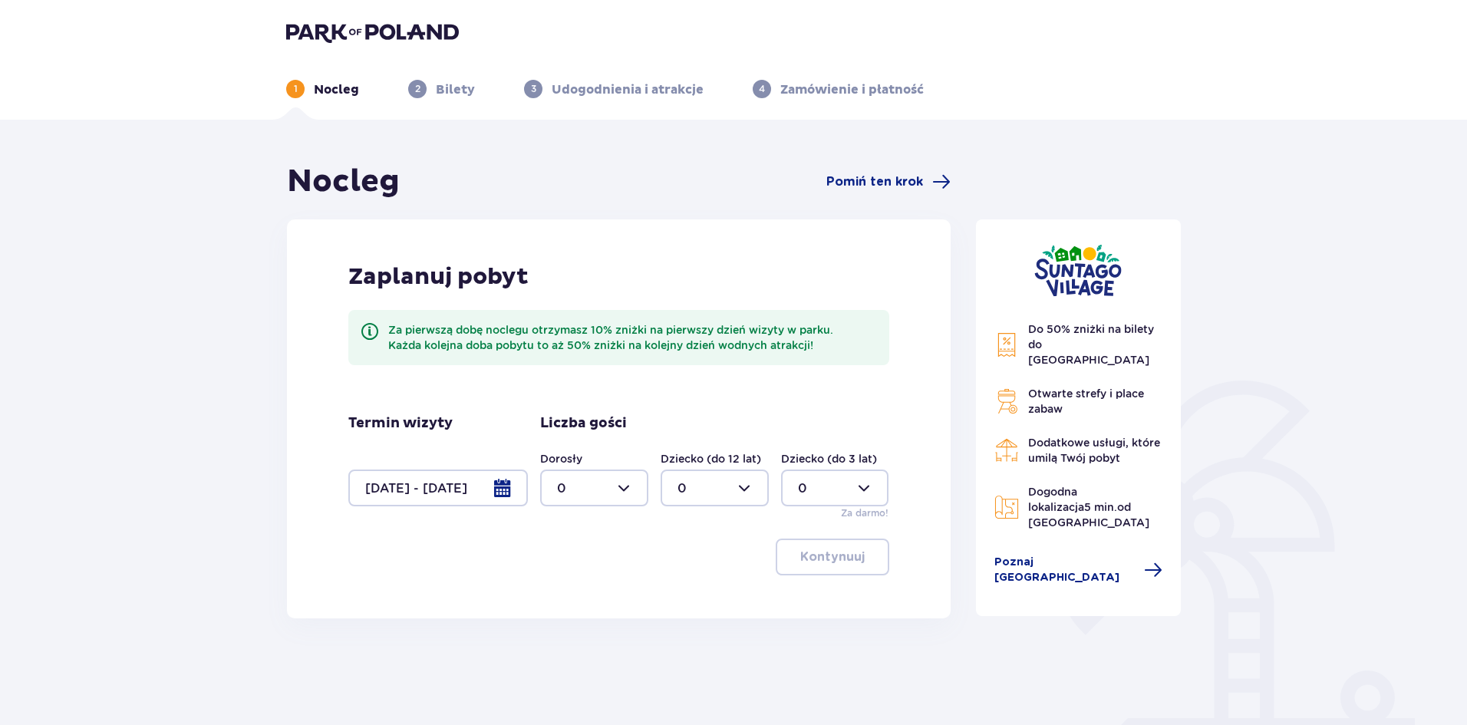
click at [663, 633] on div "Nocleg Pomiń ten krok Zaplanuj pobyt Za pierwszą dobę noclegu otrzymasz 10% zni…" at bounding box center [619, 483] width 690 height 641
click at [631, 485] on div at bounding box center [594, 487] width 108 height 37
click at [563, 561] on p "8" at bounding box center [561, 562] width 8 height 17
type input "8"
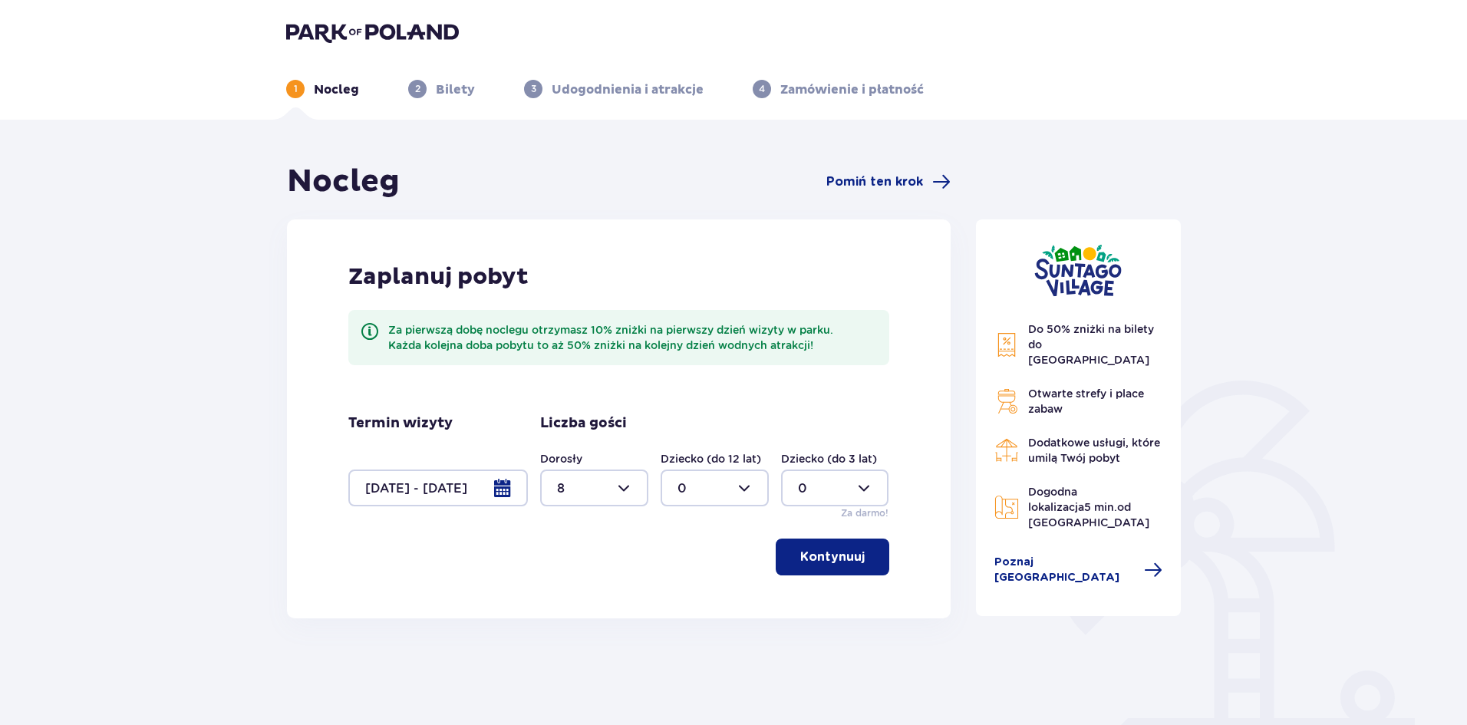
click at [851, 549] on p "Kontynuuj" at bounding box center [832, 556] width 64 height 17
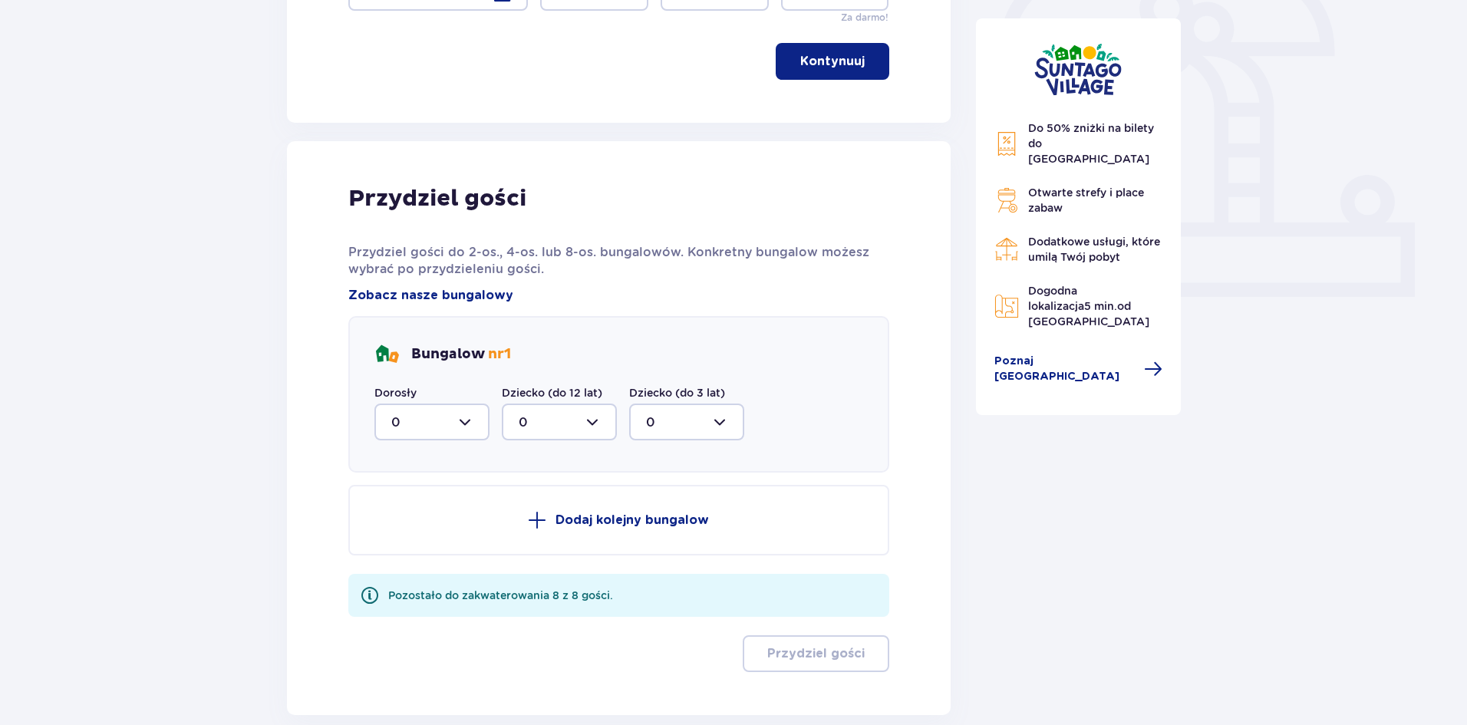
scroll to position [501, 0]
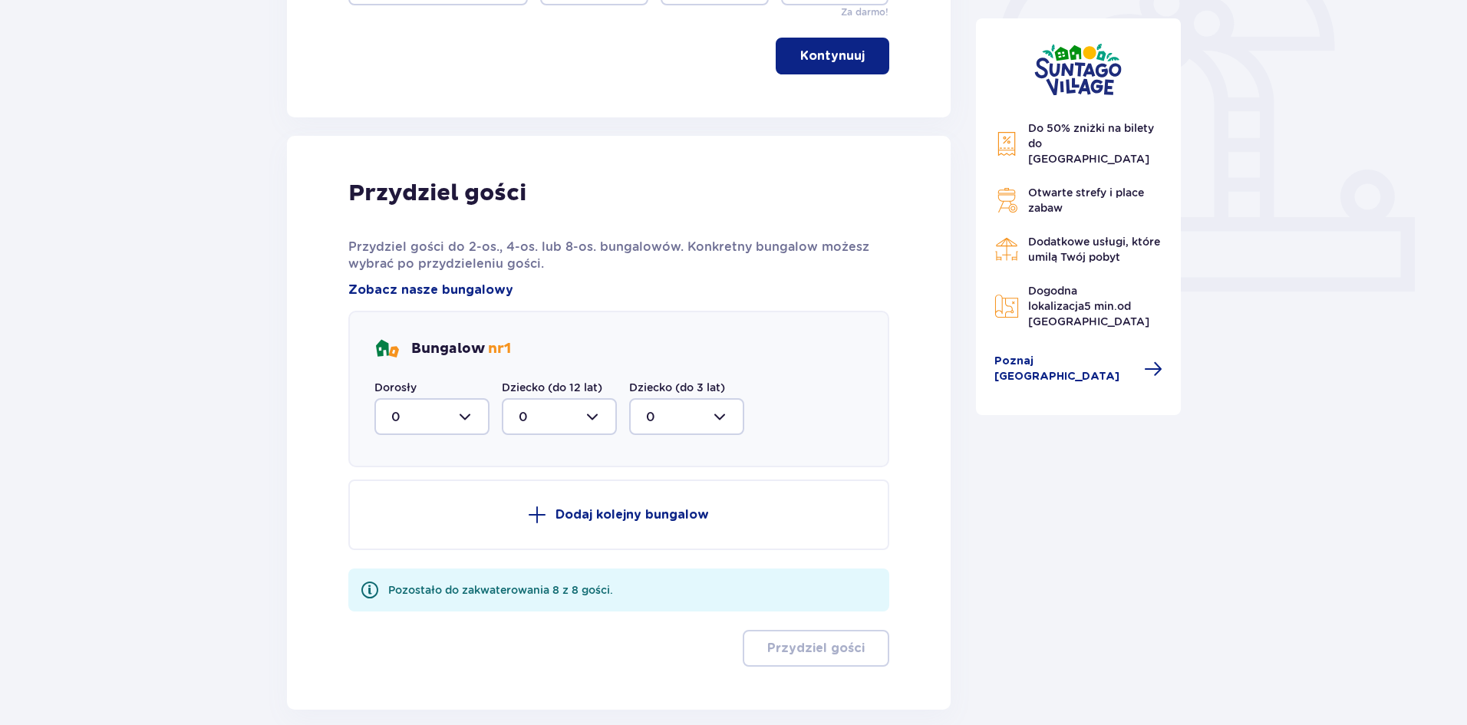
click at [456, 418] on div at bounding box center [431, 416] width 115 height 37
click at [399, 558] on span "8" at bounding box center [432, 566] width 112 height 32
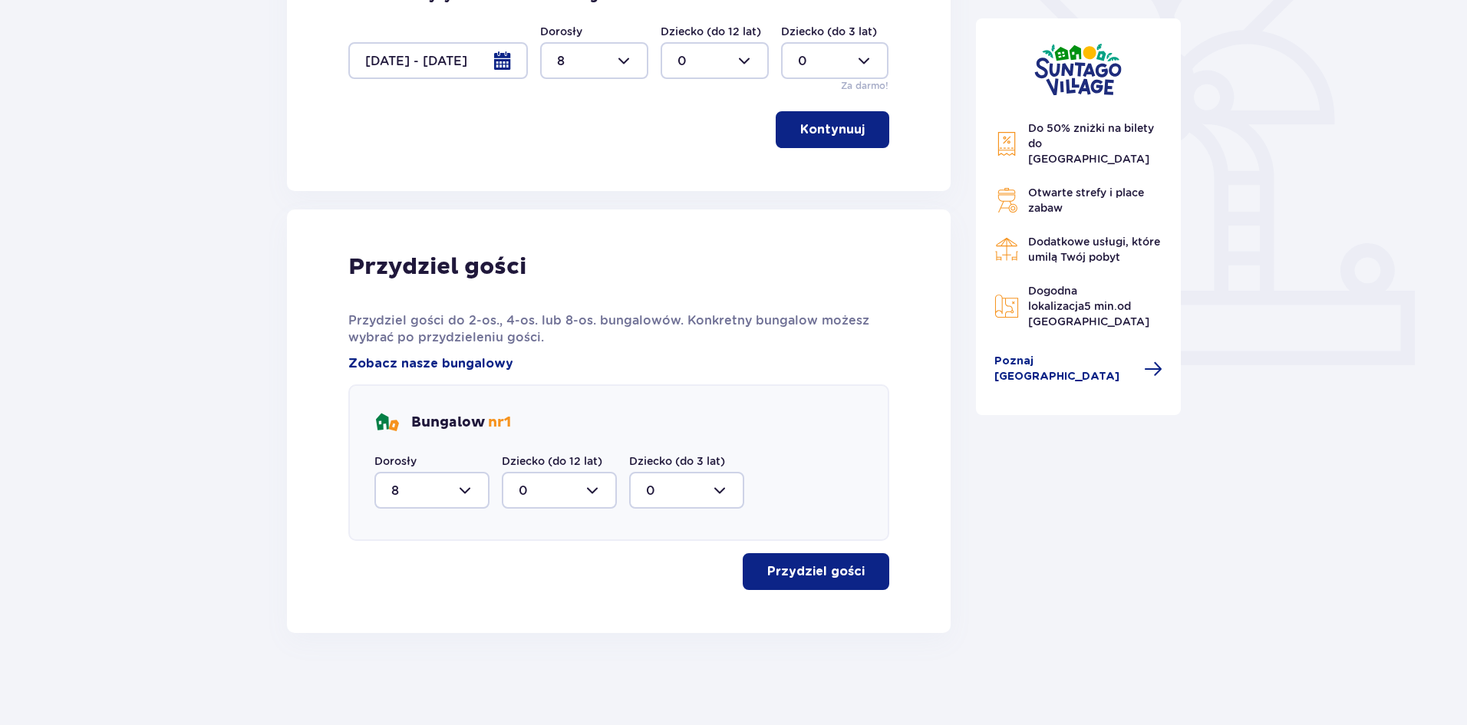
scroll to position [427, 0]
click at [835, 549] on div "Przydziel gości Przydziel gości do 2-os., 4-os. lub 8-os. bungalowów. Konkretny…" at bounding box center [618, 421] width 541 height 338
click at [833, 570] on p "Przydziel gości" at bounding box center [815, 571] width 97 height 17
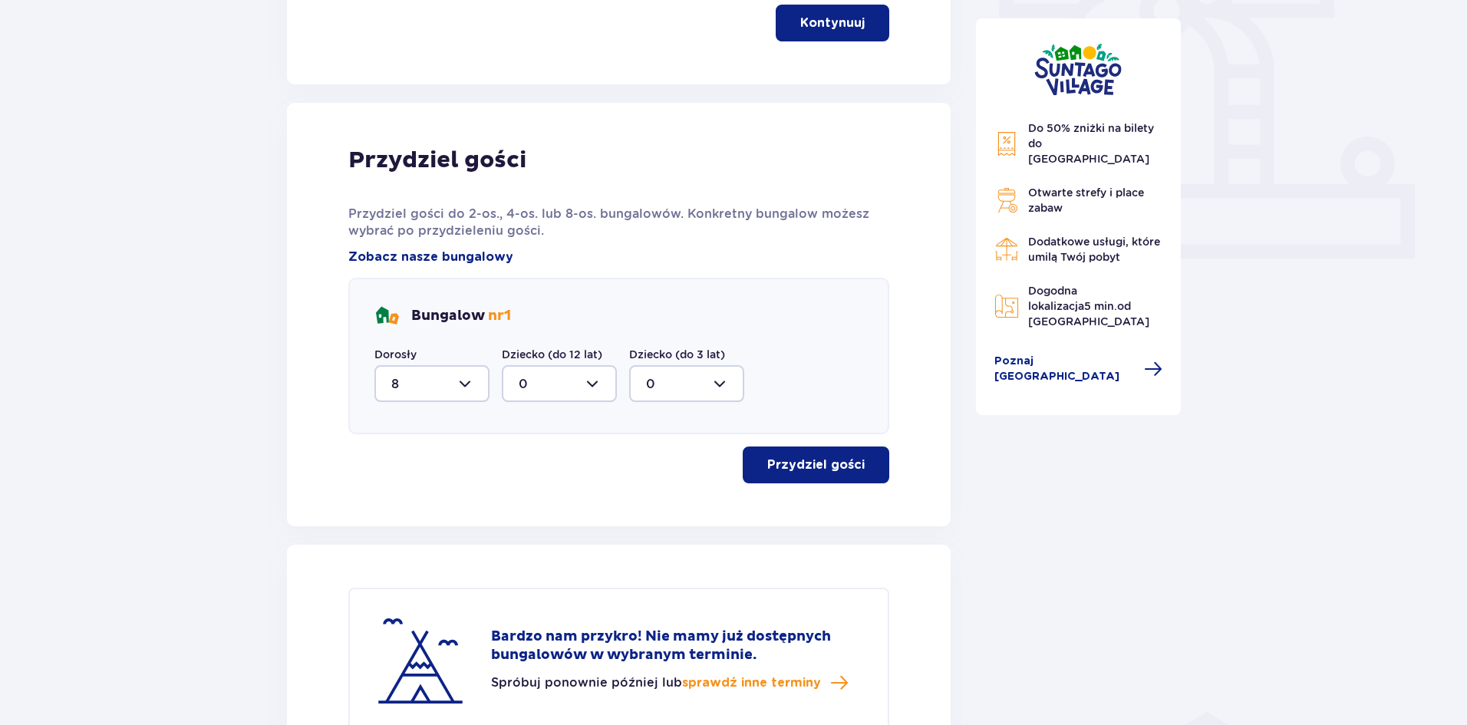
scroll to position [522, 0]
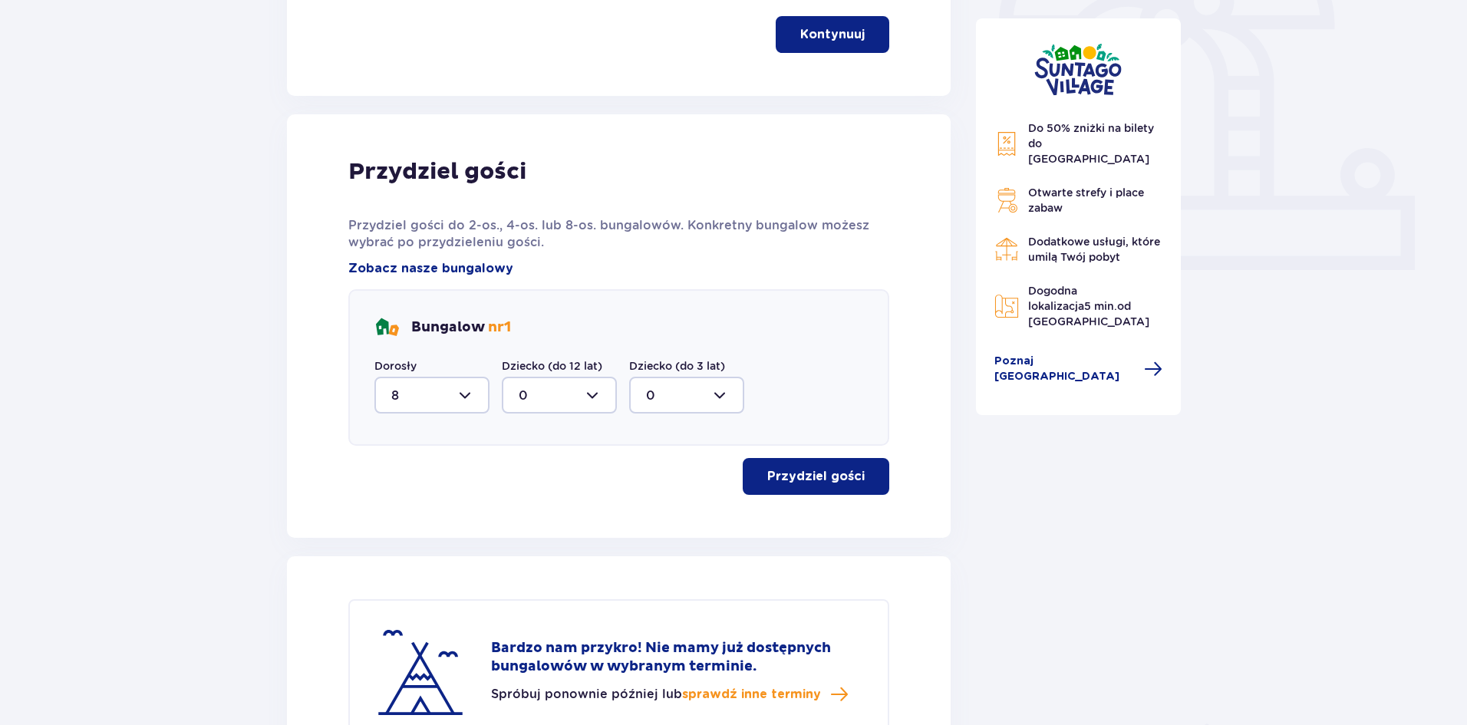
click at [464, 394] on div at bounding box center [431, 395] width 115 height 37
click at [410, 295] on div "4" at bounding box center [431, 297] width 81 height 17
type input "4"
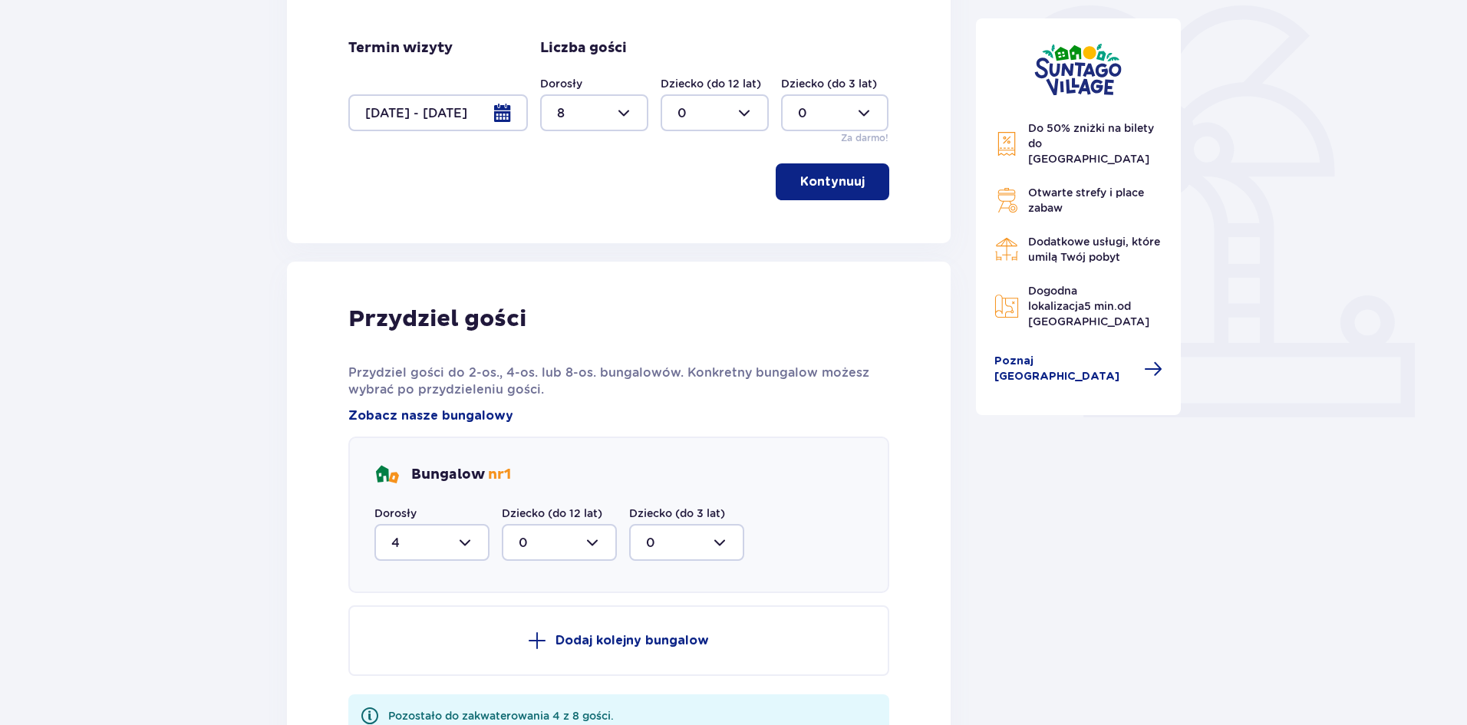
scroll to position [369, 0]
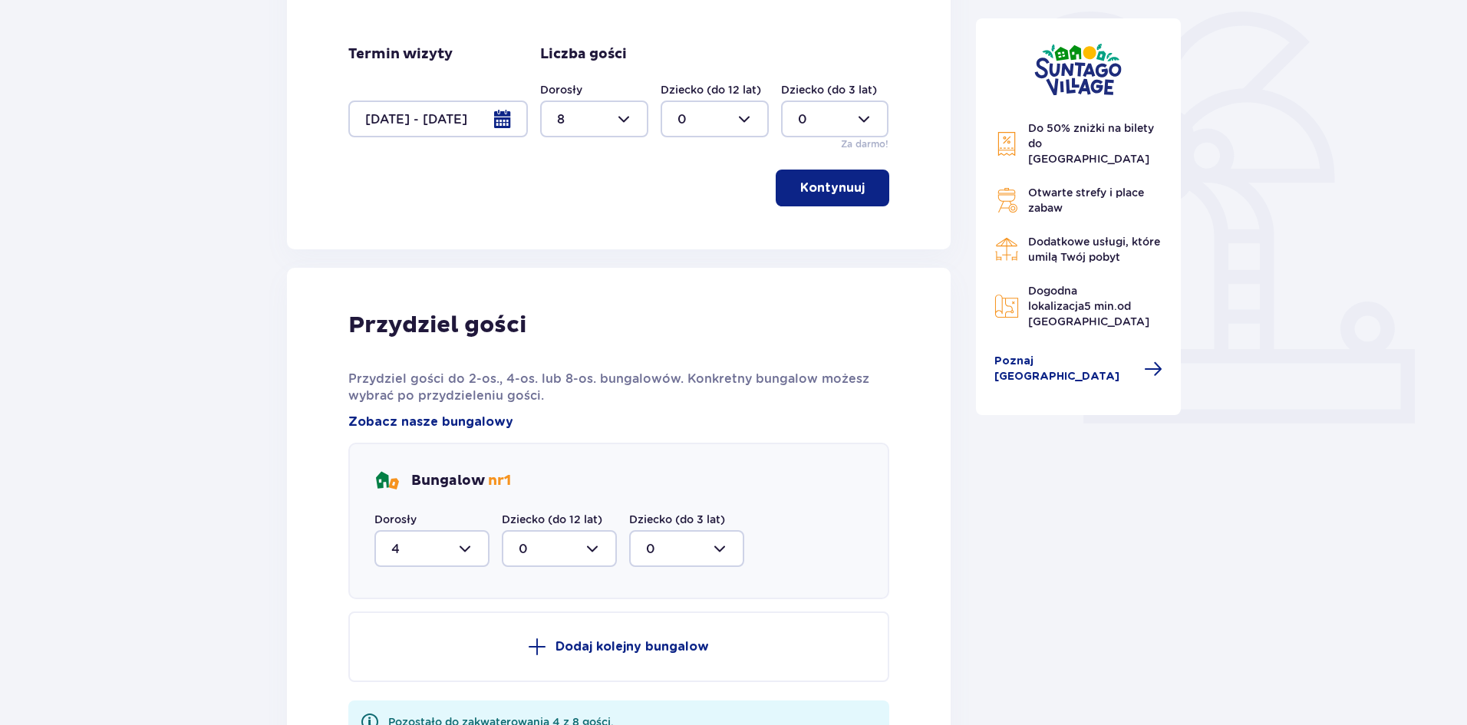
click at [621, 117] on div at bounding box center [594, 118] width 108 height 37
click at [575, 218] on div "4" at bounding box center [594, 217] width 74 height 17
type input "4"
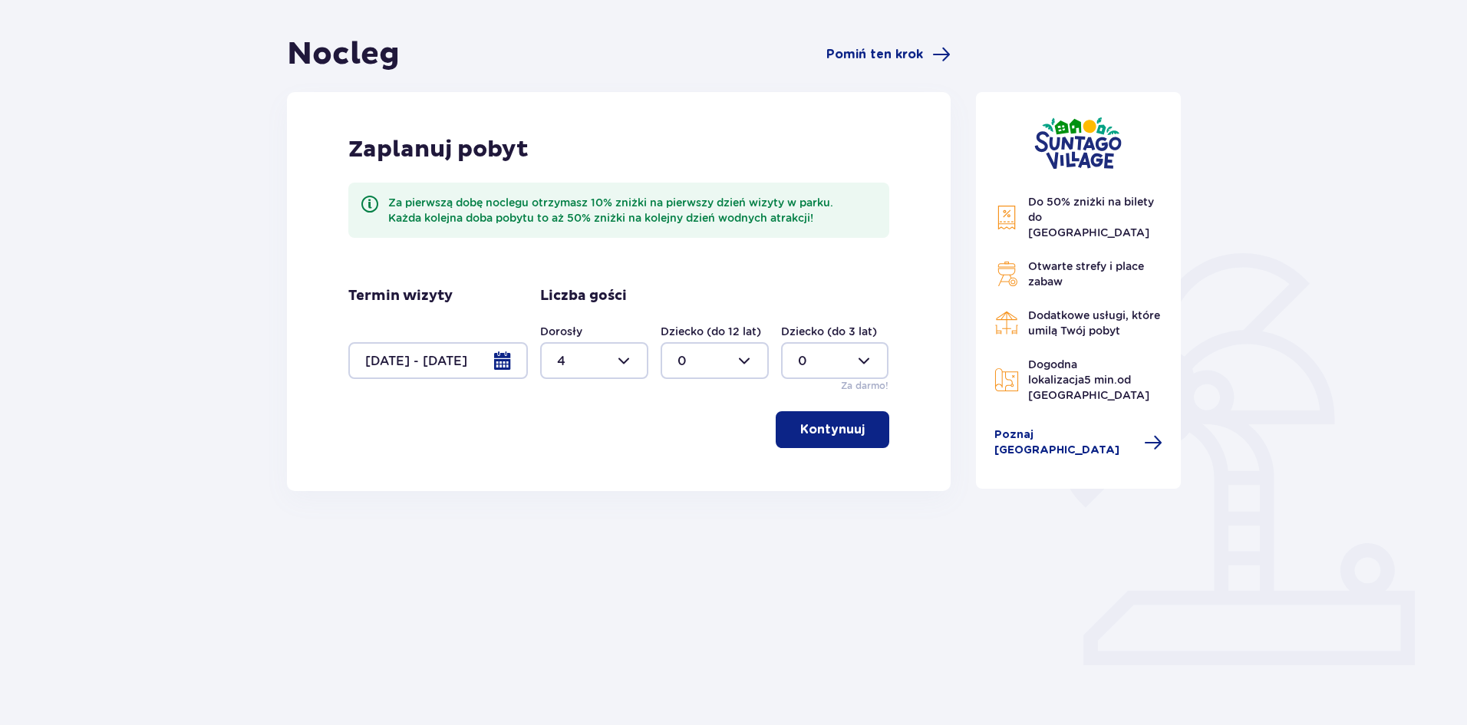
click at [851, 441] on button "Kontynuuj" at bounding box center [833, 429] width 114 height 37
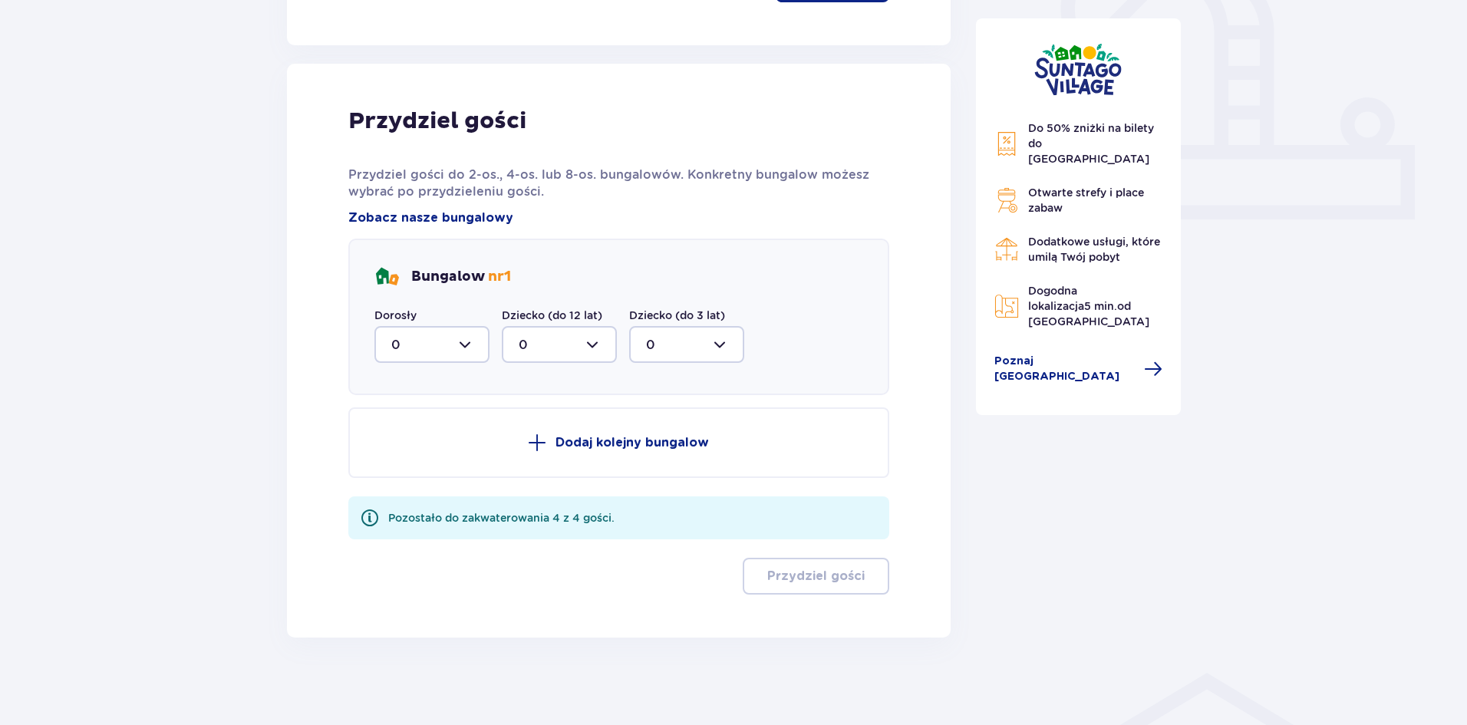
scroll to position [578, 0]
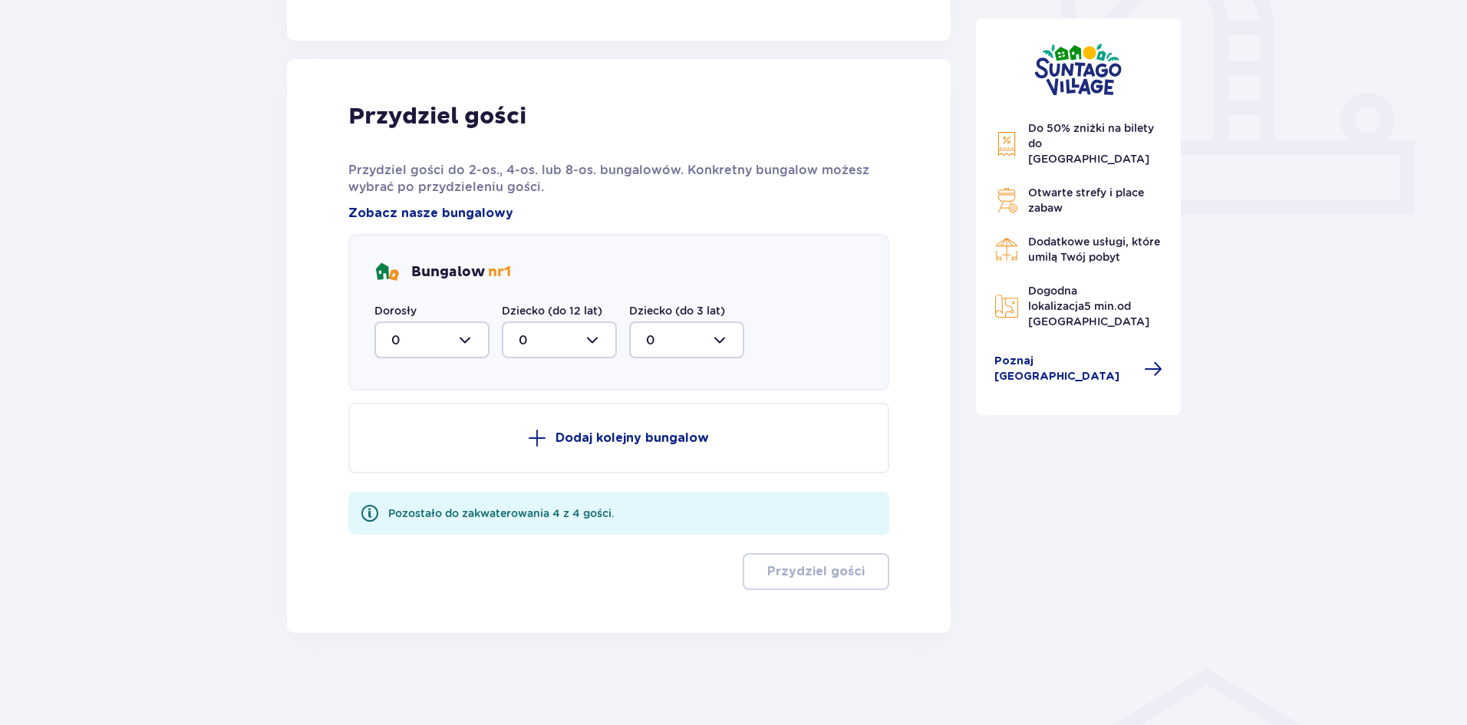
click at [469, 340] on div at bounding box center [431, 339] width 115 height 37
click at [398, 486] on p "4" at bounding box center [395, 489] width 8 height 17
type input "4"
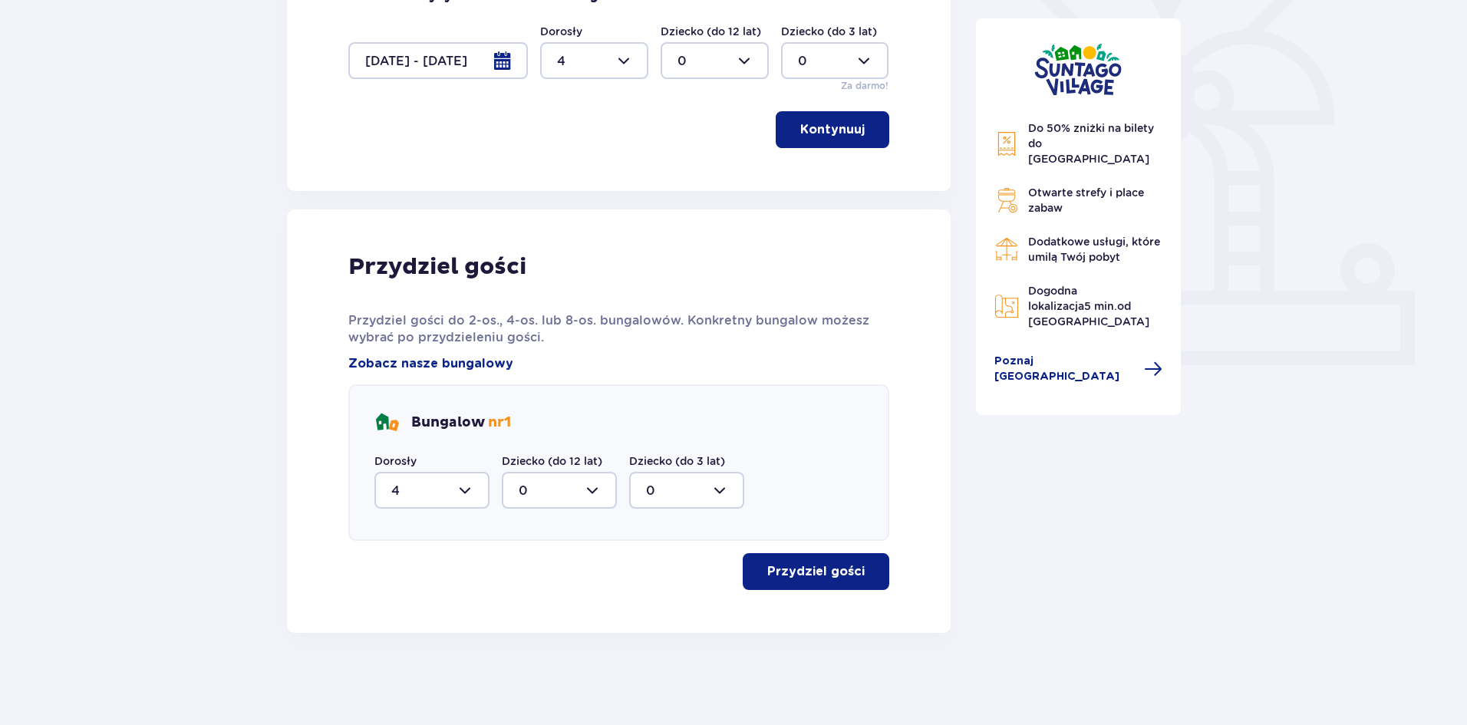
scroll to position [427, 0]
click at [834, 568] on p "Przydziel gości" at bounding box center [815, 571] width 97 height 17
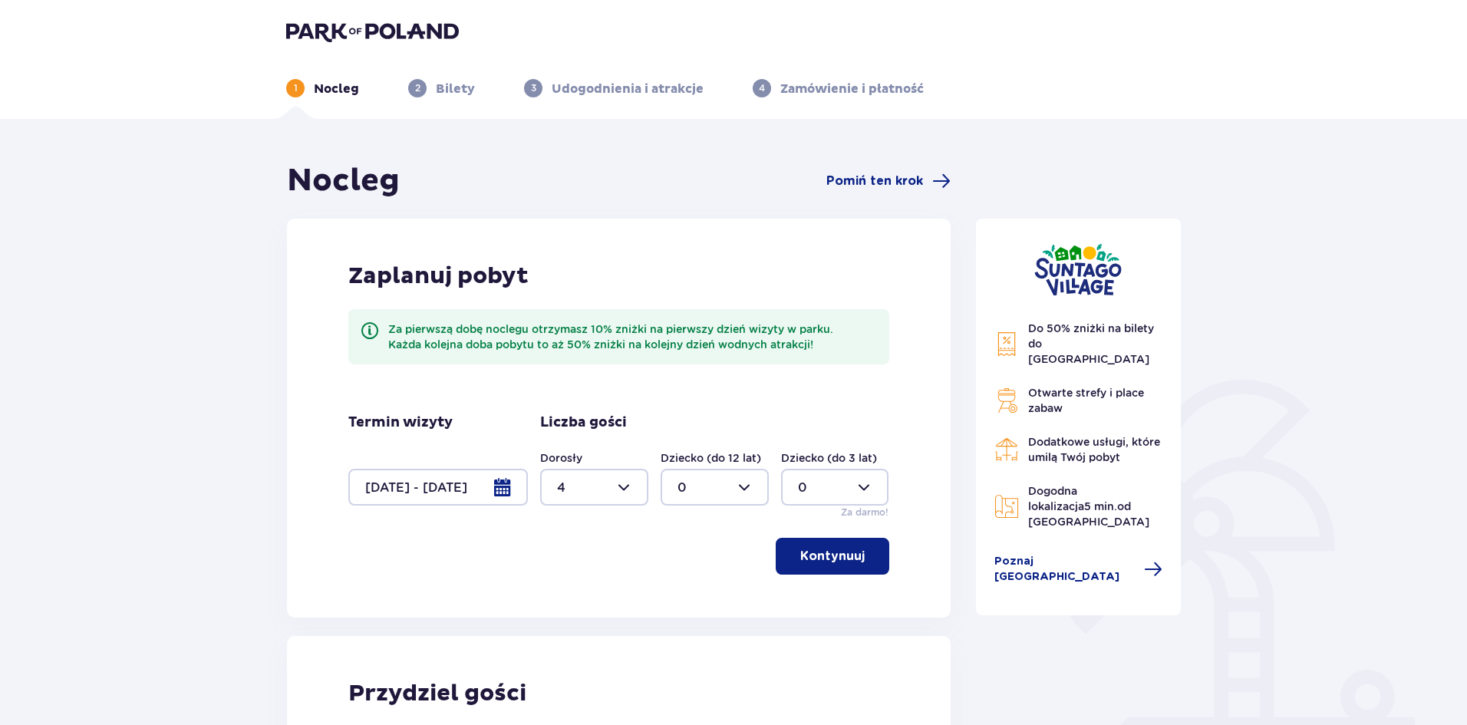
scroll to position [0, 0]
click at [858, 183] on span "Pomiń ten krok" at bounding box center [874, 181] width 97 height 17
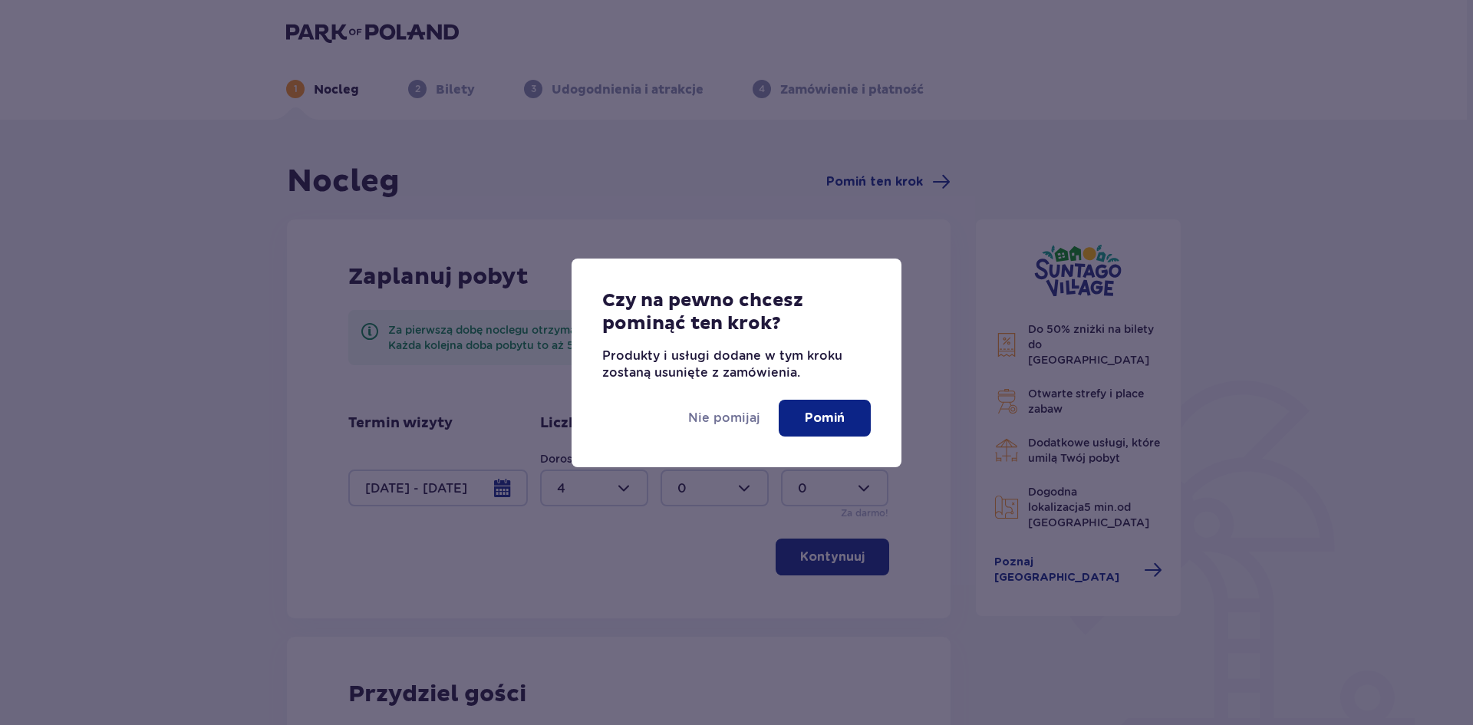
click at [805, 413] on button "Pomiń" at bounding box center [825, 418] width 92 height 37
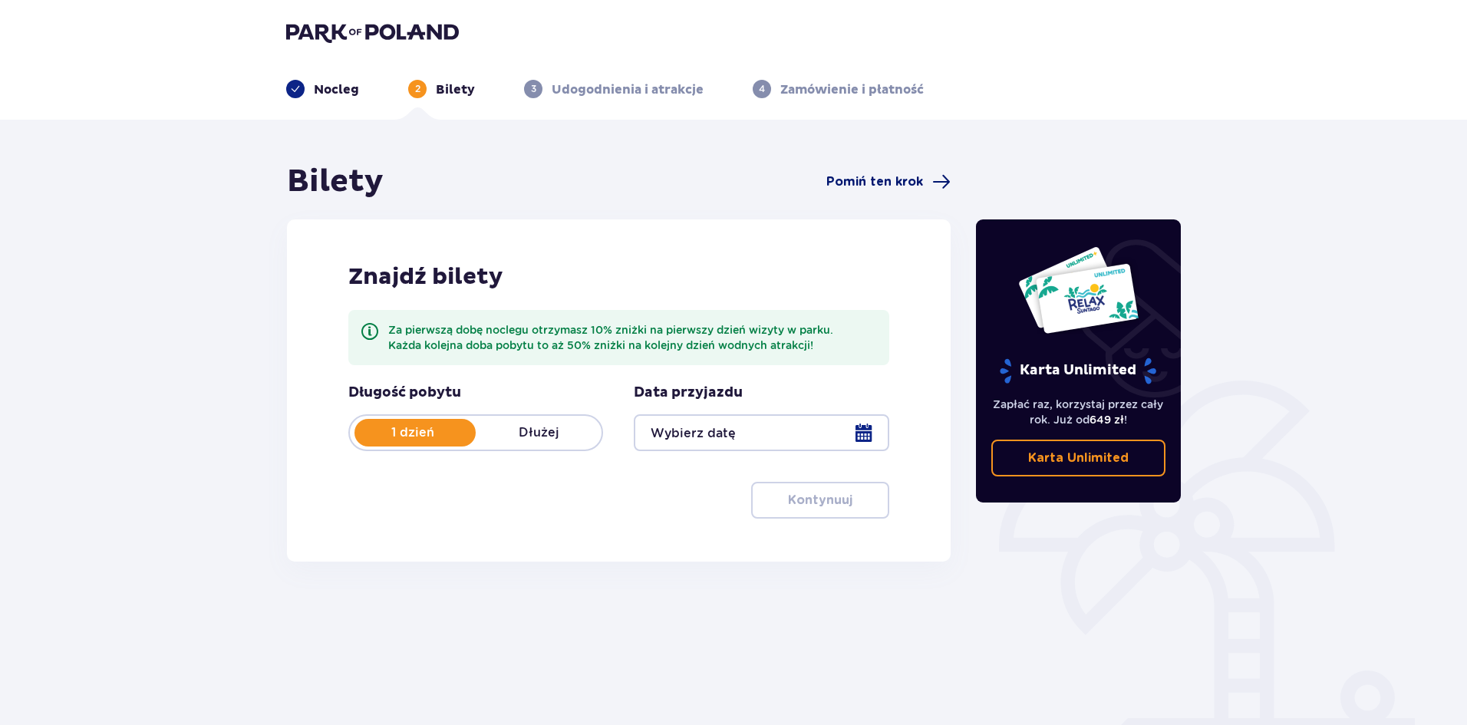
click at [864, 176] on span "Pomiń ten krok" at bounding box center [874, 181] width 97 height 17
